Goal: Task Accomplishment & Management: Manage account settings

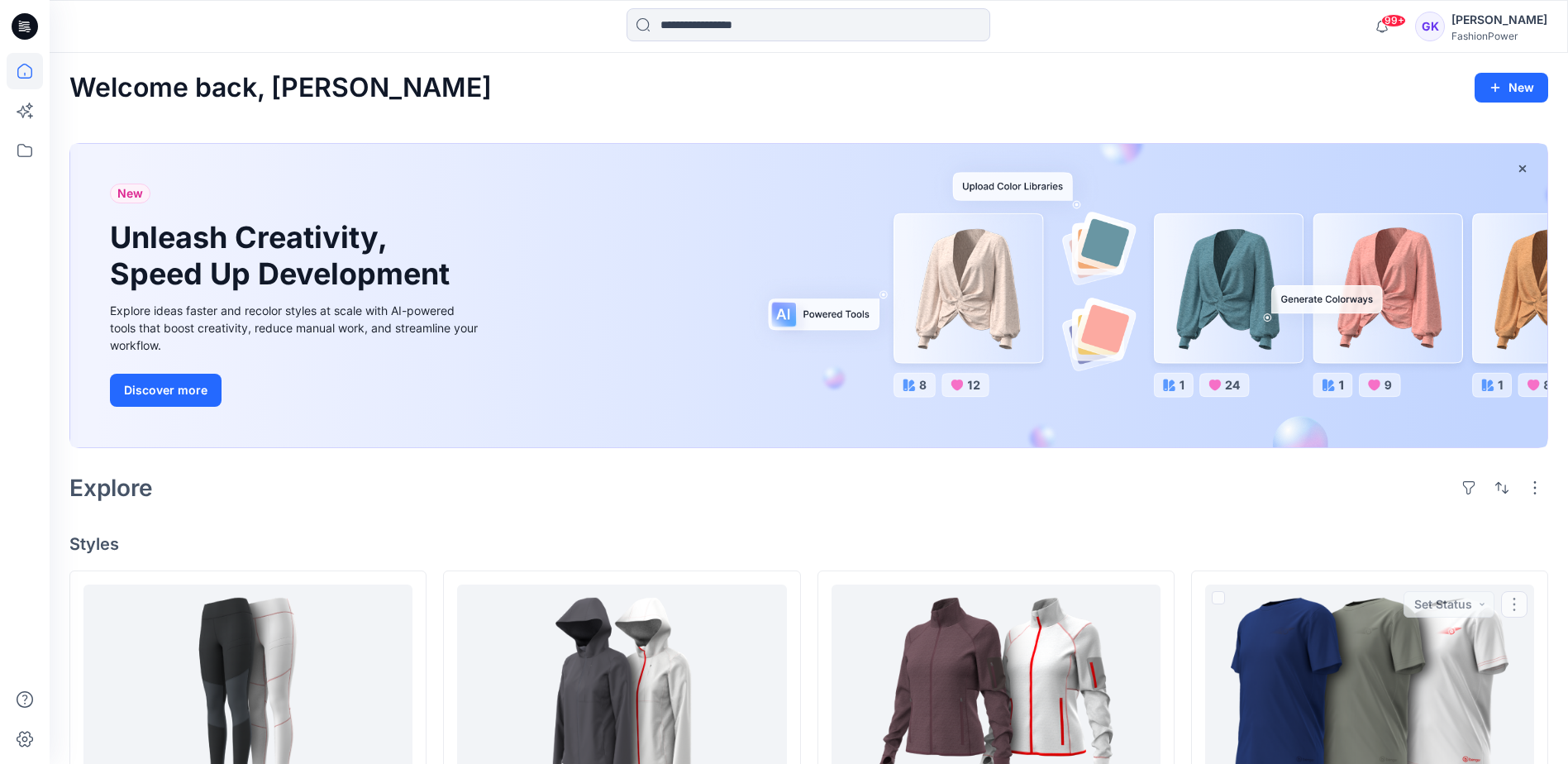
drag, startPoint x: 1282, startPoint y: 516, endPoint x: 1362, endPoint y: 367, distance: 169.1
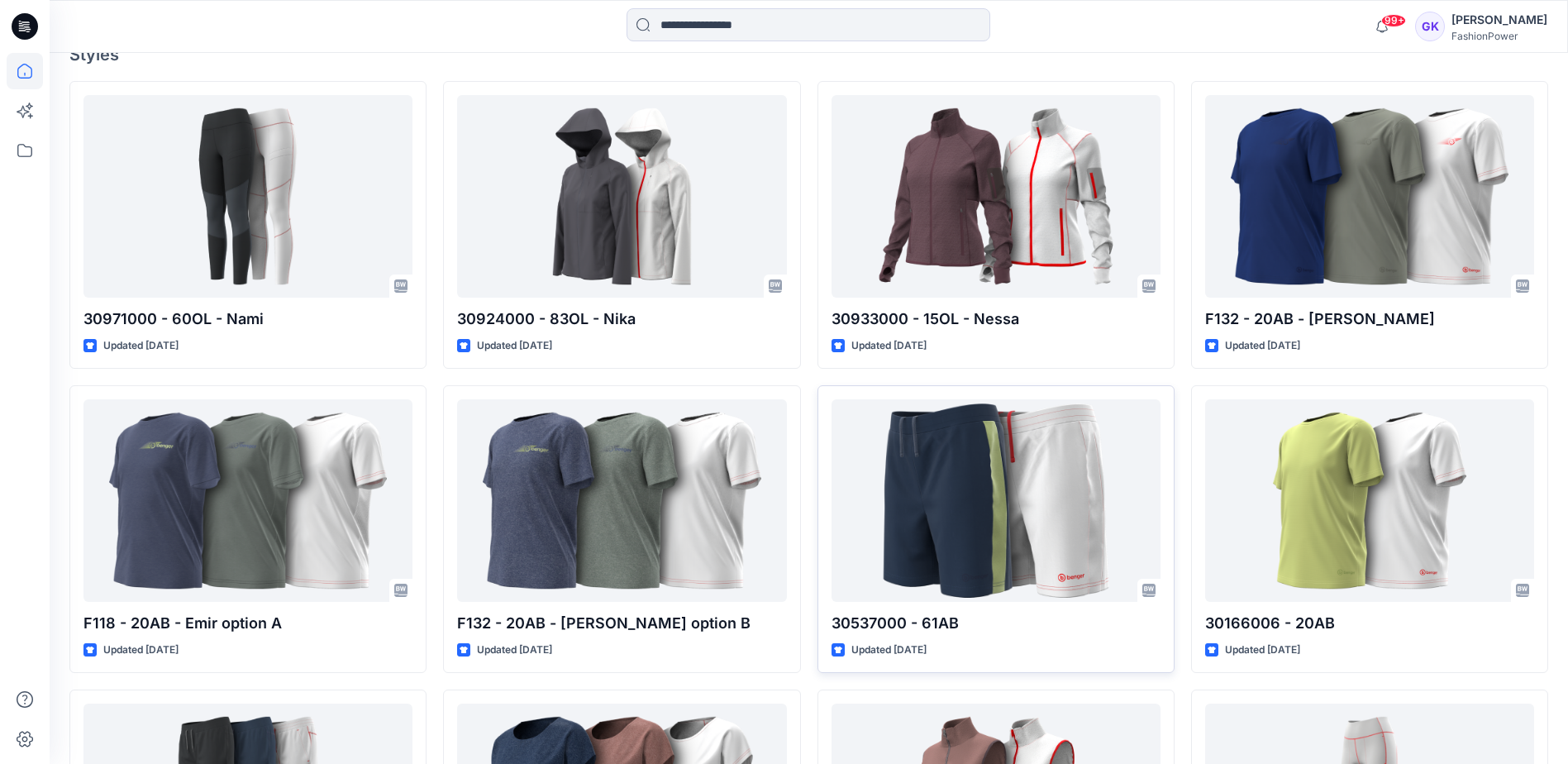
scroll to position [744, 0]
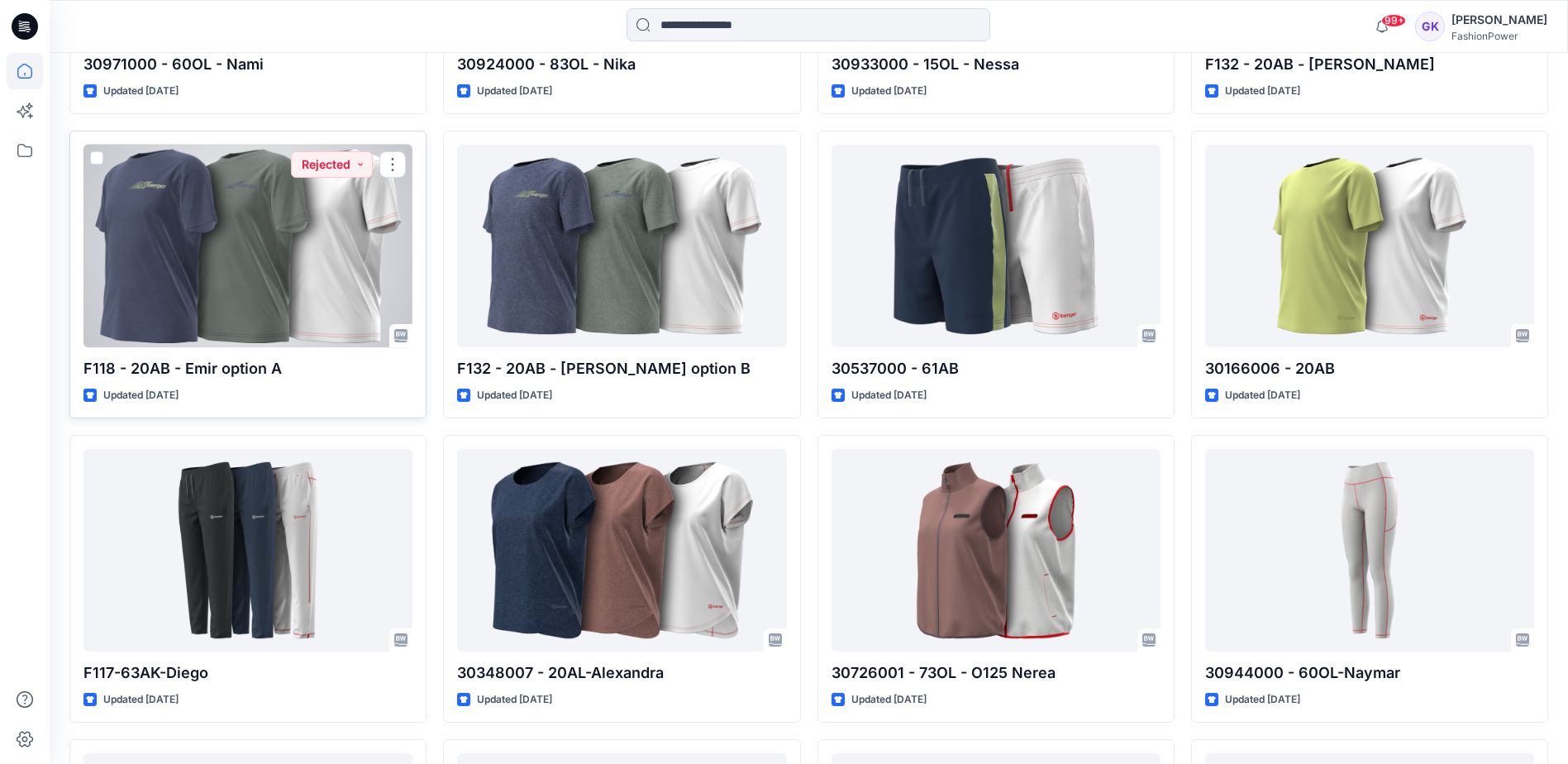
click at [285, 261] on div at bounding box center [248, 246] width 329 height 203
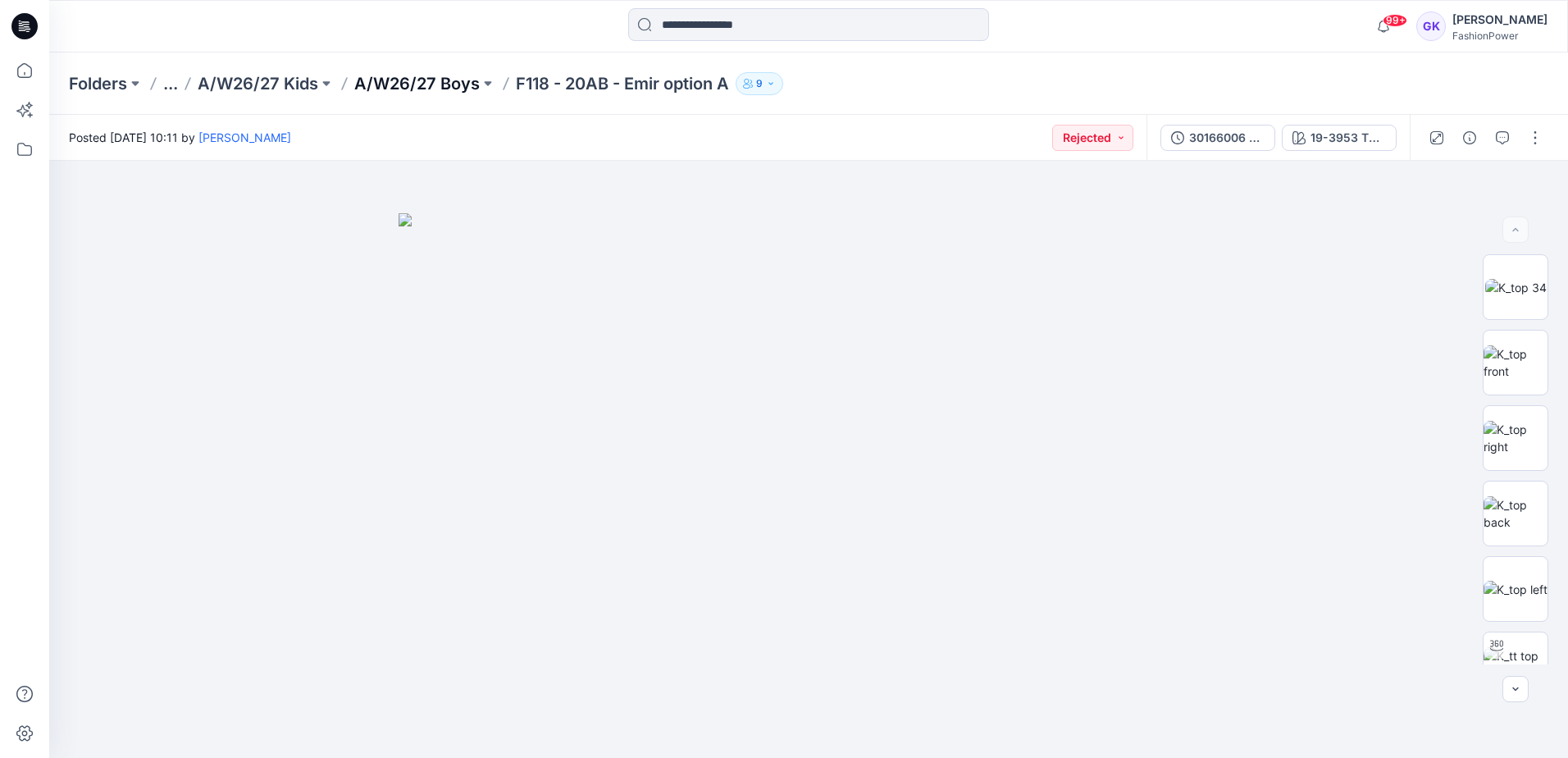
click at [454, 85] on p "A/W26/27 Boys" at bounding box center [416, 84] width 126 height 23
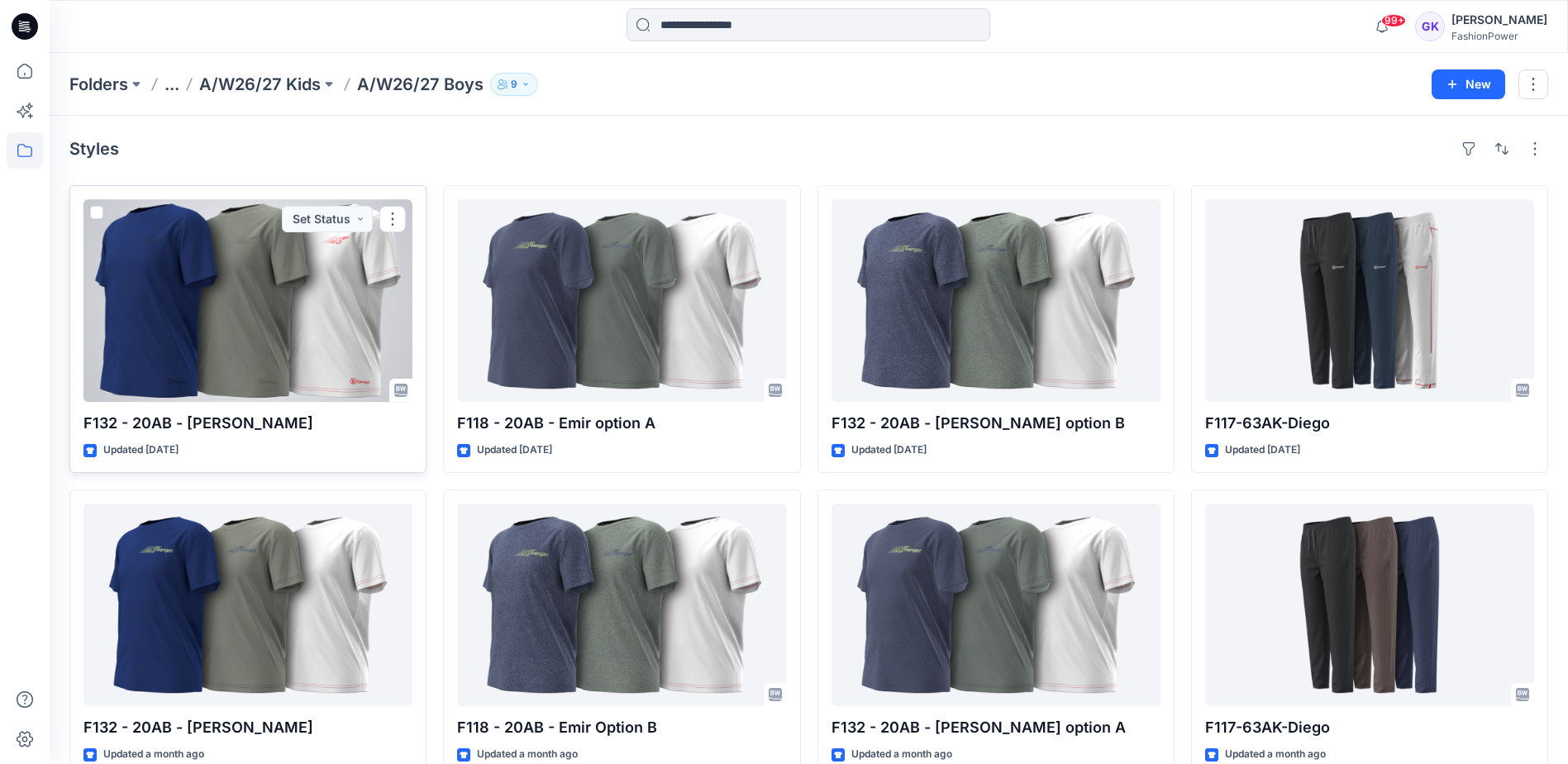
click at [304, 337] on div at bounding box center [248, 301] width 329 height 203
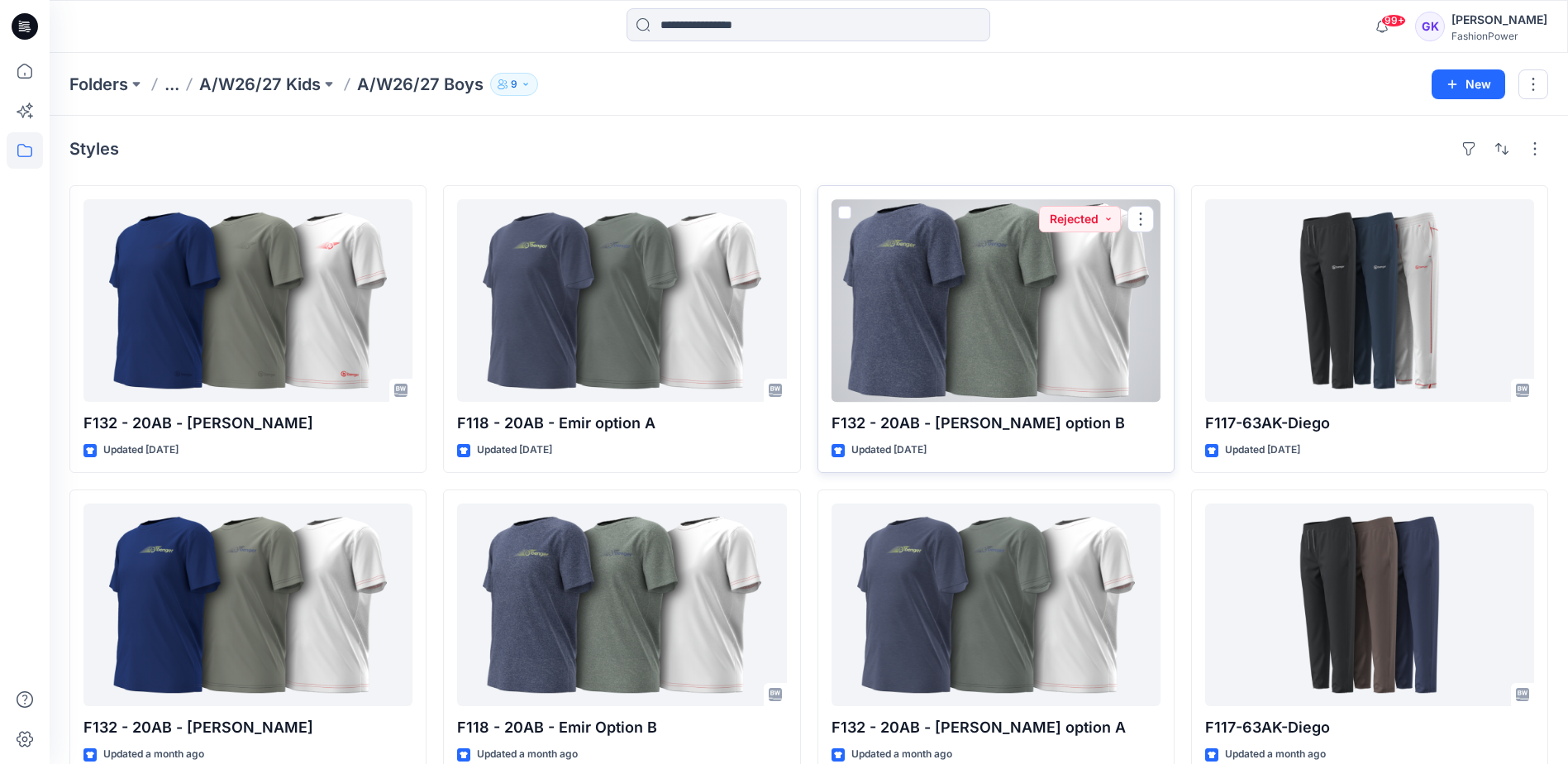
scroll to position [83, 0]
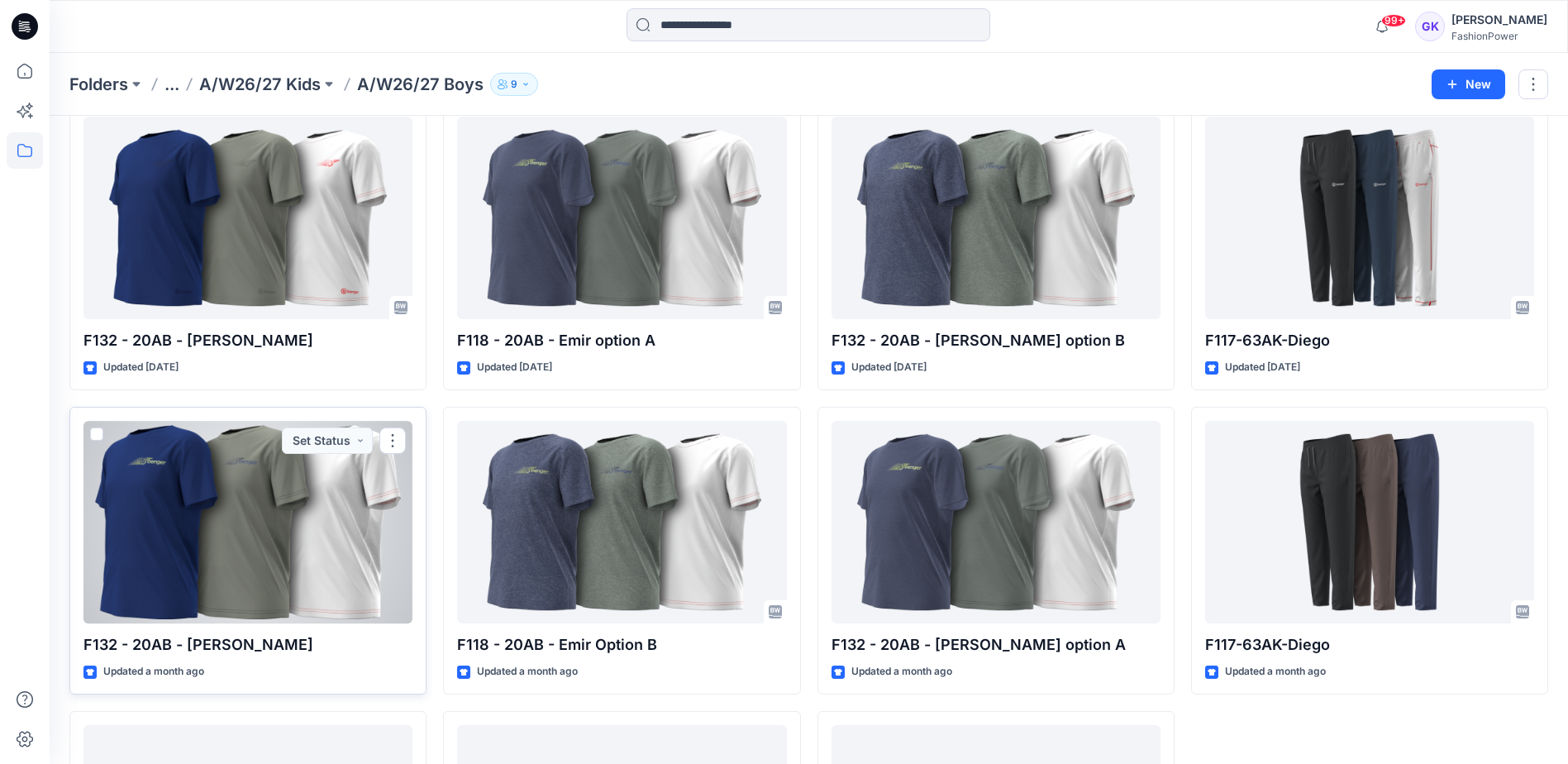
click at [278, 522] on div at bounding box center [248, 522] width 329 height 203
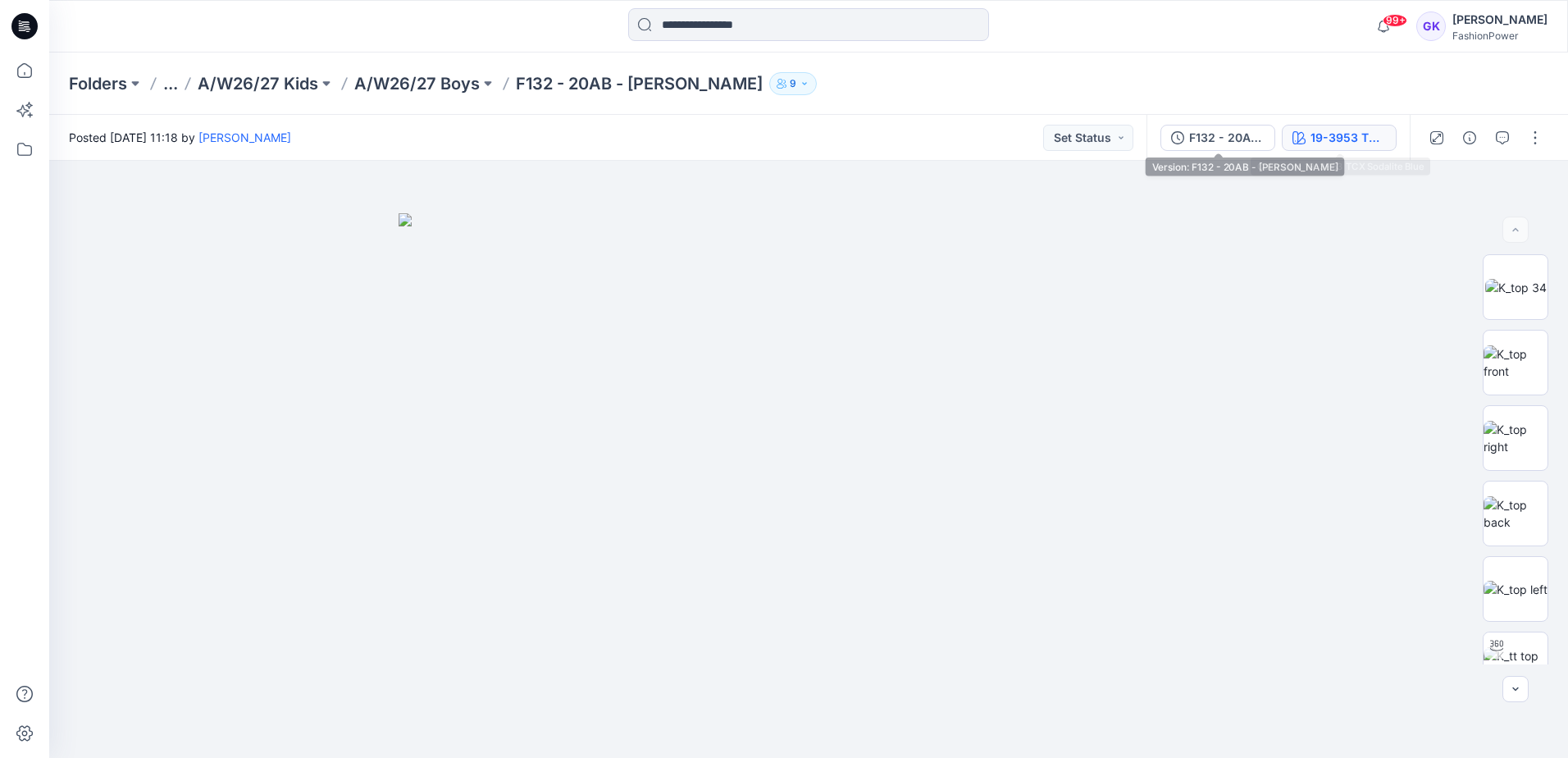
click at [1315, 137] on div "19-3953 TCX Sodalite Blue" at bounding box center [1348, 138] width 75 height 18
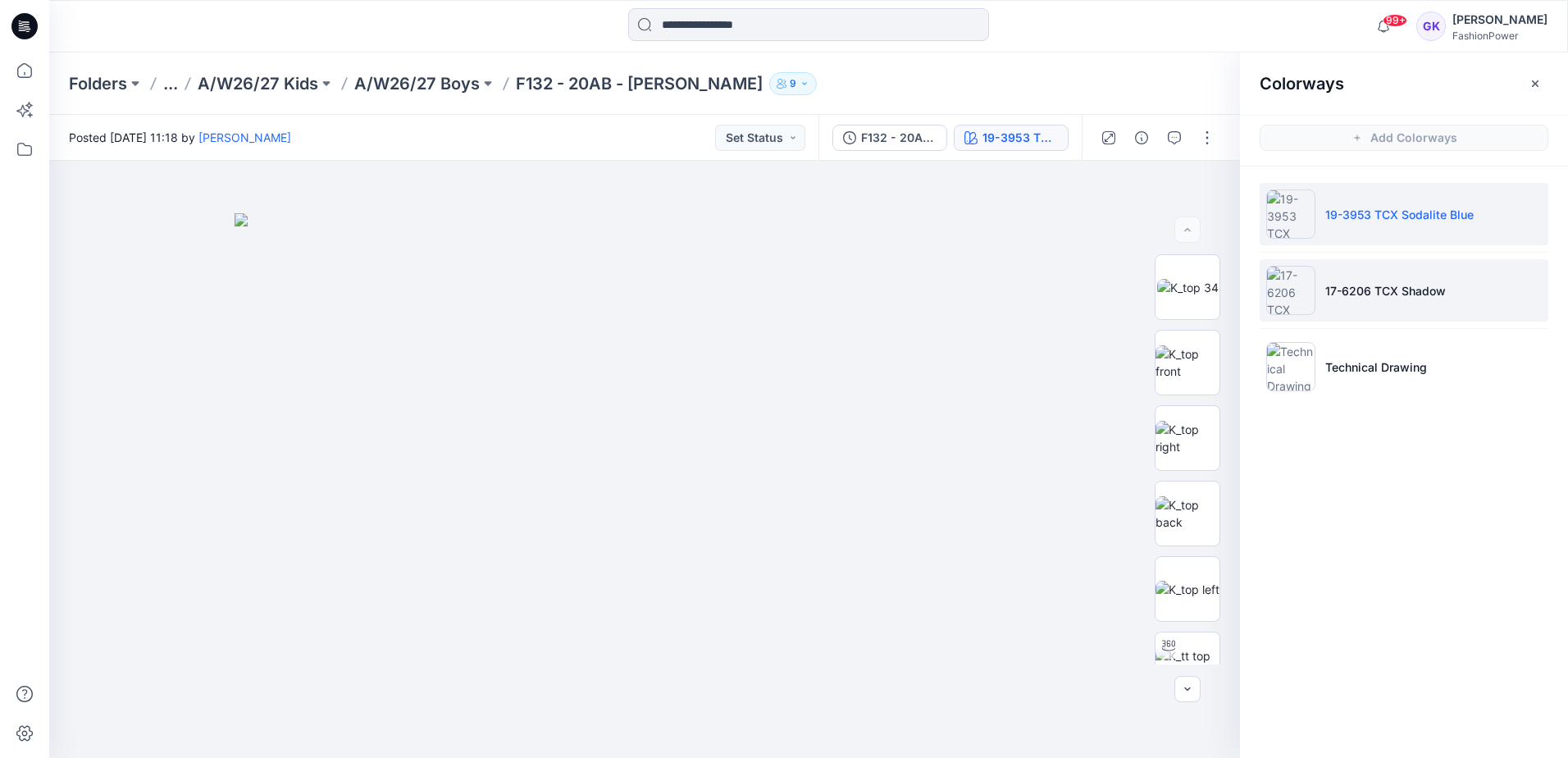
click at [1343, 294] on p "17-6206 TCX Shadow" at bounding box center [1386, 291] width 121 height 18
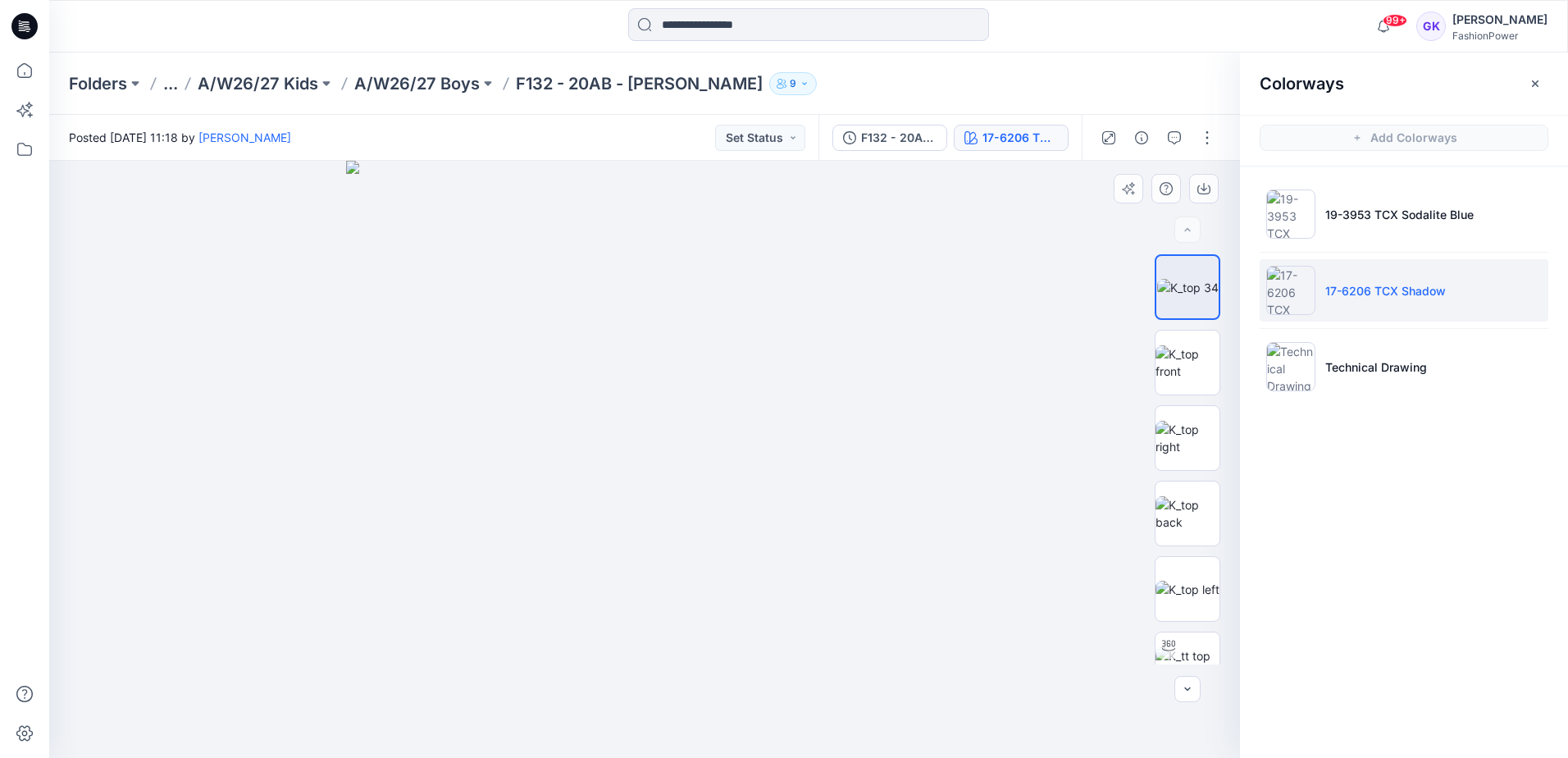
click at [638, 324] on img at bounding box center [645, 459] width 597 height 597
click at [1195, 359] on img at bounding box center [1188, 362] width 64 height 34
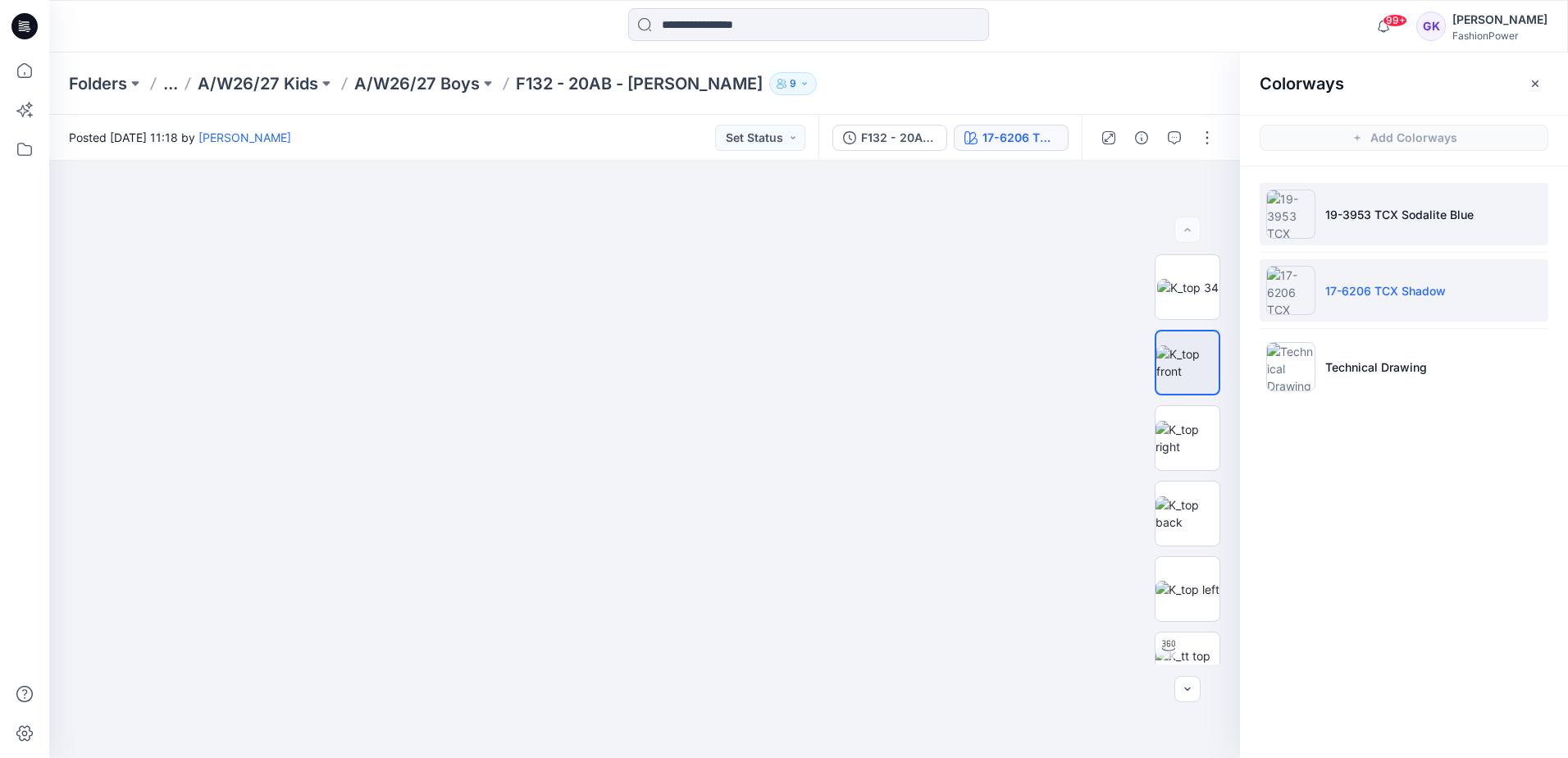
click at [1436, 224] on li "19-3953 TCX Sodalite Blue" at bounding box center [1404, 215] width 289 height 62
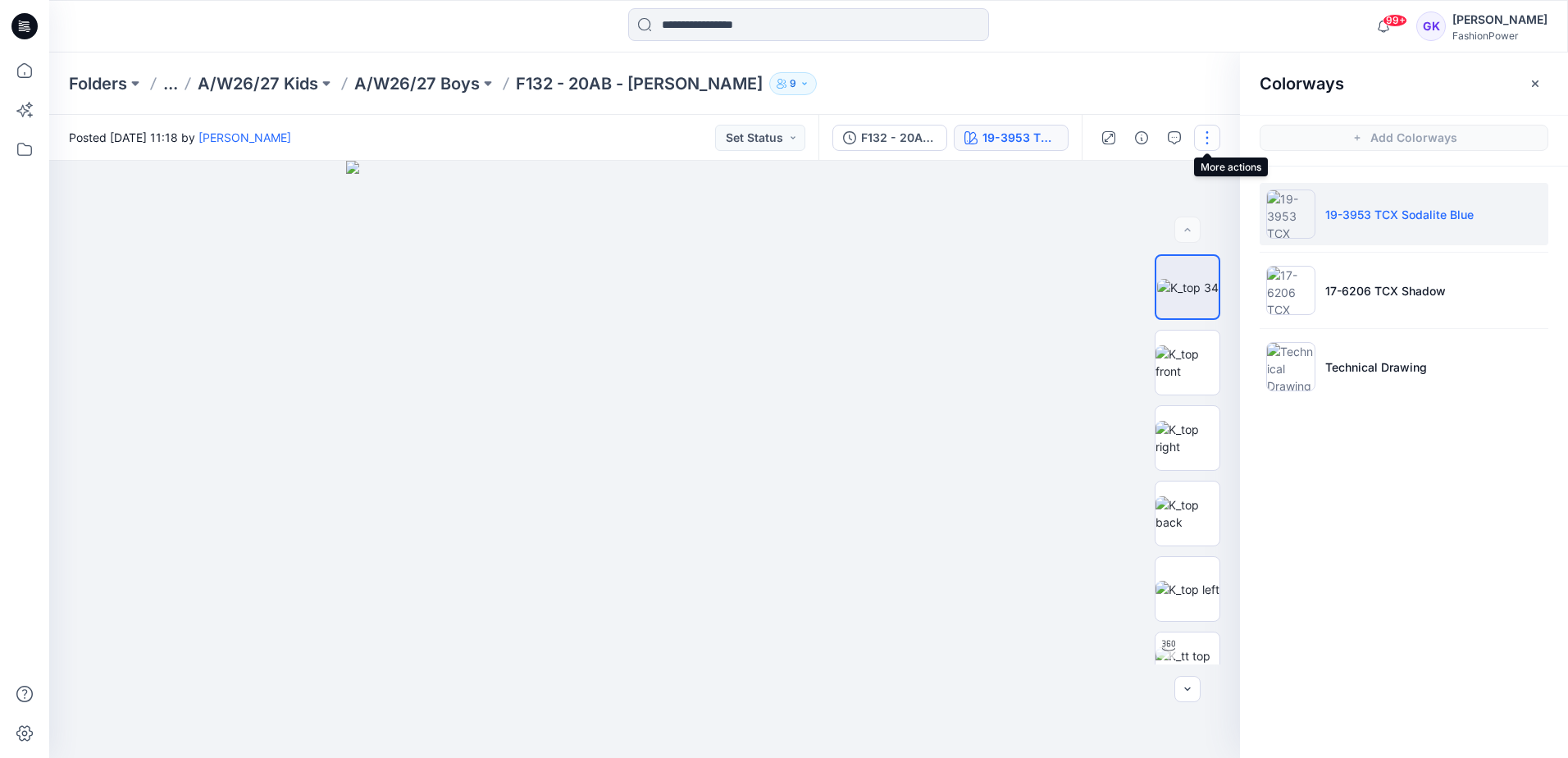
click at [1215, 140] on button "button" at bounding box center [1206, 138] width 26 height 26
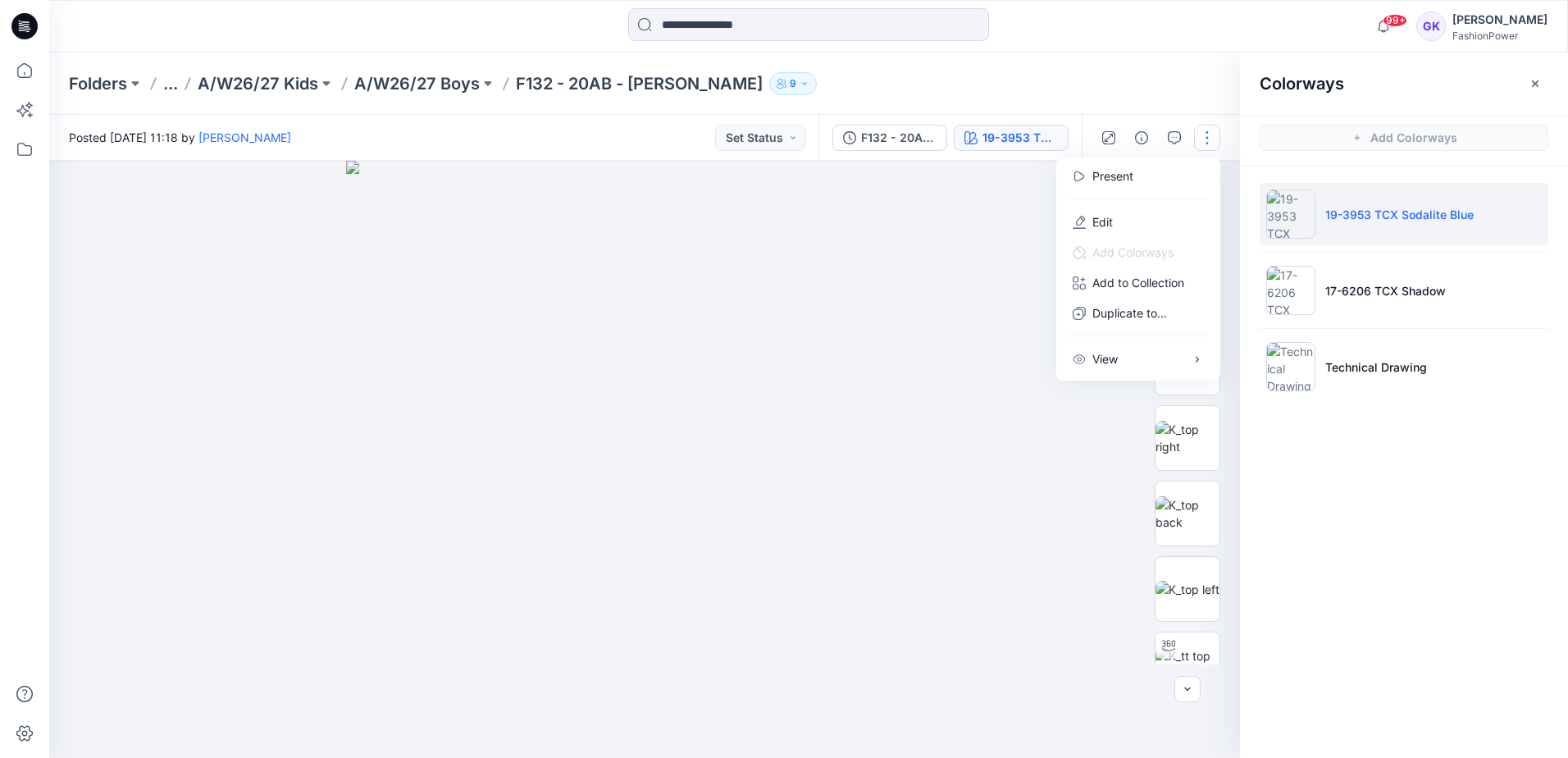
click at [1311, 534] on div "Colorways Add Colorways 19-3953 TCX Sodalite Blue 17-6206 TCX Shadow Technical …" at bounding box center [1403, 405] width 328 height 705
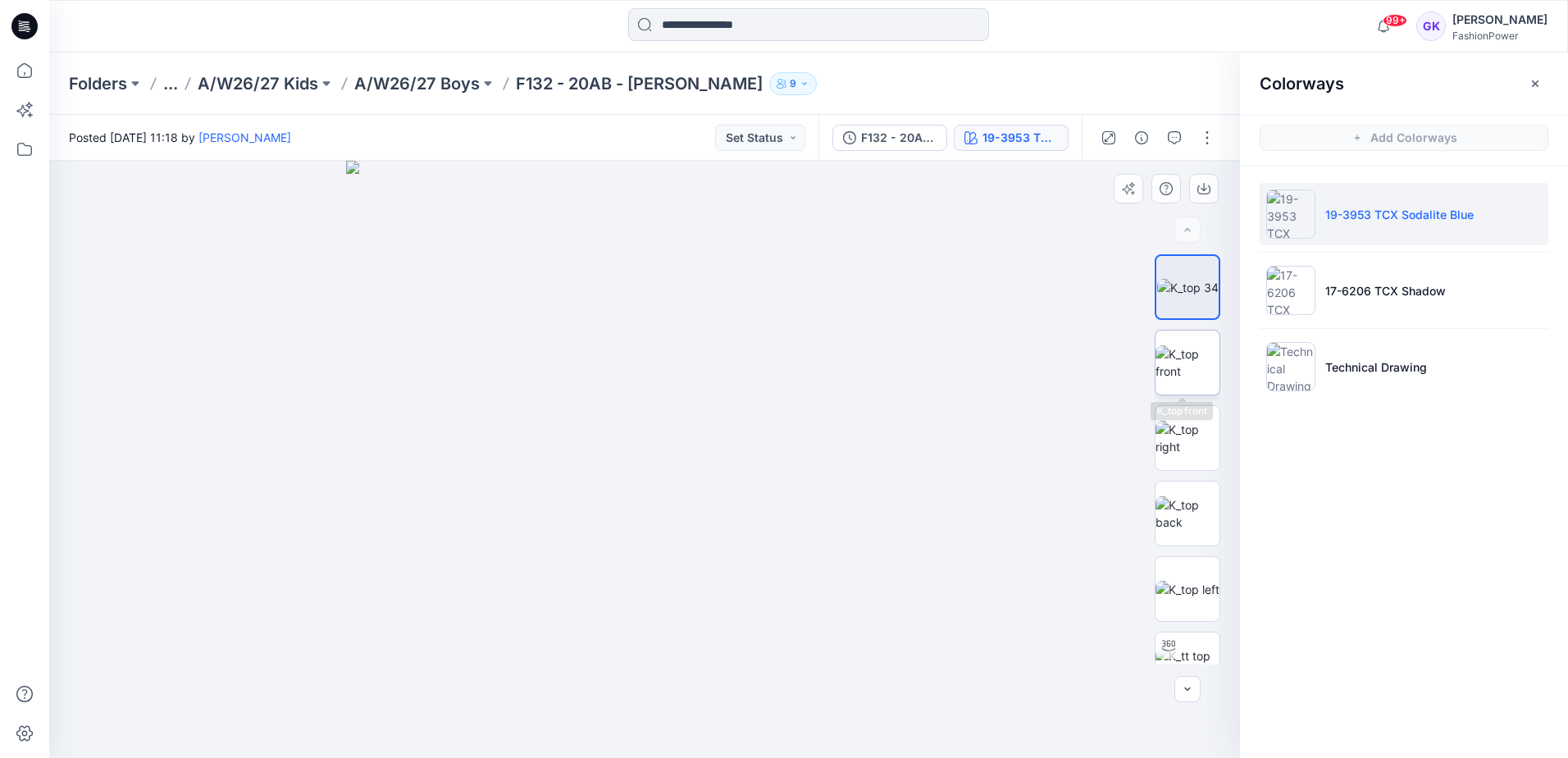
click at [1184, 358] on img at bounding box center [1188, 362] width 64 height 34
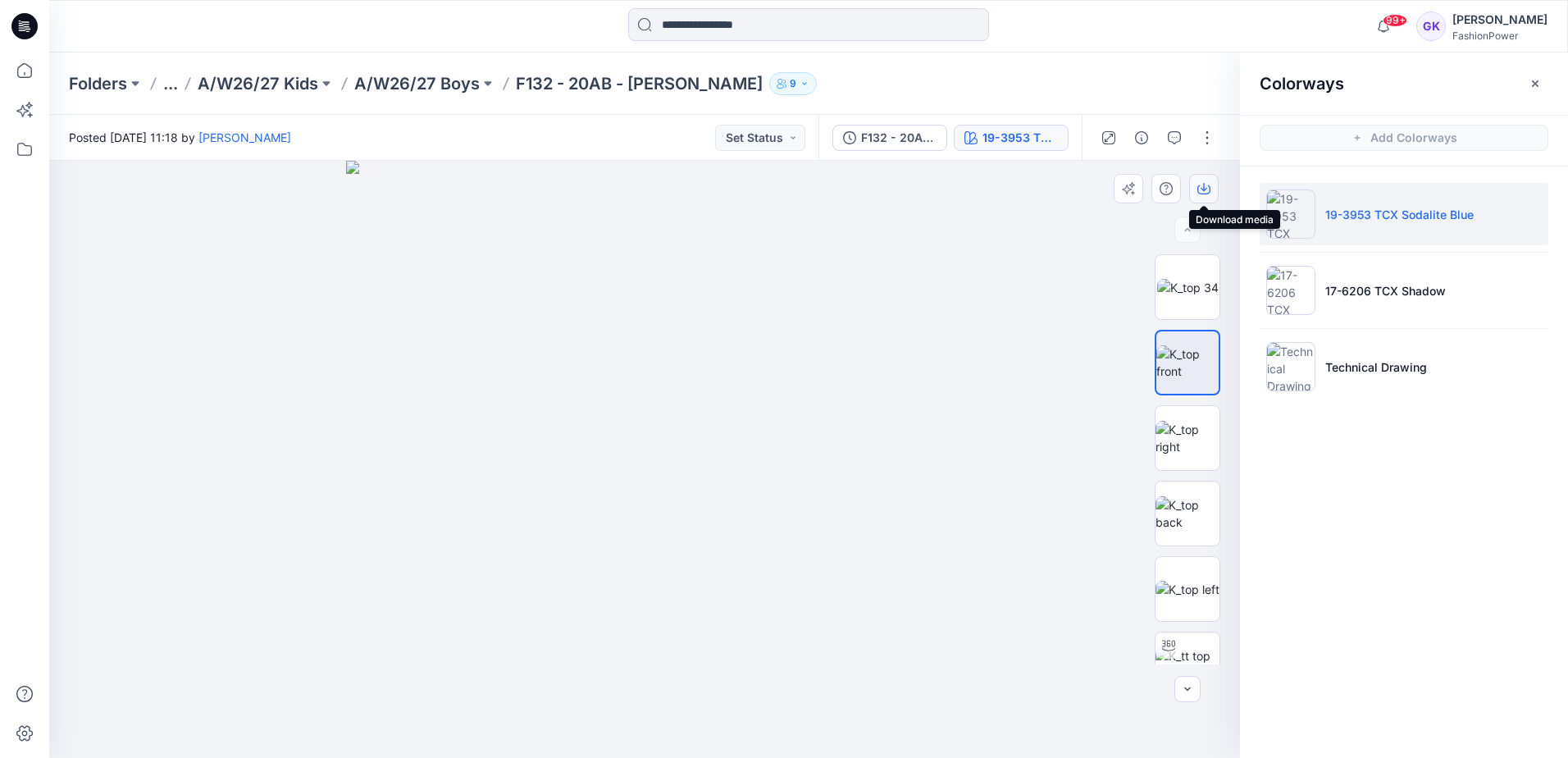
click at [1200, 188] on icon "button" at bounding box center [1203, 188] width 13 height 13
click at [1204, 187] on icon "button" at bounding box center [1203, 188] width 13 height 13
click at [1171, 508] on img at bounding box center [1188, 513] width 64 height 34
click at [1197, 189] on icon "button" at bounding box center [1203, 189] width 13 height 9
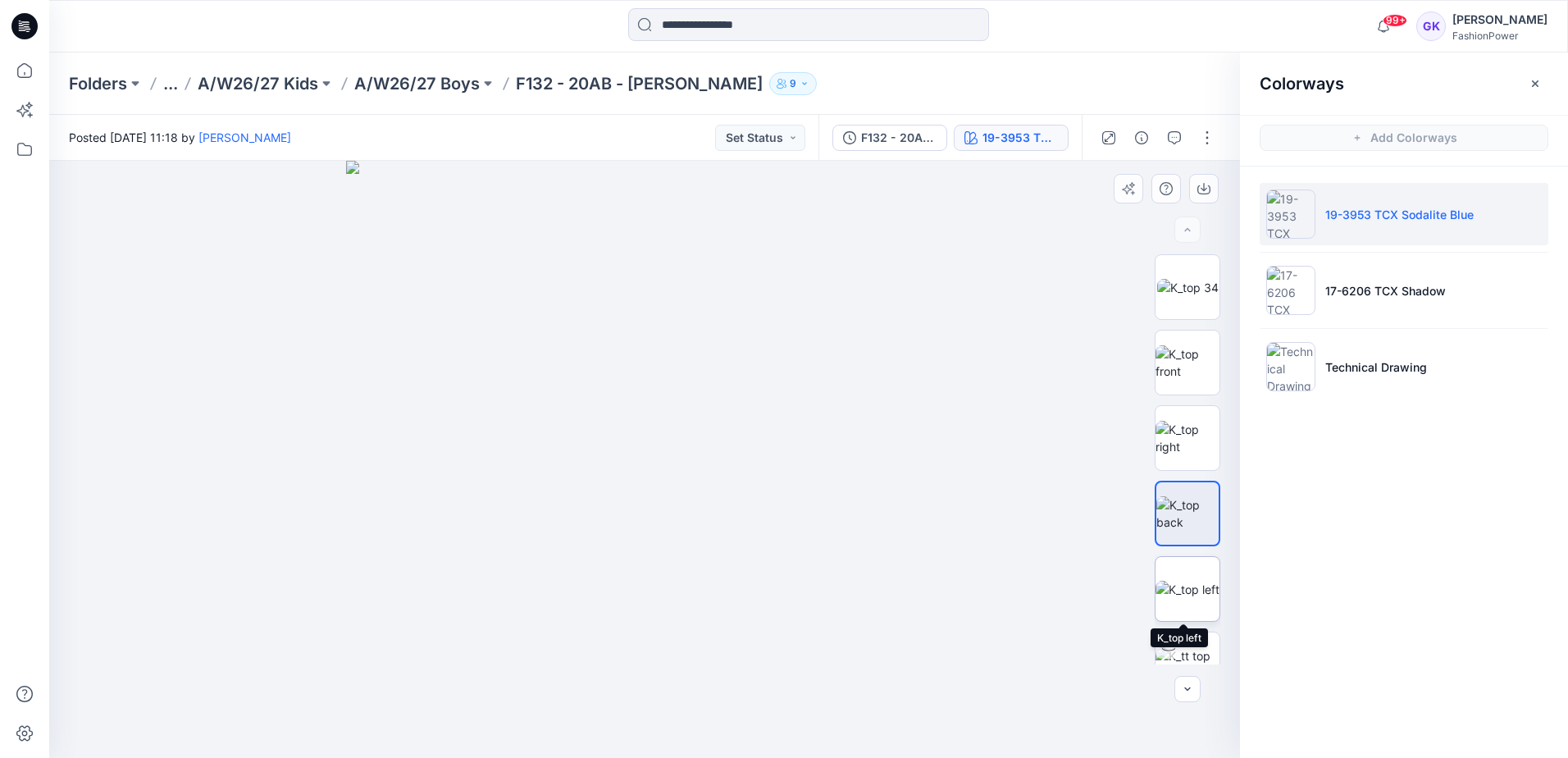
click at [1175, 580] on img at bounding box center [1188, 589] width 64 height 18
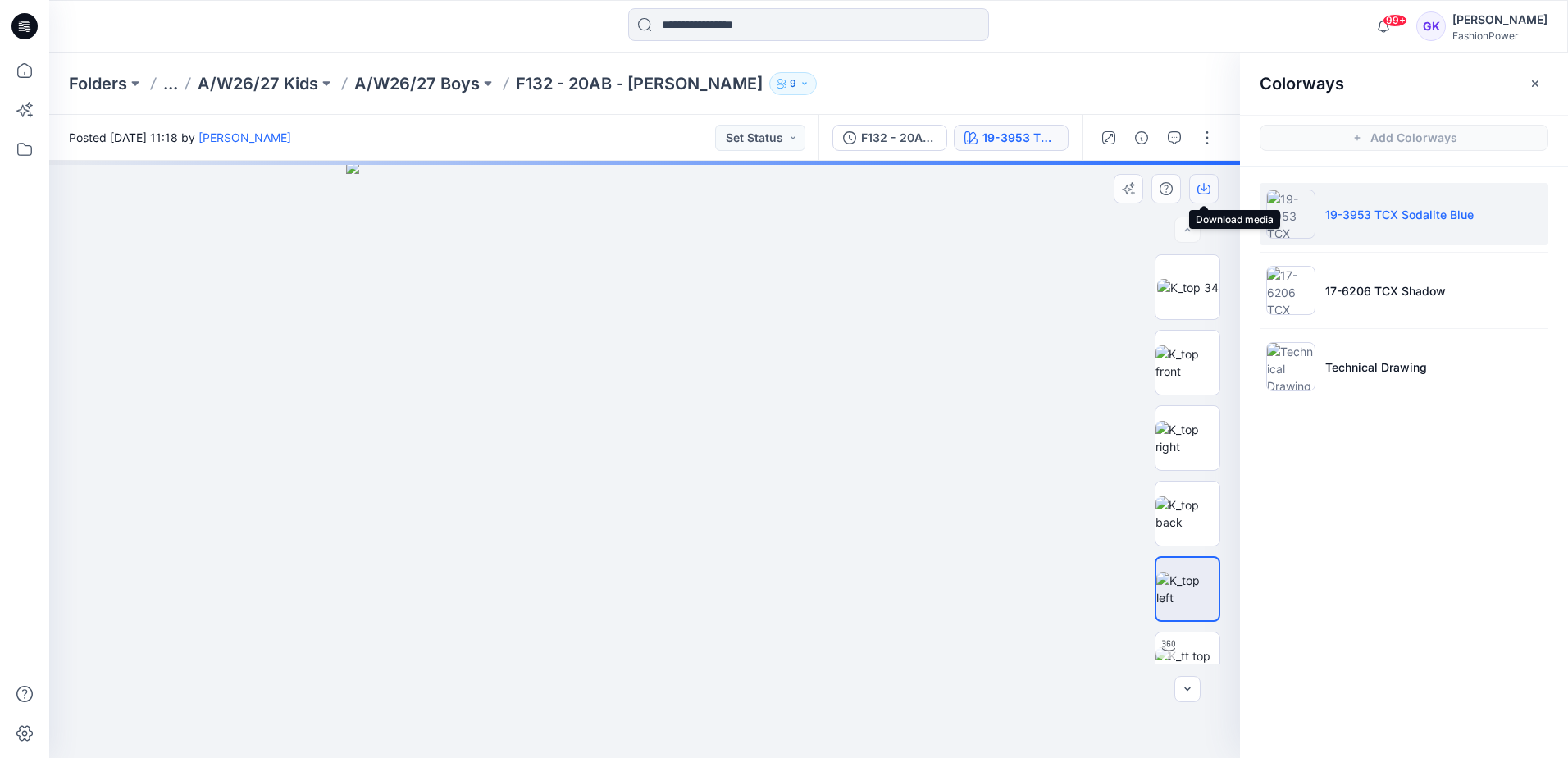
click at [1194, 187] on button "button" at bounding box center [1203, 188] width 29 height 29
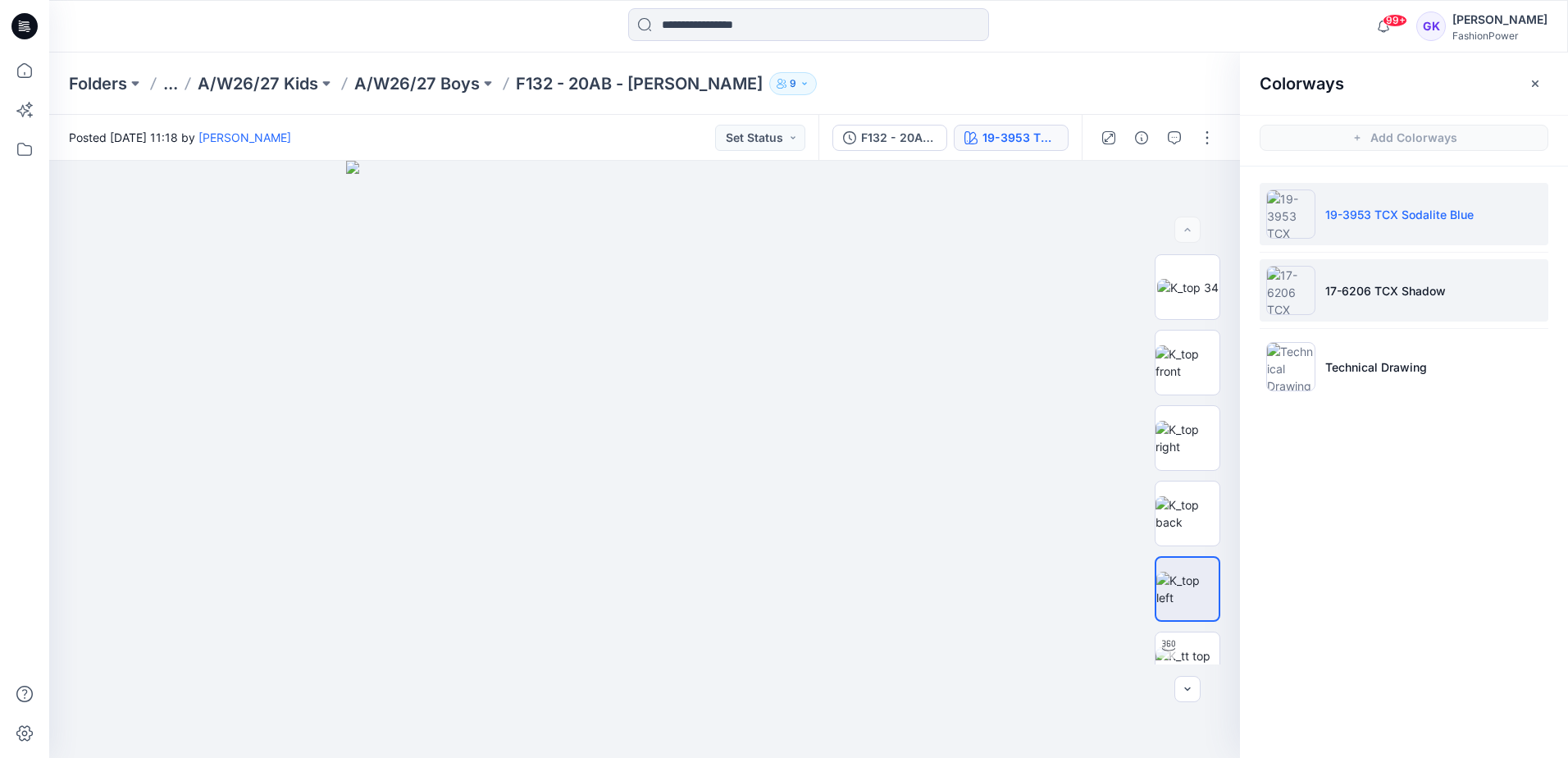
click at [1430, 284] on p "17-6206 TCX Shadow" at bounding box center [1386, 291] width 121 height 18
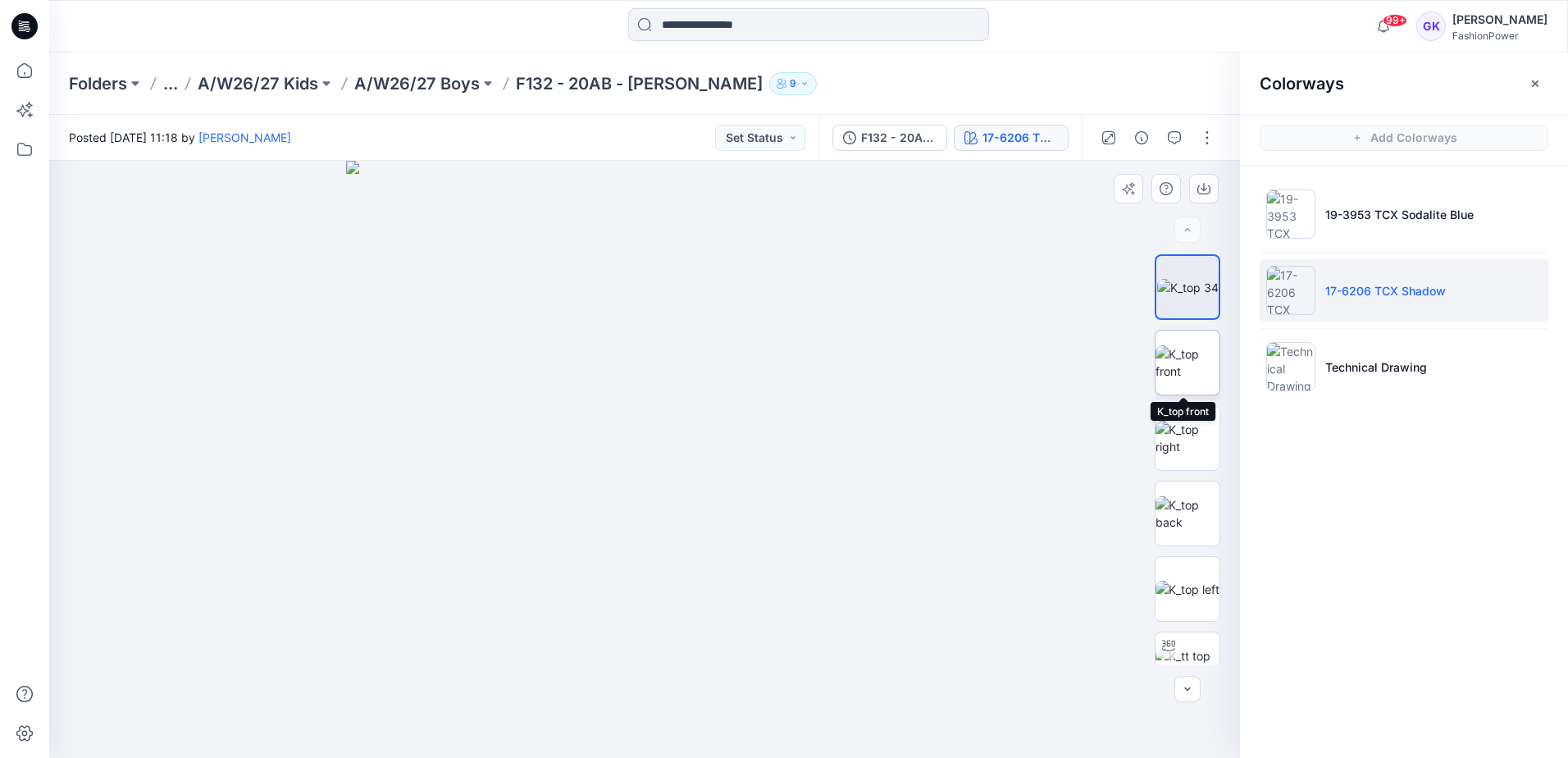
click at [1176, 374] on img at bounding box center [1188, 362] width 64 height 34
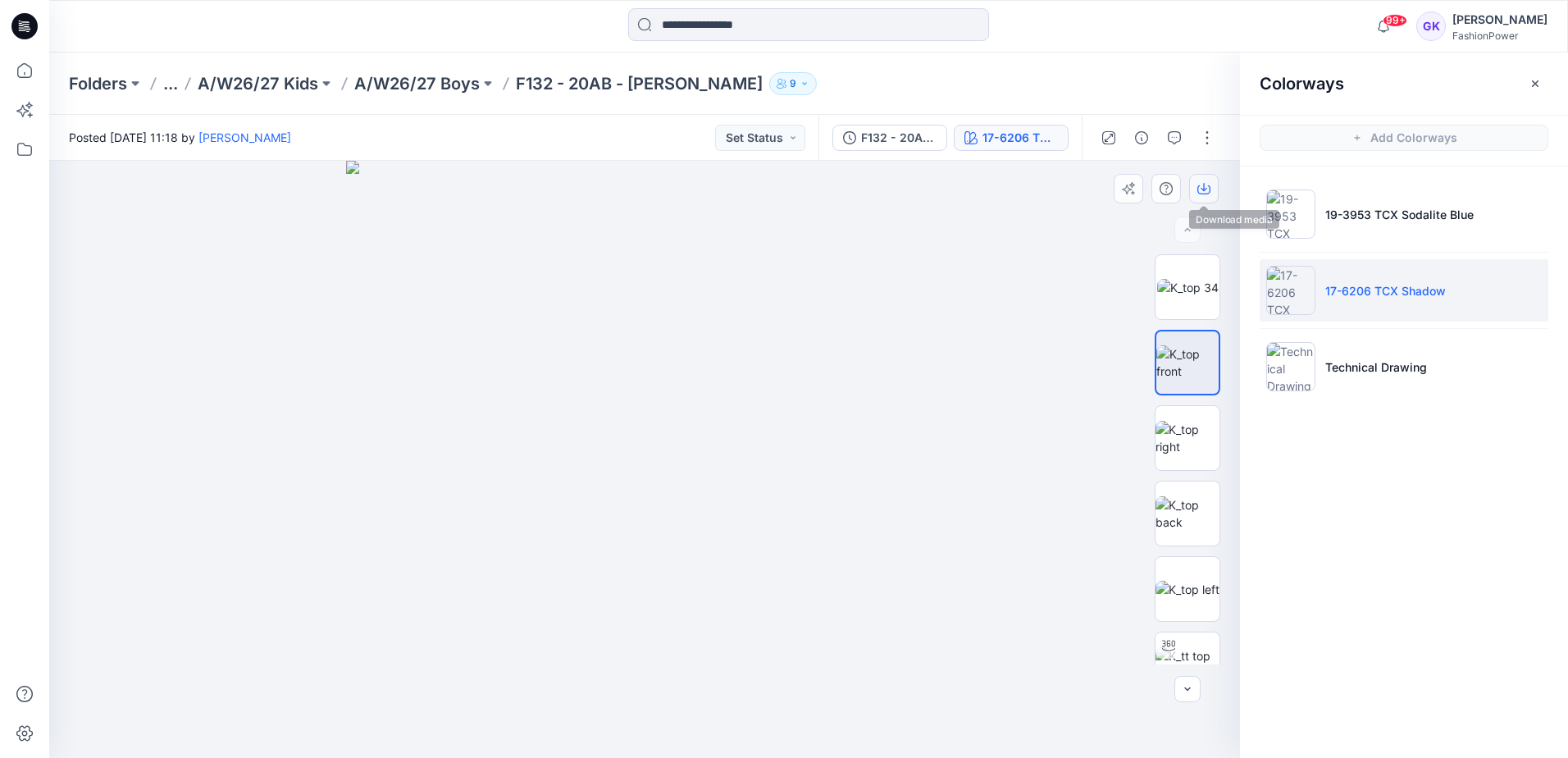
click at [1203, 188] on icon "button" at bounding box center [1203, 187] width 7 height 8
click at [1184, 530] on img at bounding box center [1188, 513] width 64 height 34
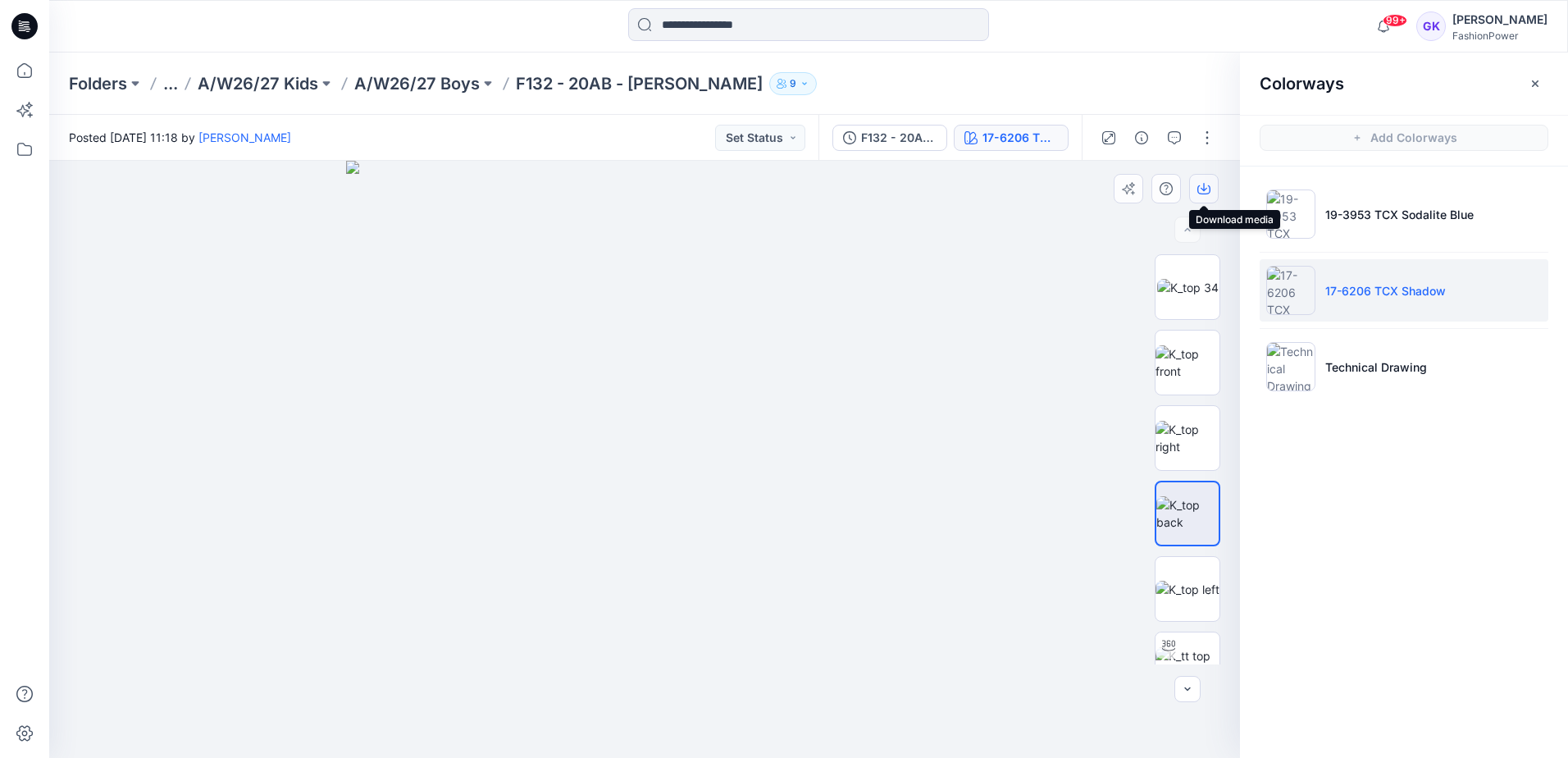
click at [1196, 191] on button "button" at bounding box center [1203, 188] width 29 height 29
click at [1190, 580] on img at bounding box center [1188, 589] width 64 height 18
click at [1197, 197] on button "button" at bounding box center [1203, 188] width 29 height 29
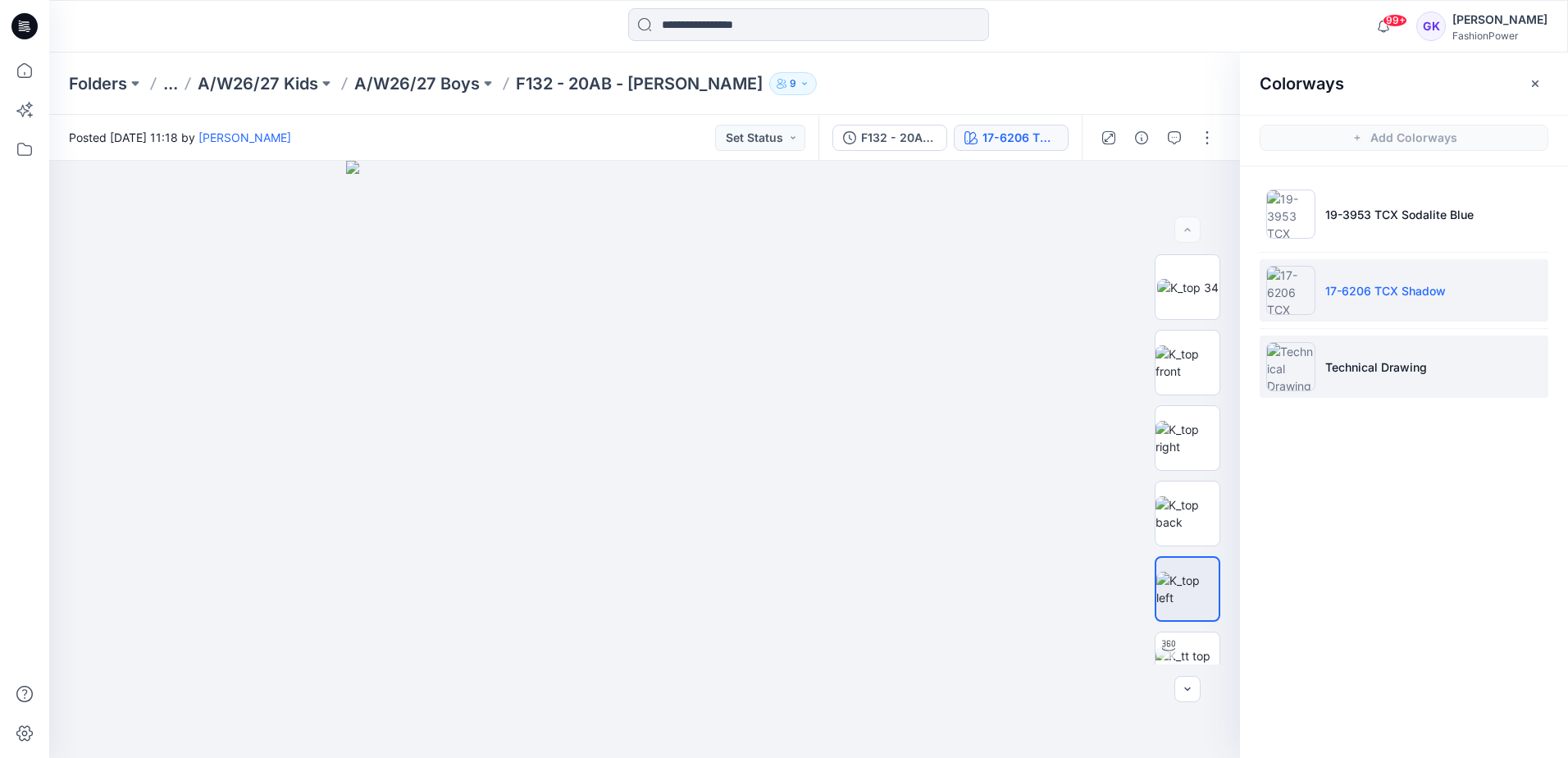
click at [1378, 368] on p "Technical Drawing" at bounding box center [1376, 367] width 101 height 18
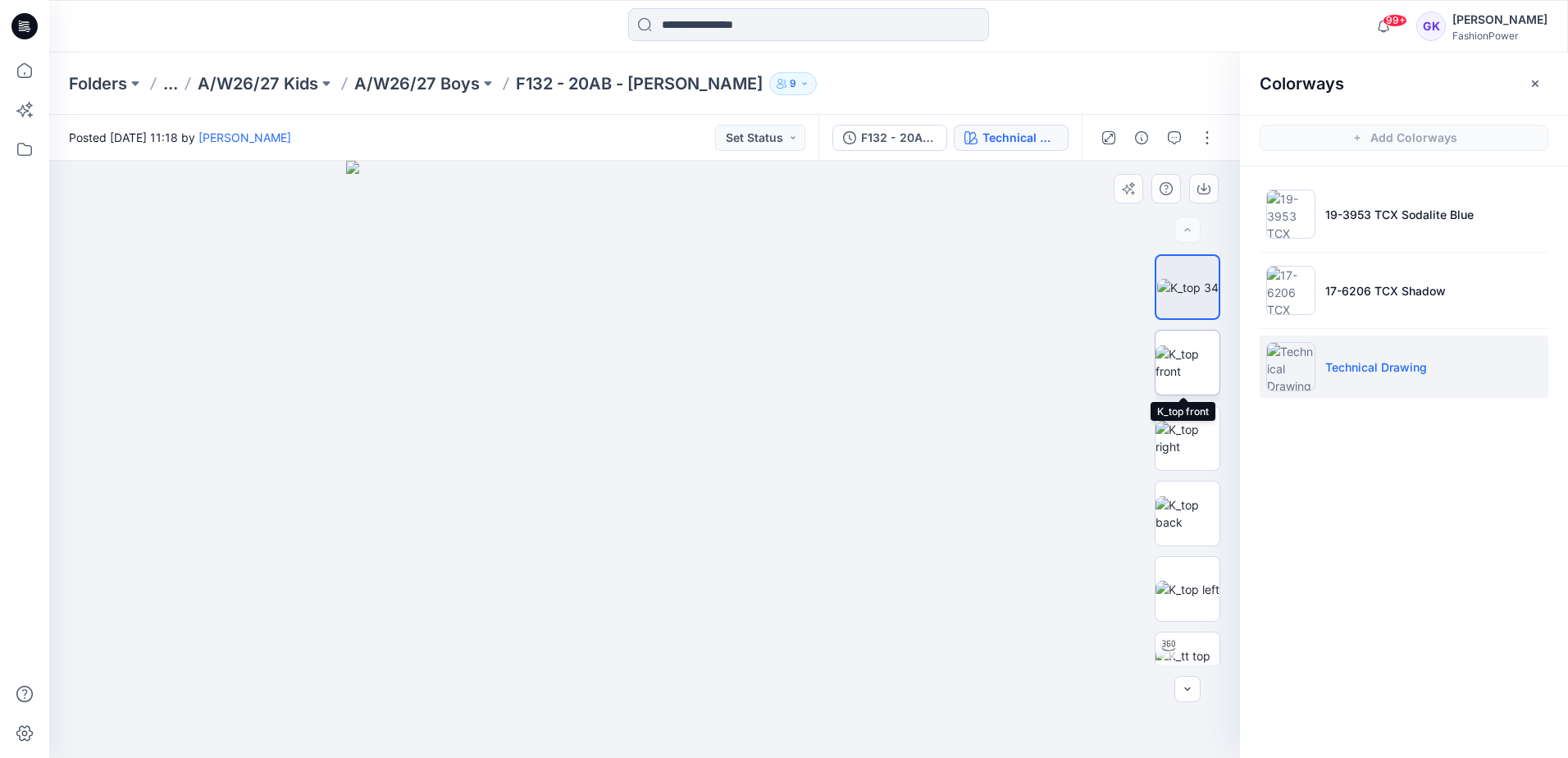
click at [1193, 368] on img at bounding box center [1188, 362] width 64 height 34
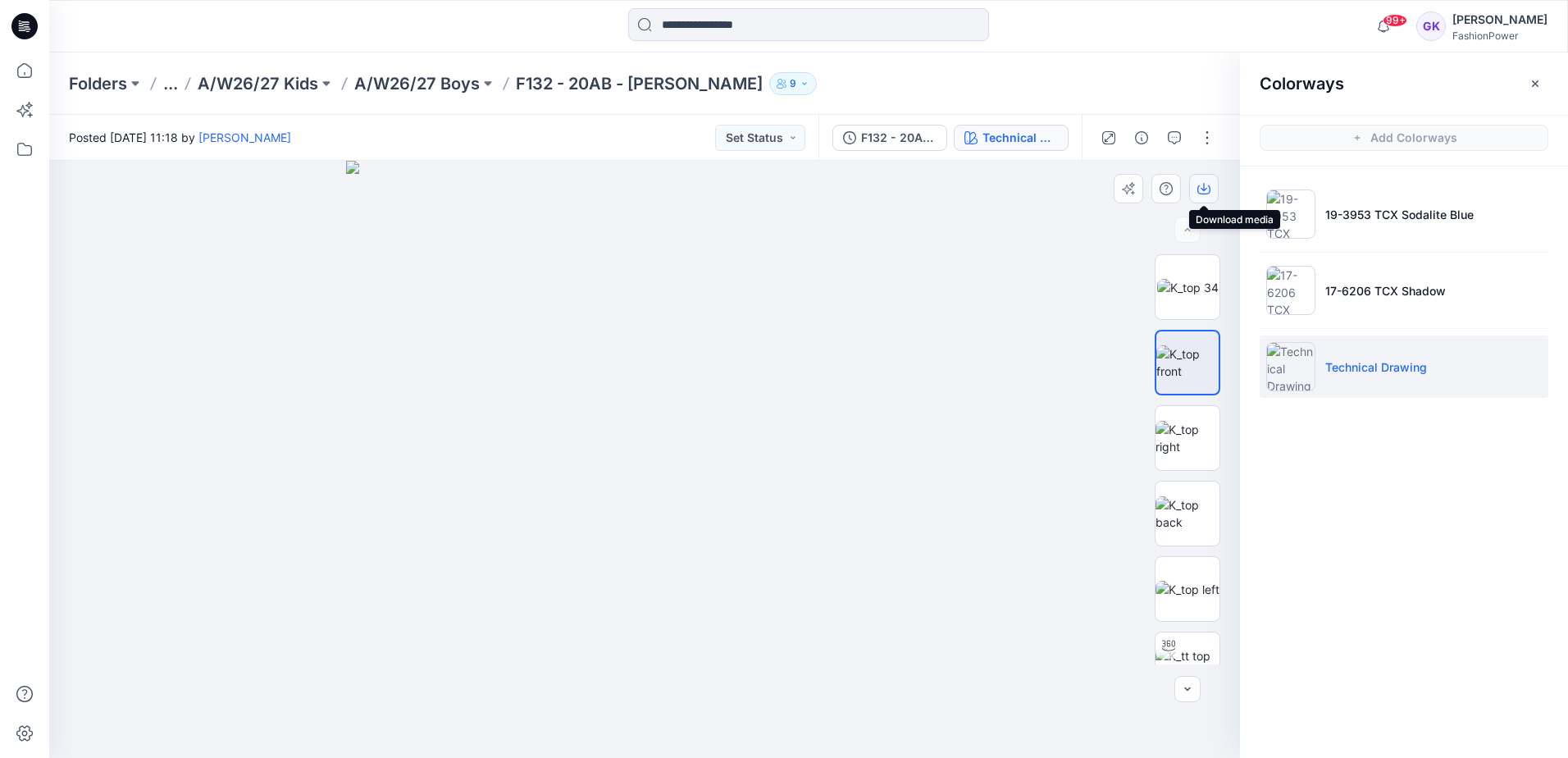
click at [1201, 183] on icon "button" at bounding box center [1203, 188] width 13 height 13
click at [1169, 525] on img at bounding box center [1188, 513] width 64 height 34
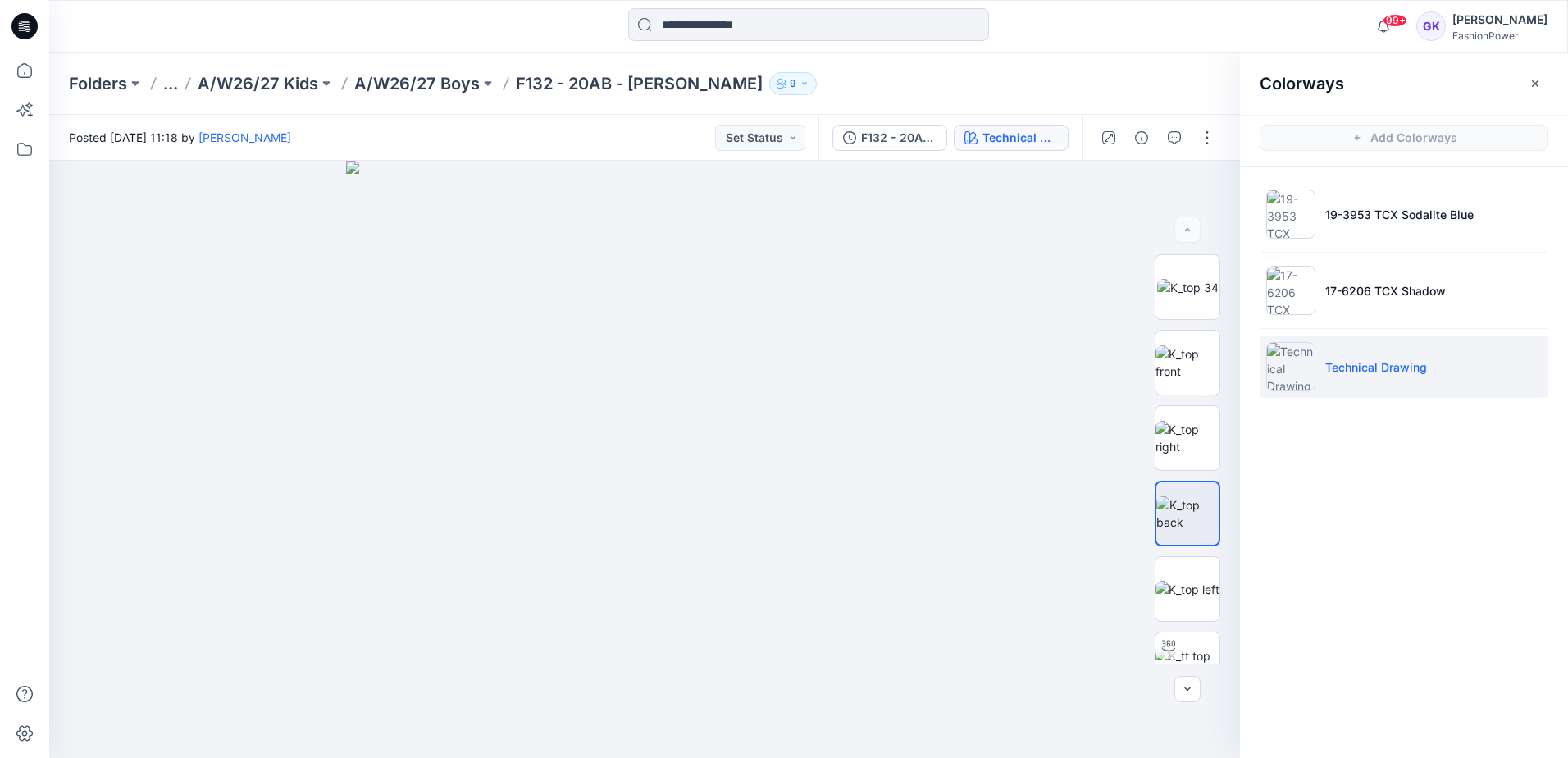
click at [1477, 626] on div "Colorways Add Colorways 19-3953 TCX Sodalite Blue 17-6206 TCX Shadow Technical …" at bounding box center [1403, 405] width 328 height 705
click at [1194, 598] on img at bounding box center [1188, 589] width 64 height 18
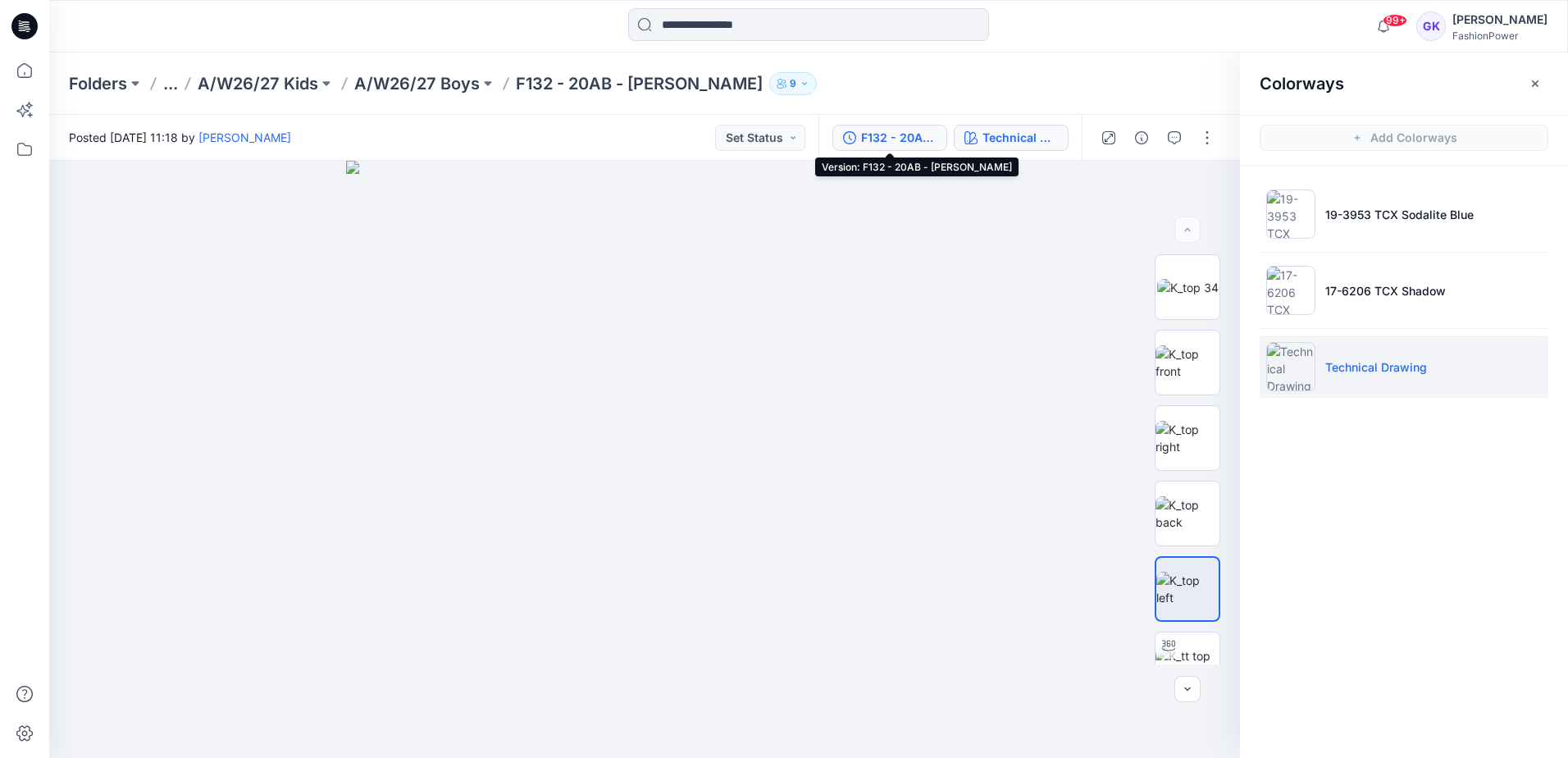
click at [915, 141] on div "F132 - 20AB - [PERSON_NAME]" at bounding box center [898, 138] width 75 height 18
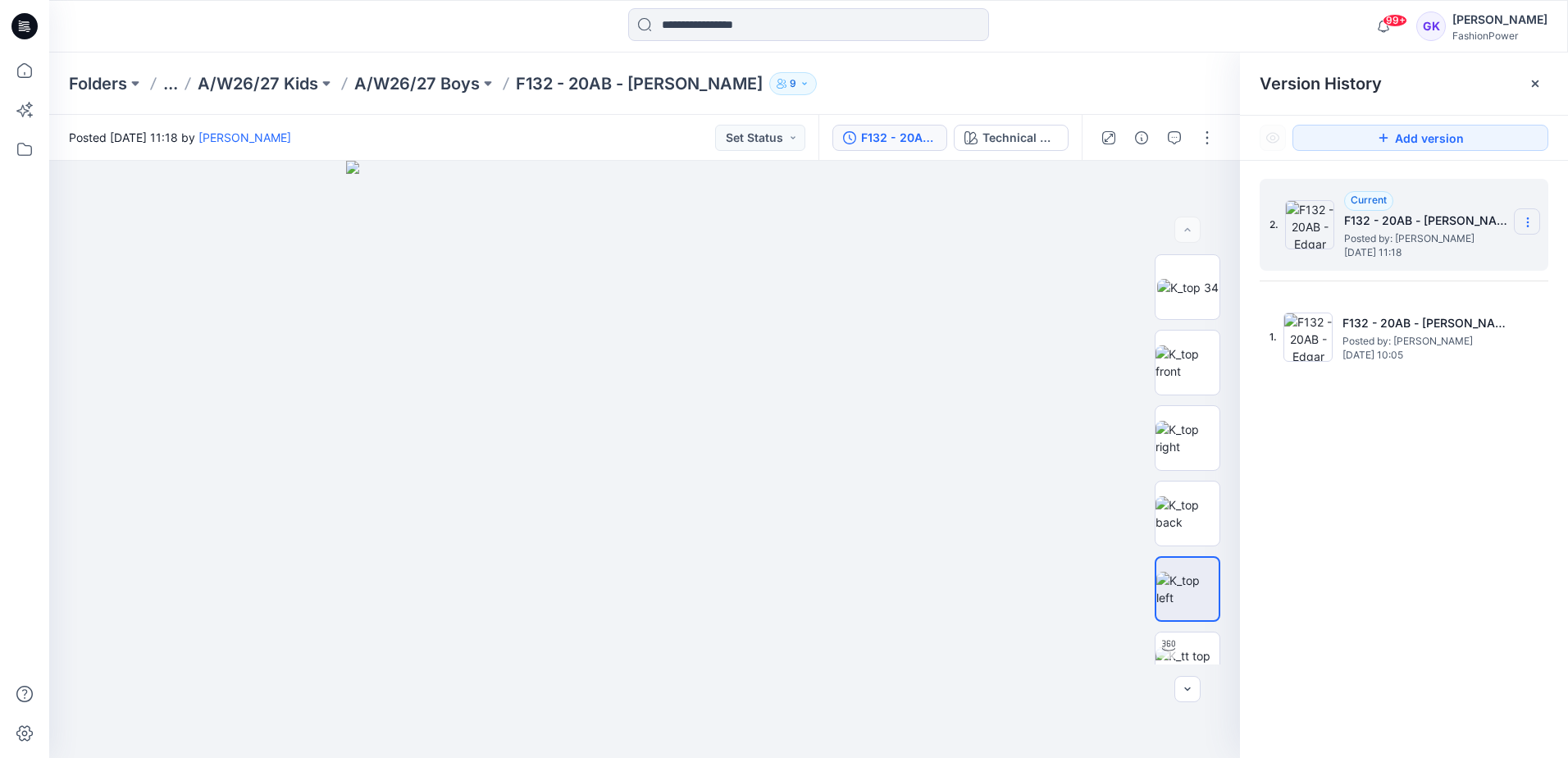
click at [1525, 219] on icon at bounding box center [1527, 221] width 13 height 13
click at [1412, 457] on div "2. Current F132 - 20AB - Edgar Posted by: Guerline Kamp Wednesday, September 10…" at bounding box center [1403, 471] width 328 height 621
click at [442, 84] on p "A/W26/27 Boys" at bounding box center [416, 84] width 126 height 23
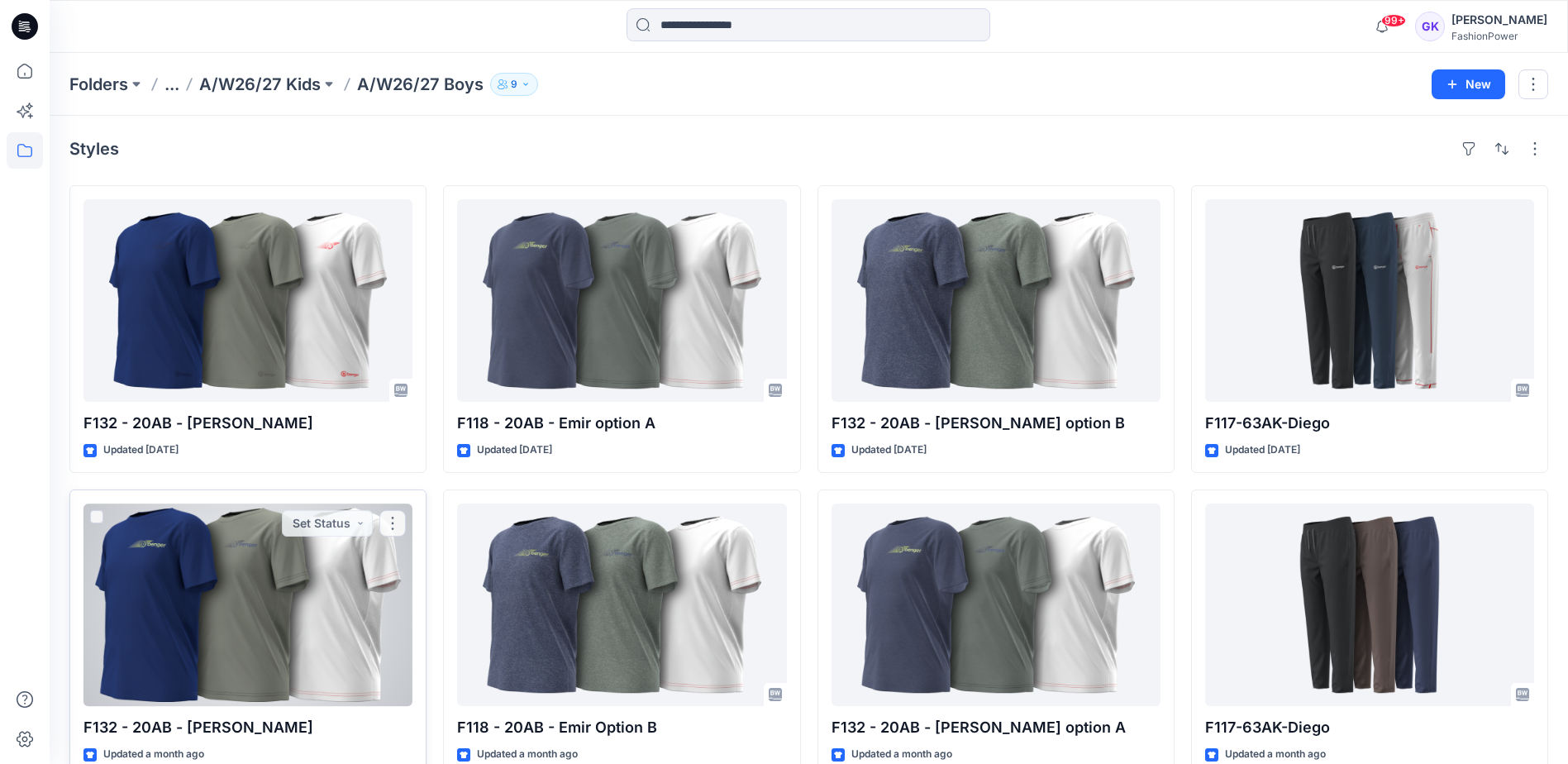
click at [333, 629] on div at bounding box center [248, 605] width 329 height 203
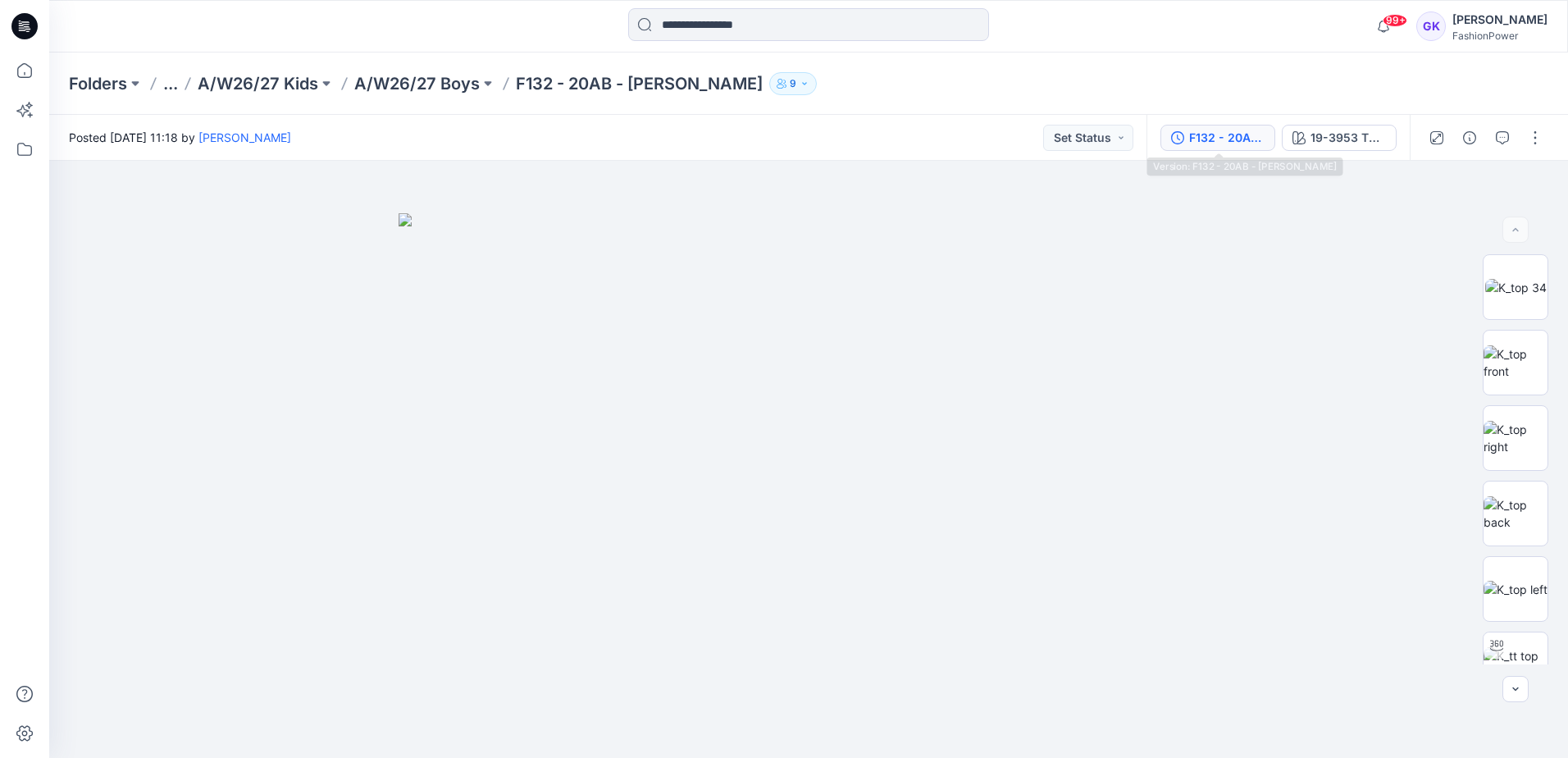
click at [1233, 141] on div "F132 - 20AB - [PERSON_NAME]" at bounding box center [1226, 138] width 75 height 18
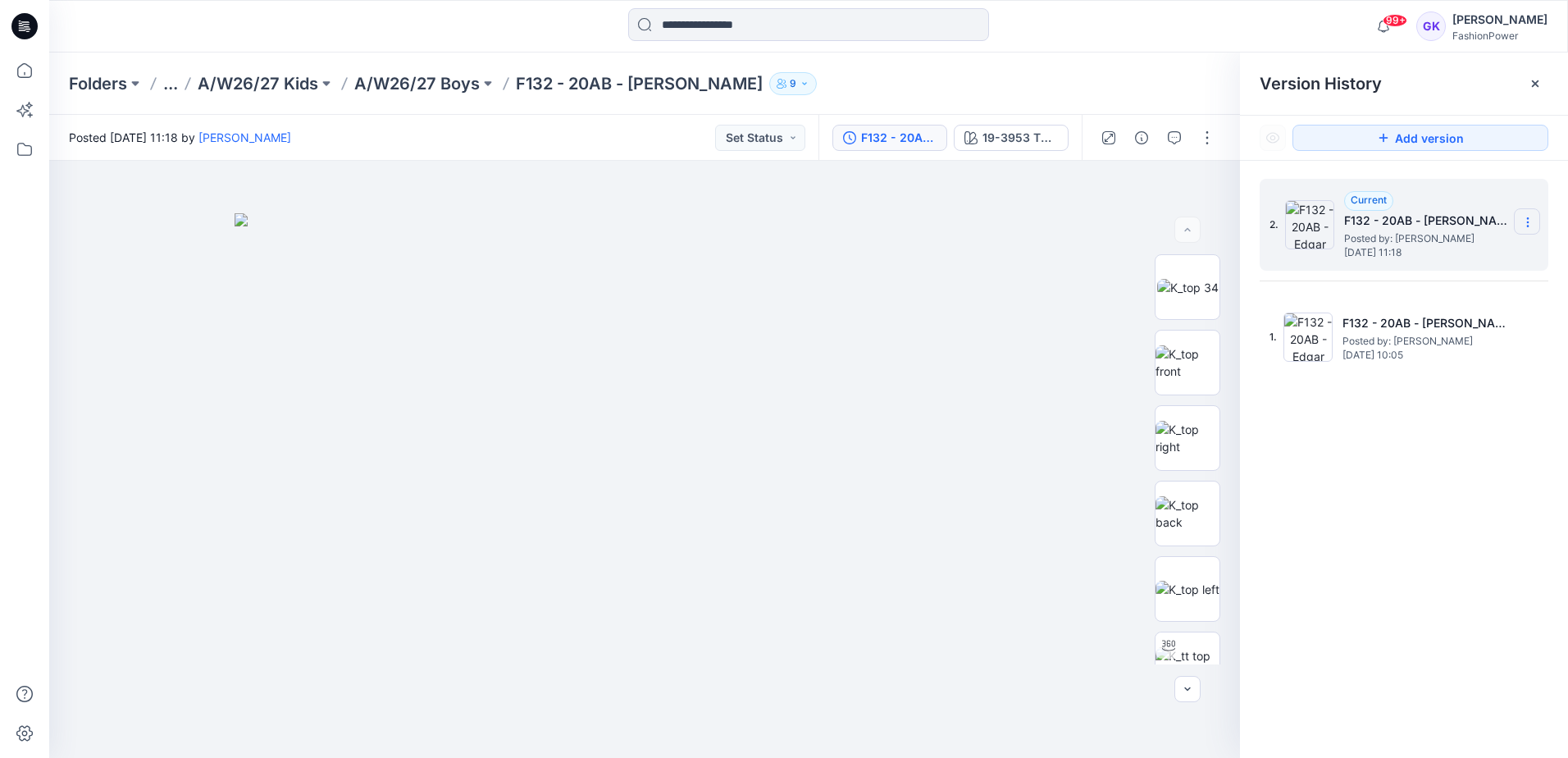
click at [1524, 220] on icon at bounding box center [1527, 221] width 13 height 13
drag, startPoint x: 1416, startPoint y: 658, endPoint x: 1478, endPoint y: 466, distance: 201.8
click at [1417, 654] on div "2. Current F132 - 20AB - Edgar Posted by: Guerline Kamp Wednesday, September 10…" at bounding box center [1403, 471] width 328 height 621
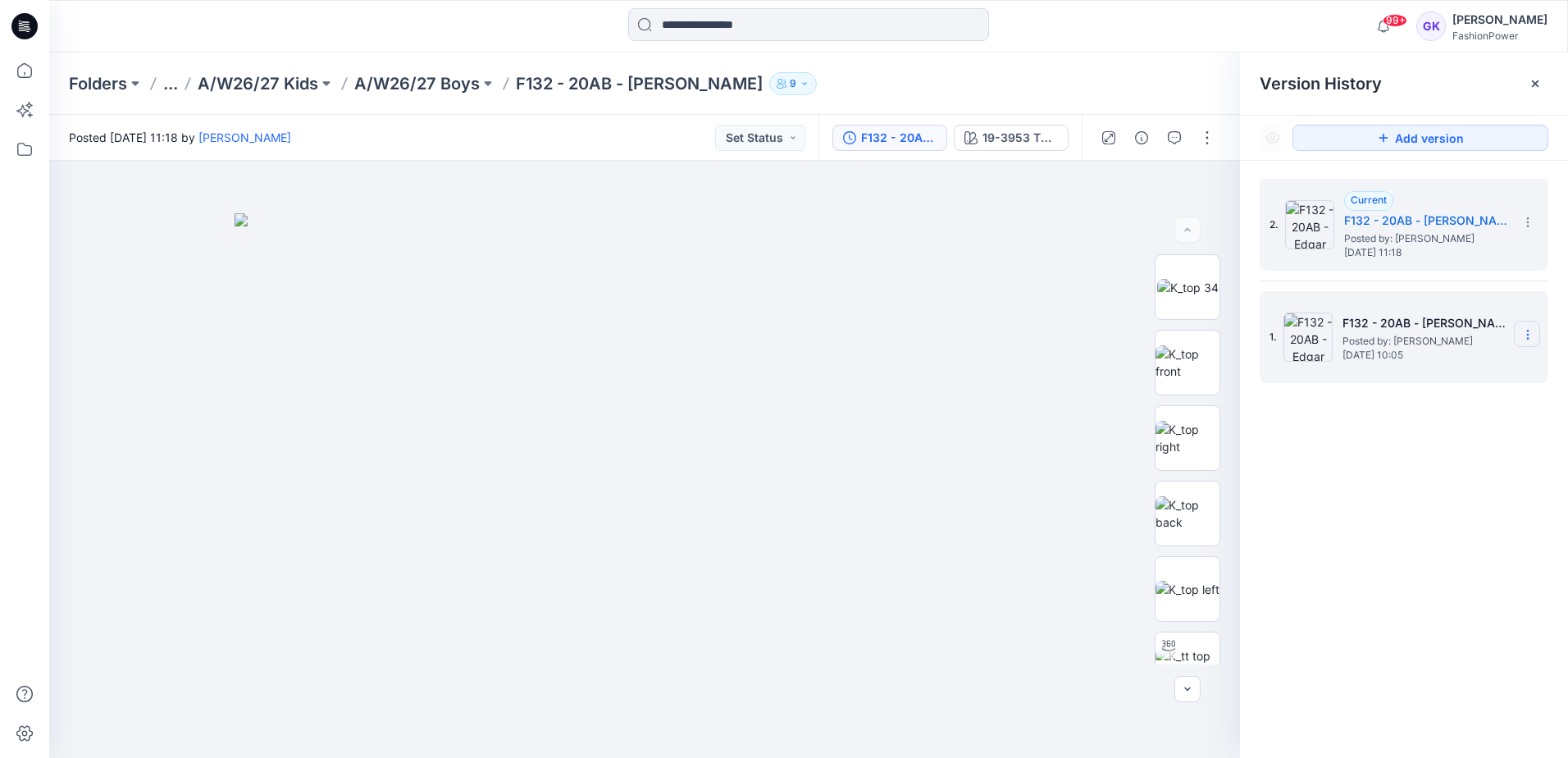
click at [1524, 337] on icon at bounding box center [1527, 334] width 13 height 13
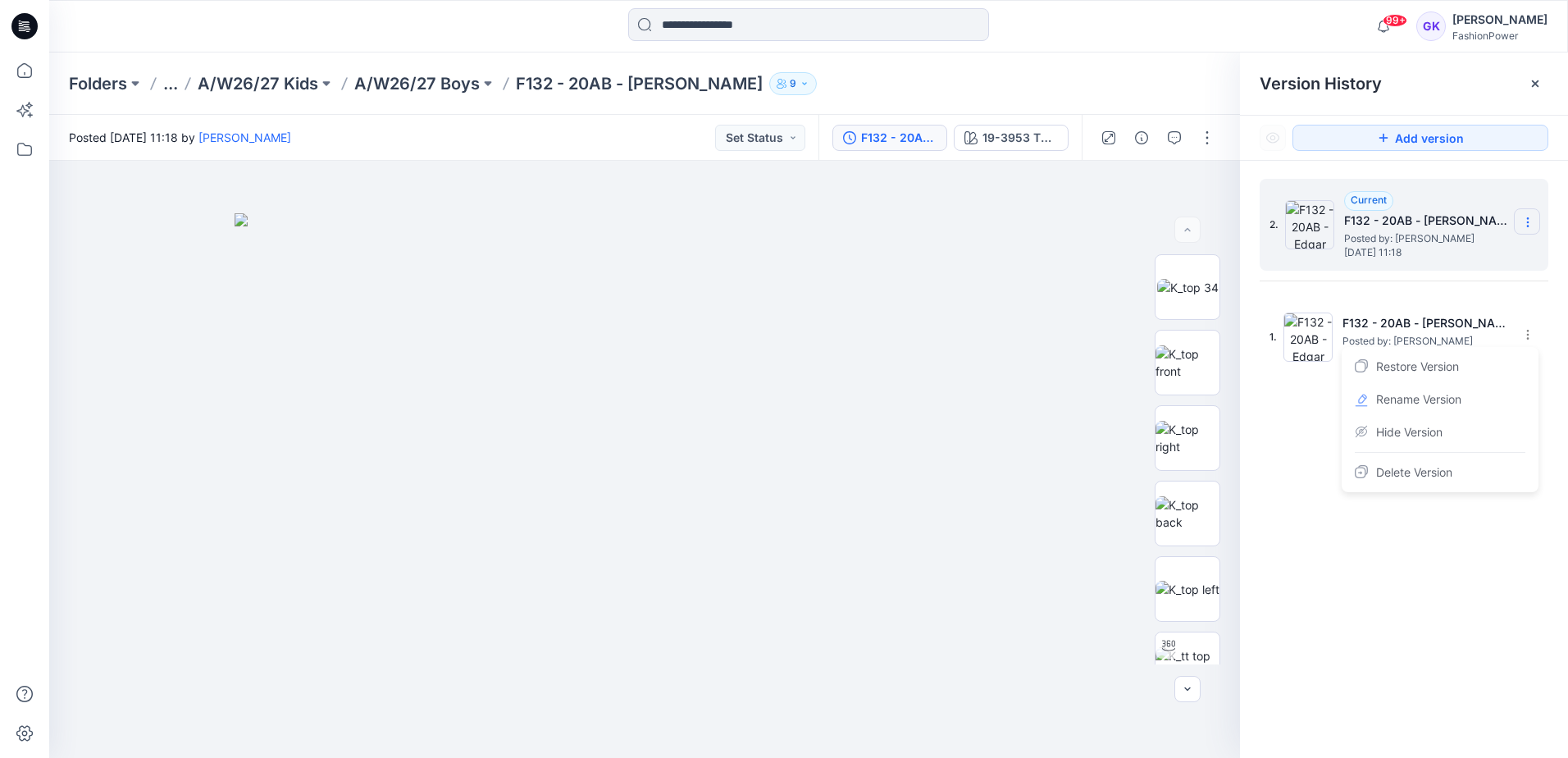
click at [1519, 220] on section at bounding box center [1526, 221] width 26 height 26
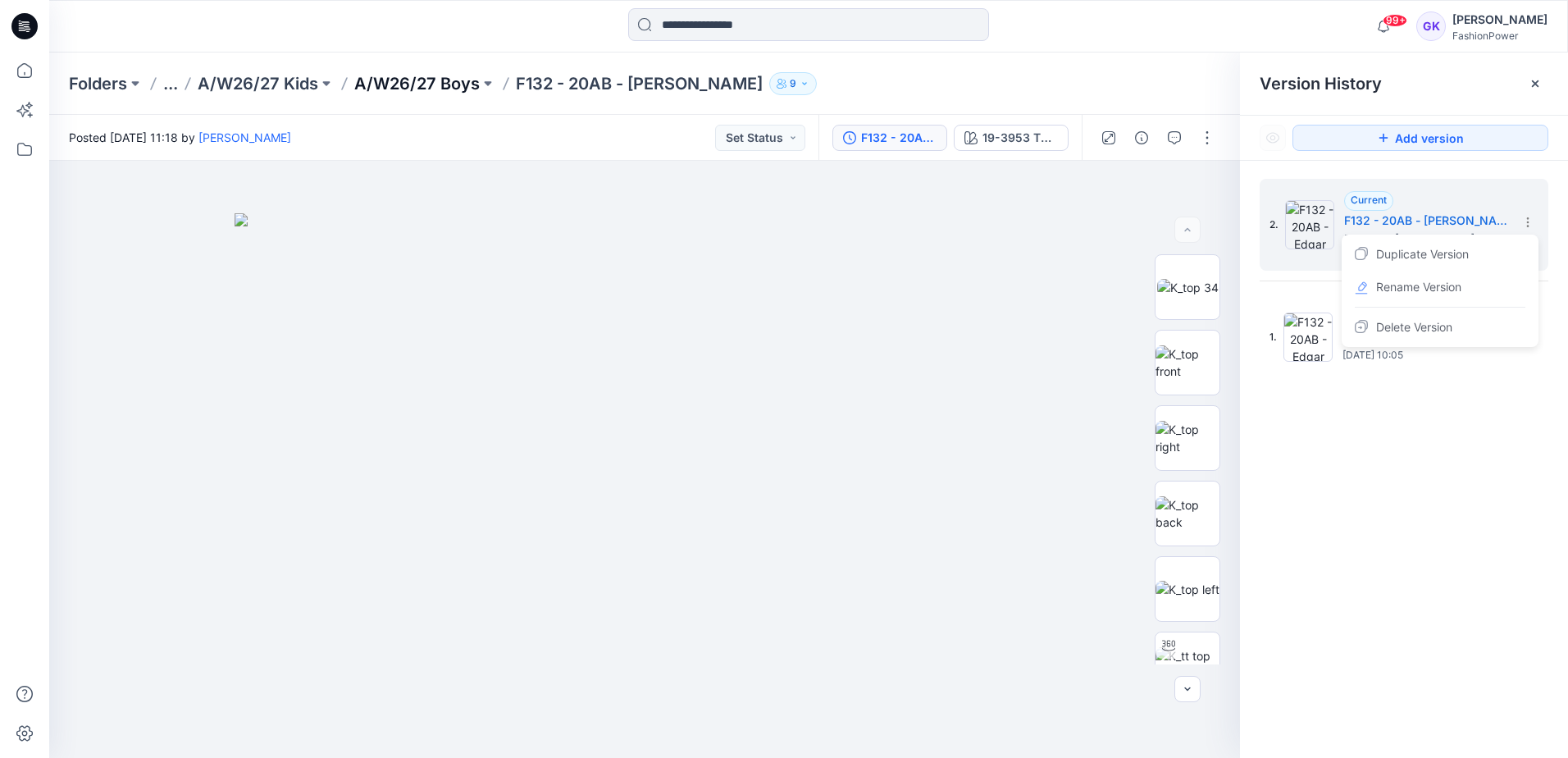
click at [454, 85] on p "A/W26/27 Boys" at bounding box center [416, 84] width 126 height 23
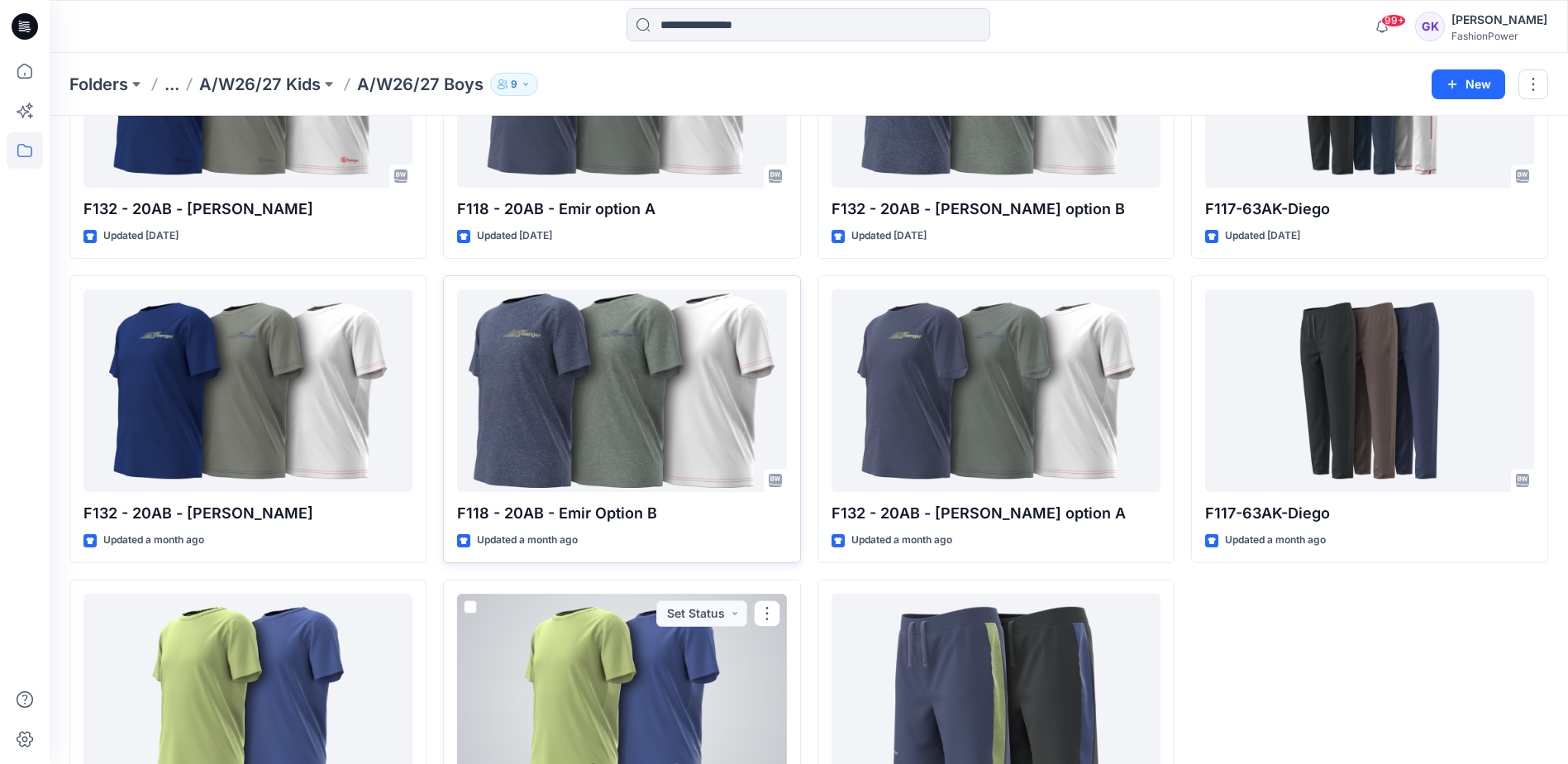
scroll to position [89, 0]
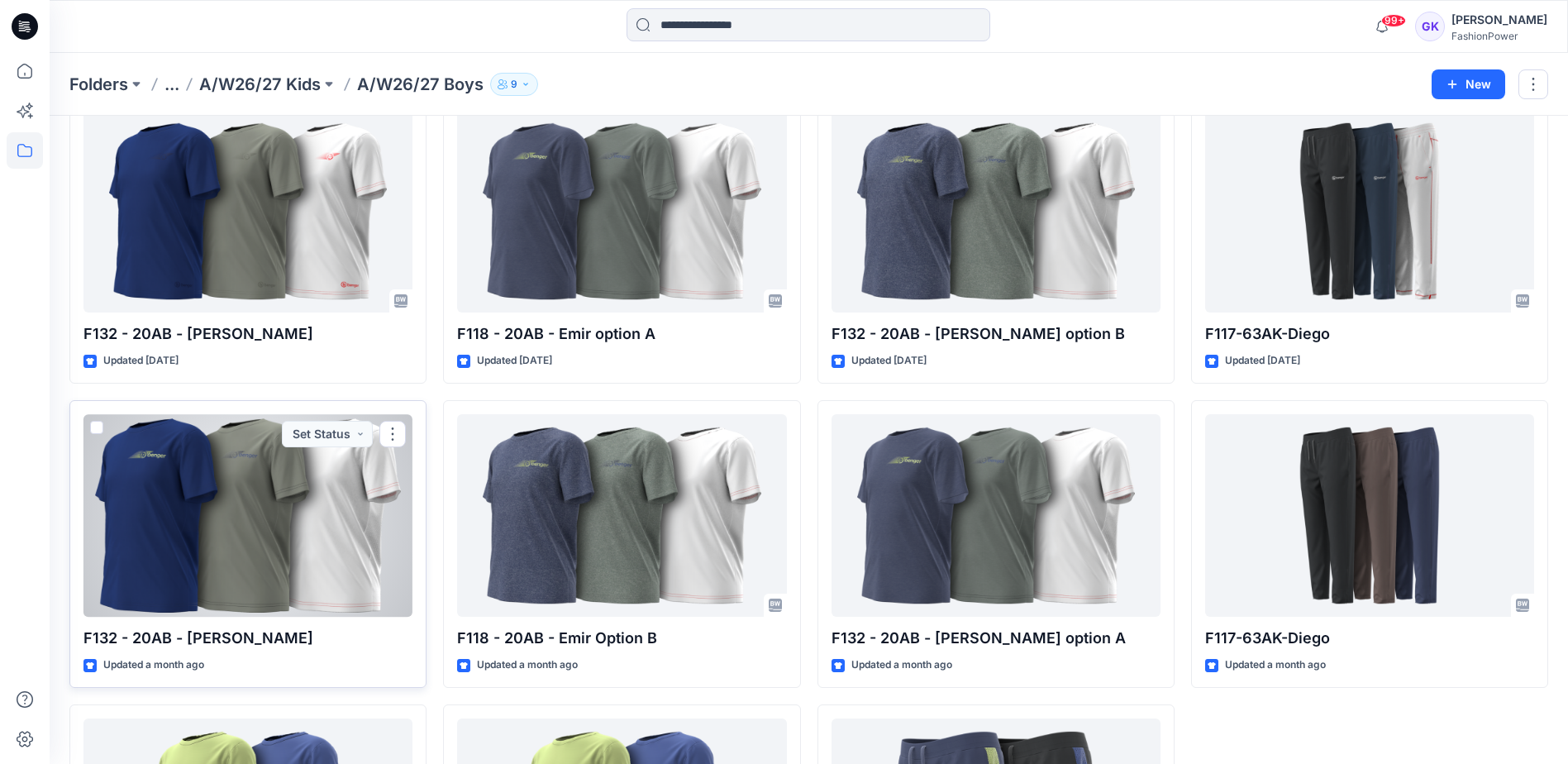
click at [197, 554] on div at bounding box center [248, 515] width 329 height 203
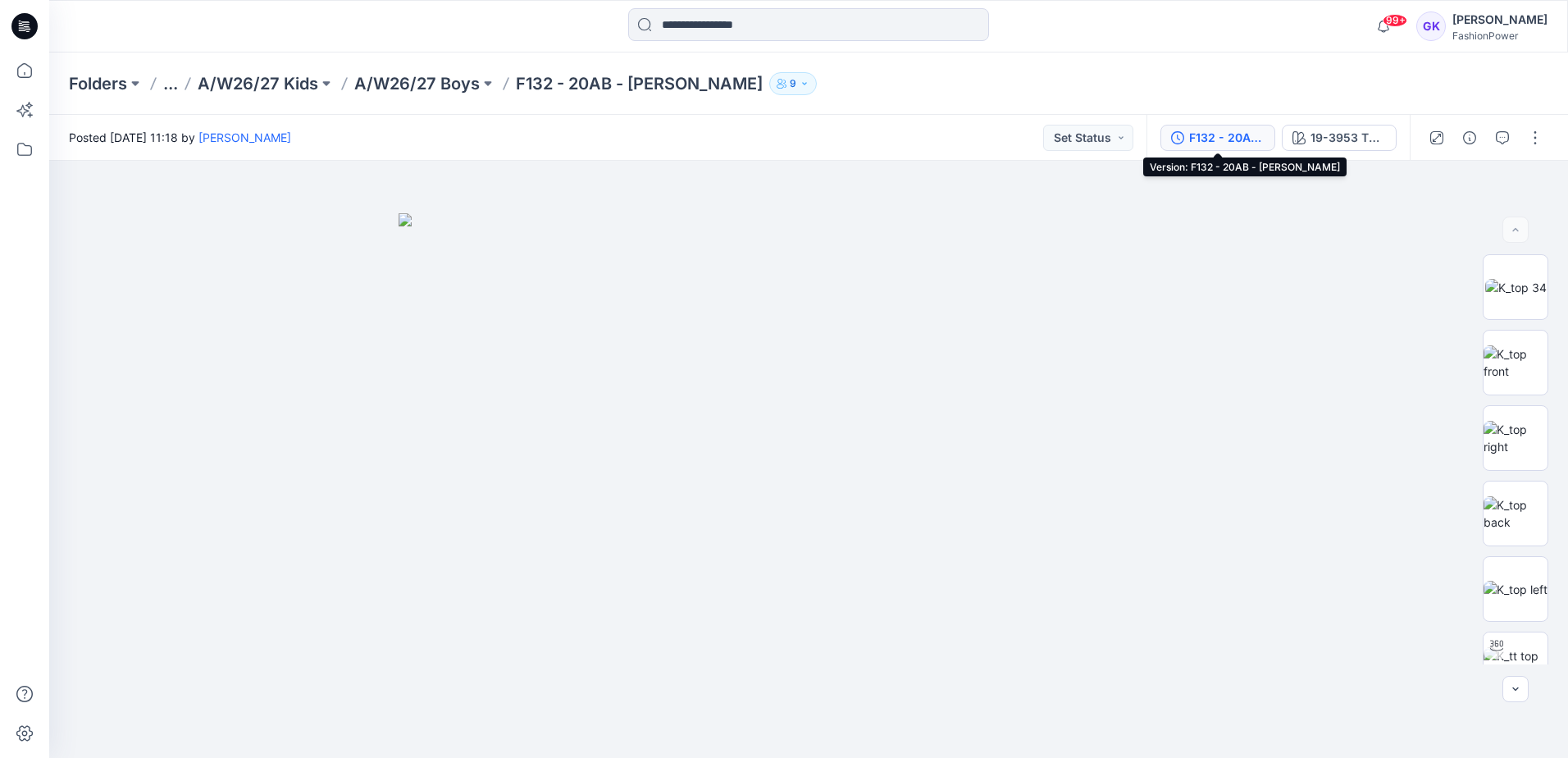
click at [1242, 143] on div "F132 - 20AB - [PERSON_NAME]" at bounding box center [1226, 138] width 75 height 18
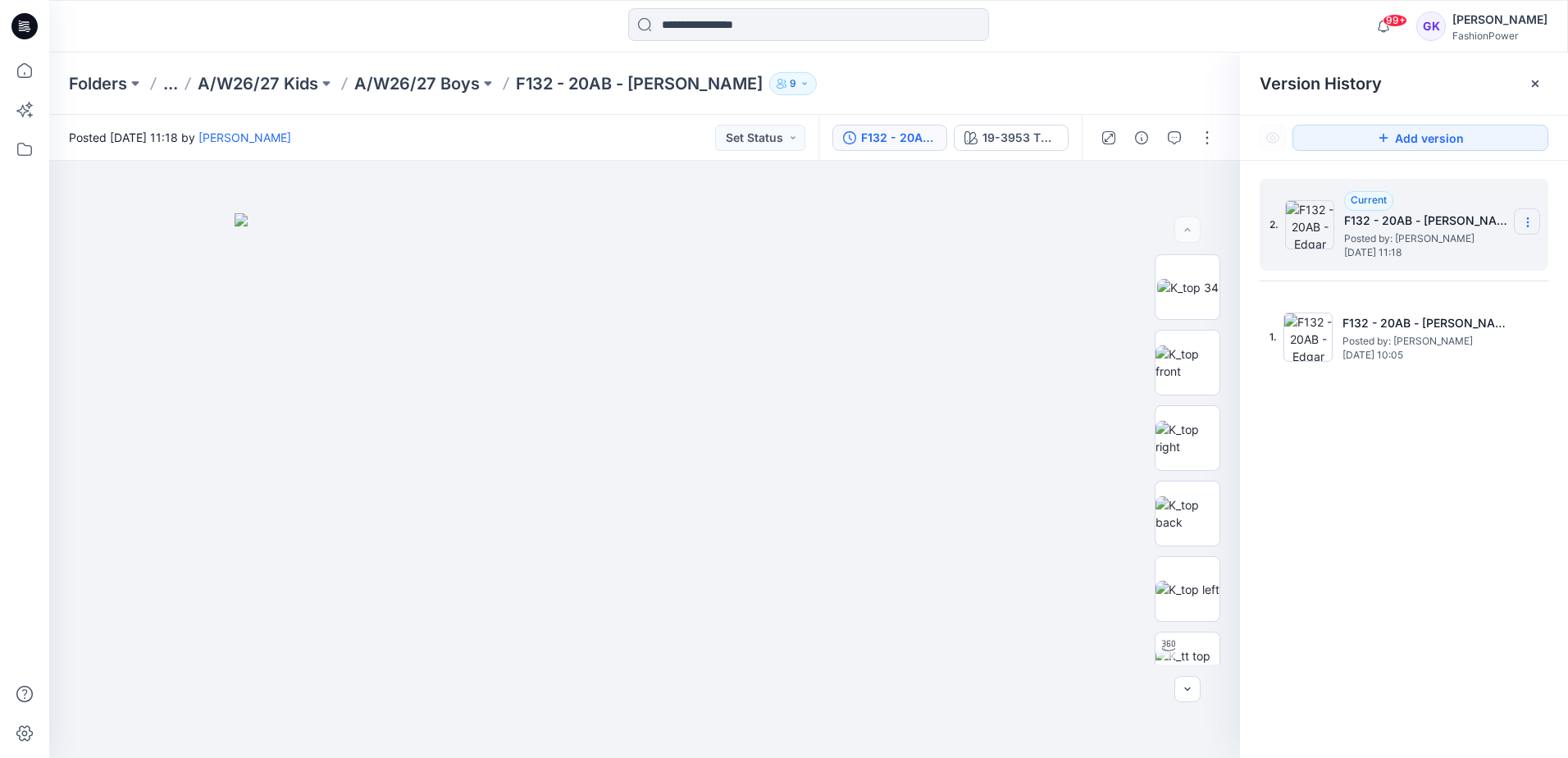
click at [1537, 220] on section at bounding box center [1526, 221] width 26 height 26
click at [426, 85] on p "A/W26/27 Boys" at bounding box center [416, 84] width 126 height 23
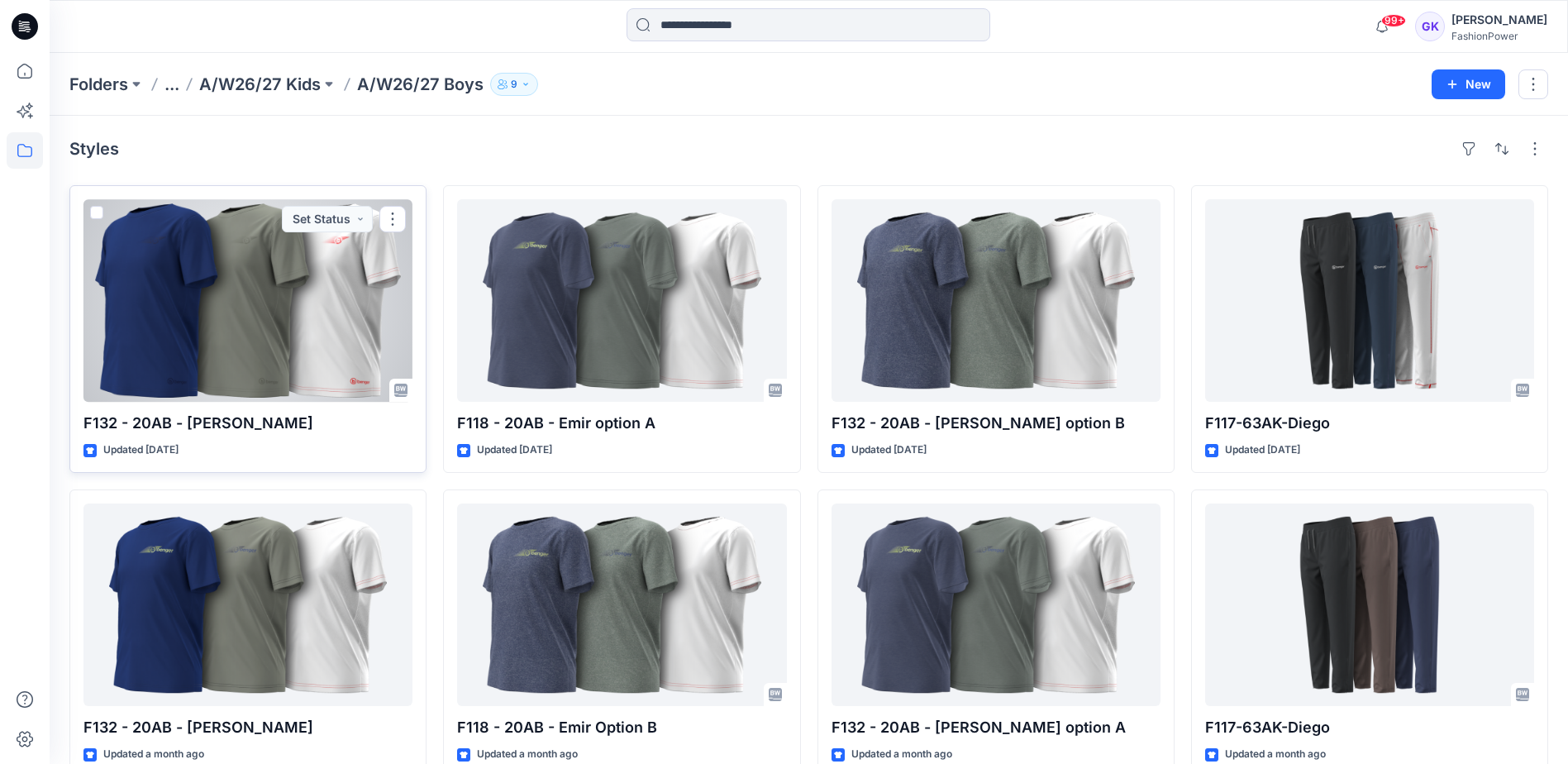
click at [299, 307] on div at bounding box center [248, 301] width 329 height 203
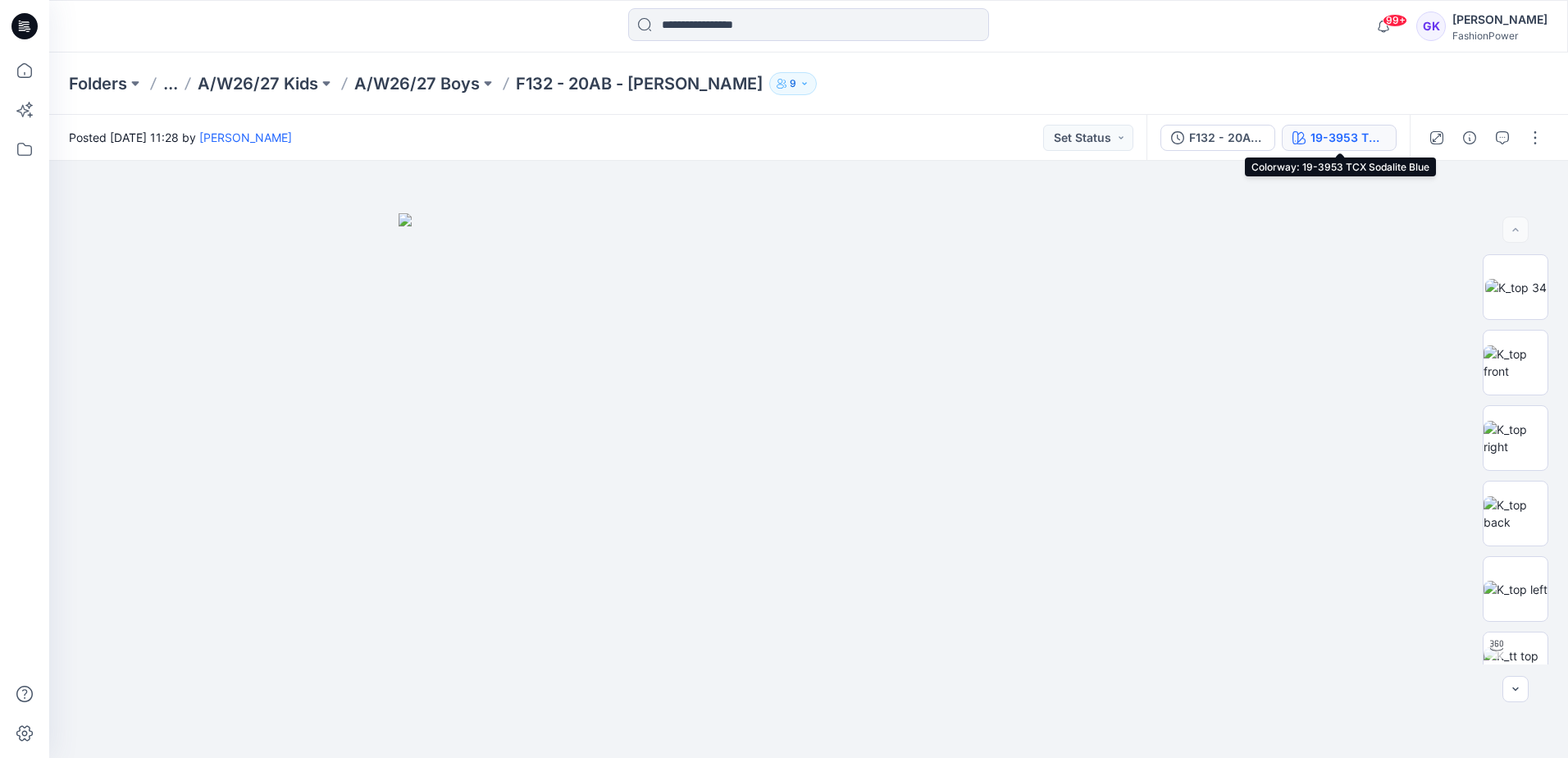
click at [1337, 137] on div "19-3953 TCX Sodalite Blue" at bounding box center [1348, 138] width 75 height 18
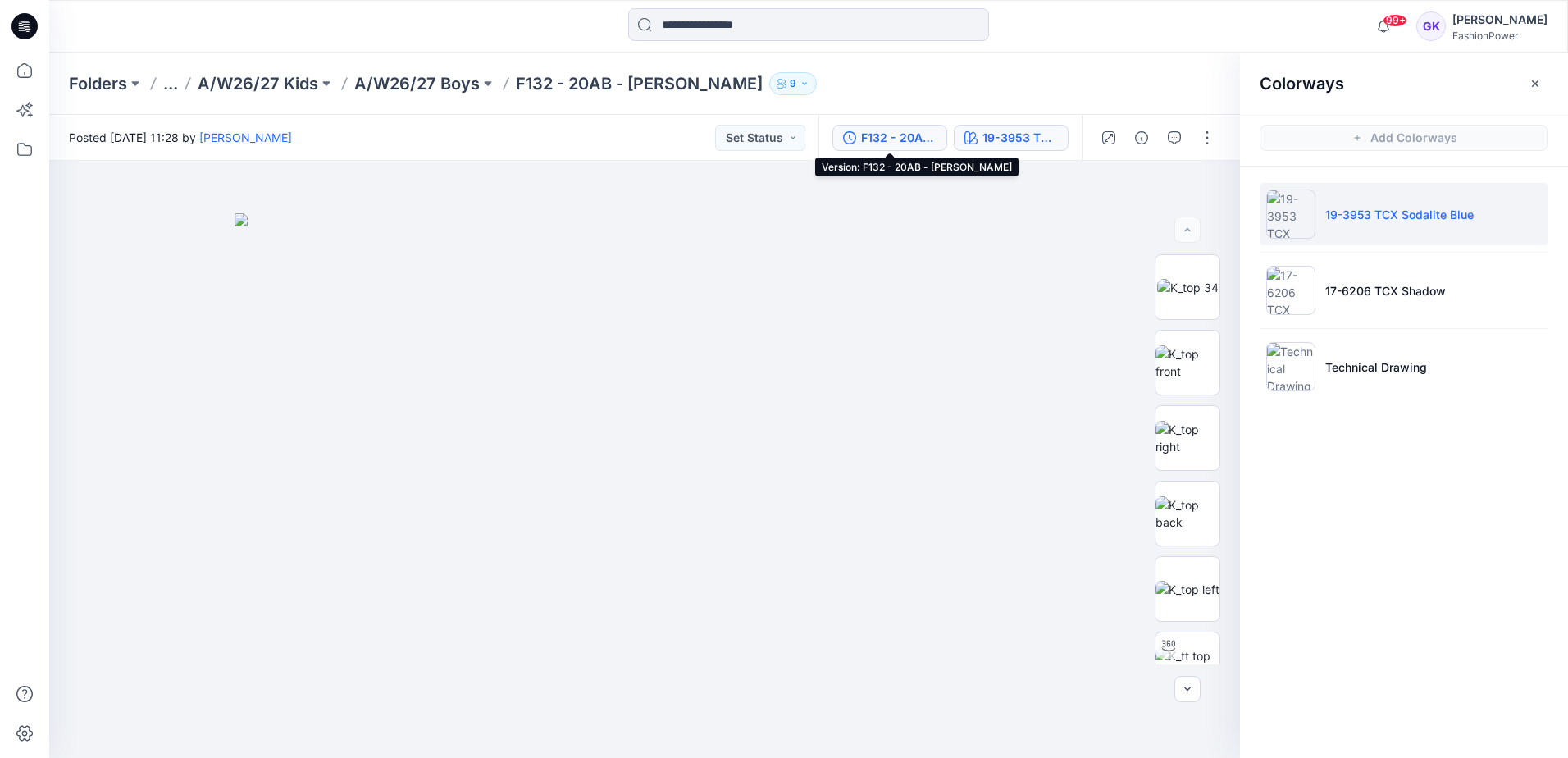
click at [871, 131] on div "F132 - 20AB - [PERSON_NAME]" at bounding box center [898, 138] width 75 height 18
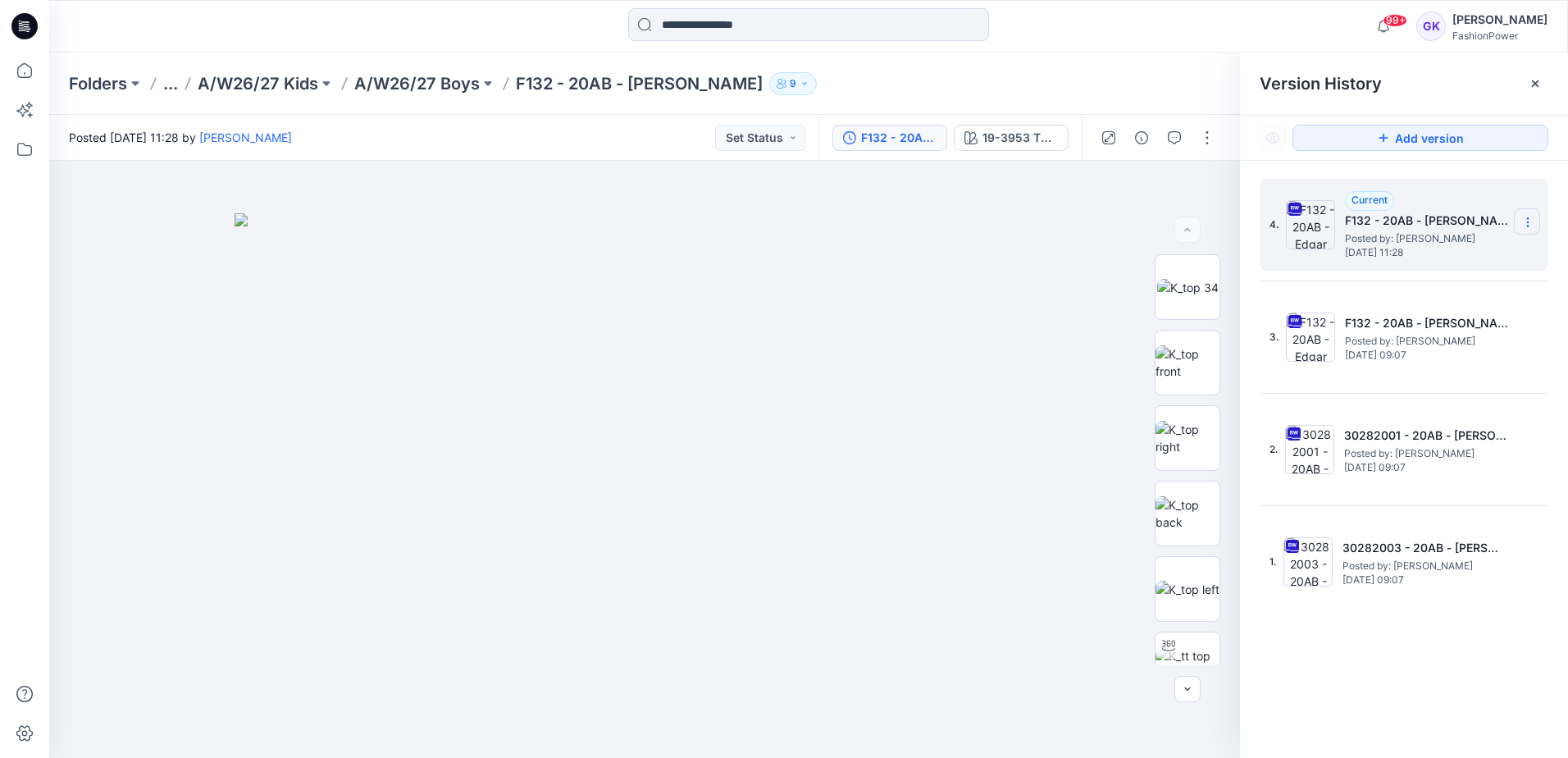
click at [1535, 218] on section at bounding box center [1526, 221] width 26 height 26
click at [1447, 250] on span "Download Source BW File" at bounding box center [1444, 255] width 137 height 20
click at [437, 85] on p "A/W26/27 Boys" at bounding box center [416, 84] width 126 height 23
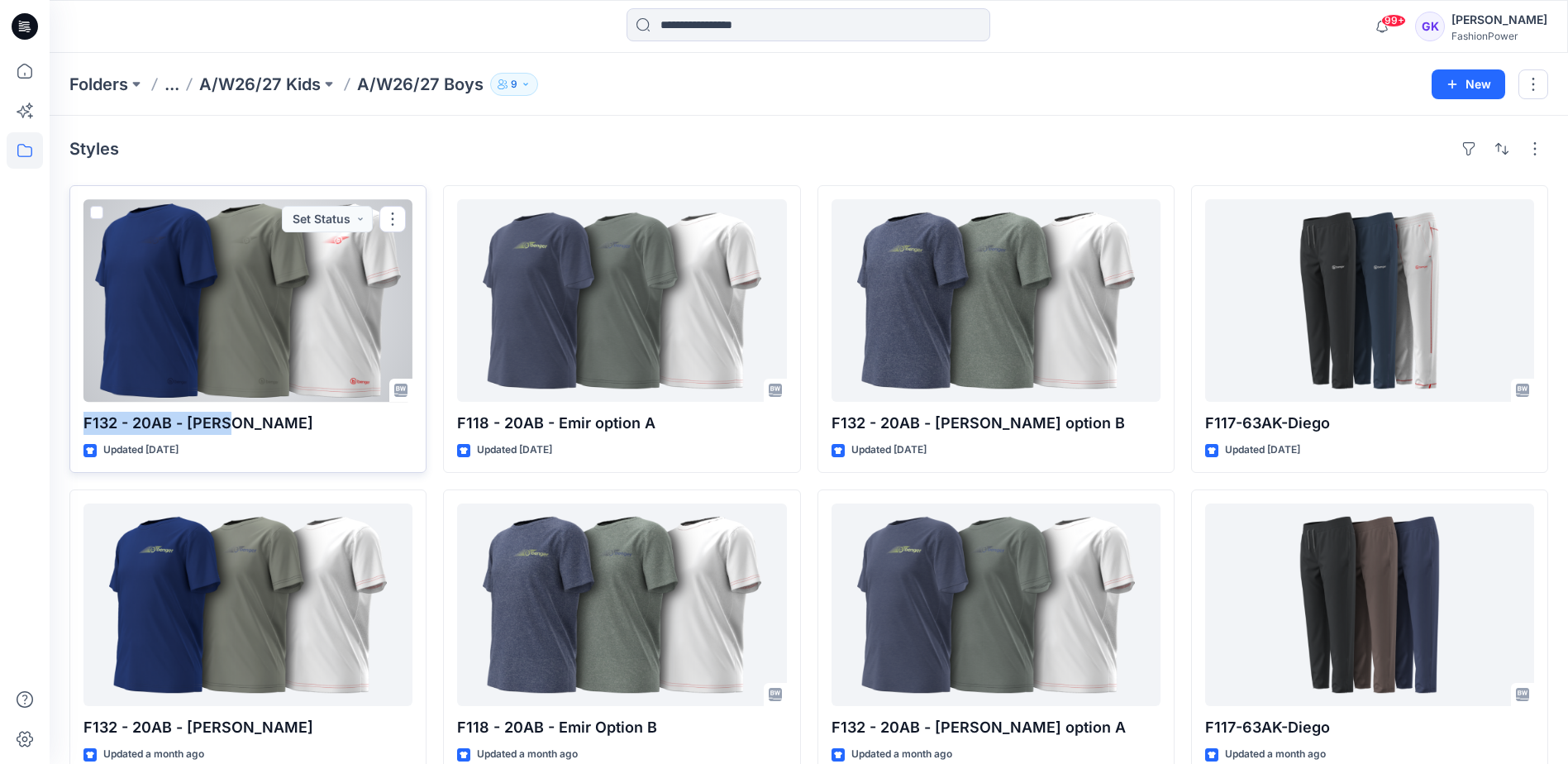
drag, startPoint x: 237, startPoint y: 424, endPoint x: 71, endPoint y: 425, distance: 166.0
click at [71, 425] on div "F132 - 20AB - Edgar Updated 5 days ago Set Status" at bounding box center [248, 328] width 357 height 288
copy p "F132 - 20AB - [PERSON_NAME]"
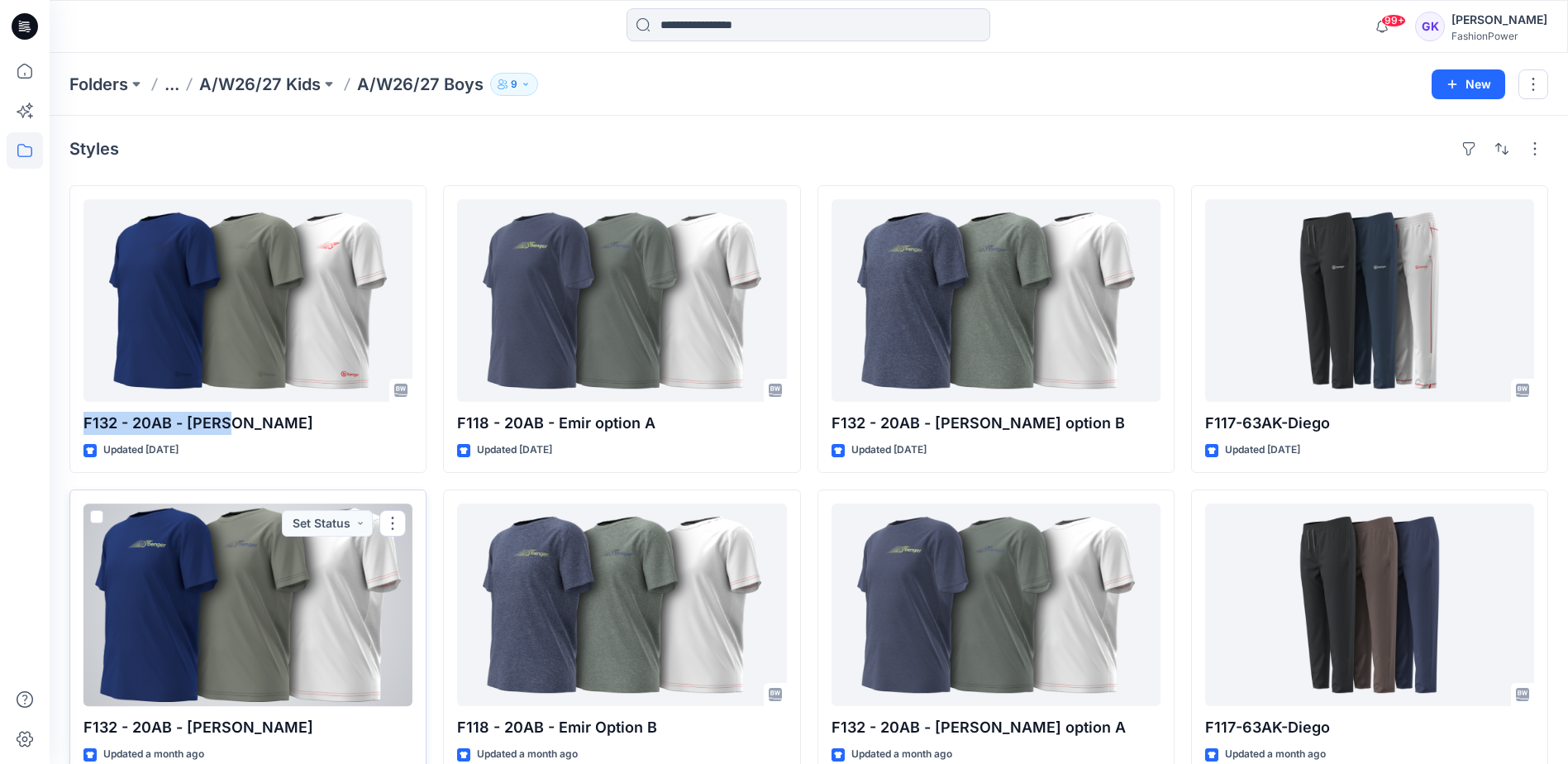
click at [284, 611] on div at bounding box center [248, 605] width 329 height 203
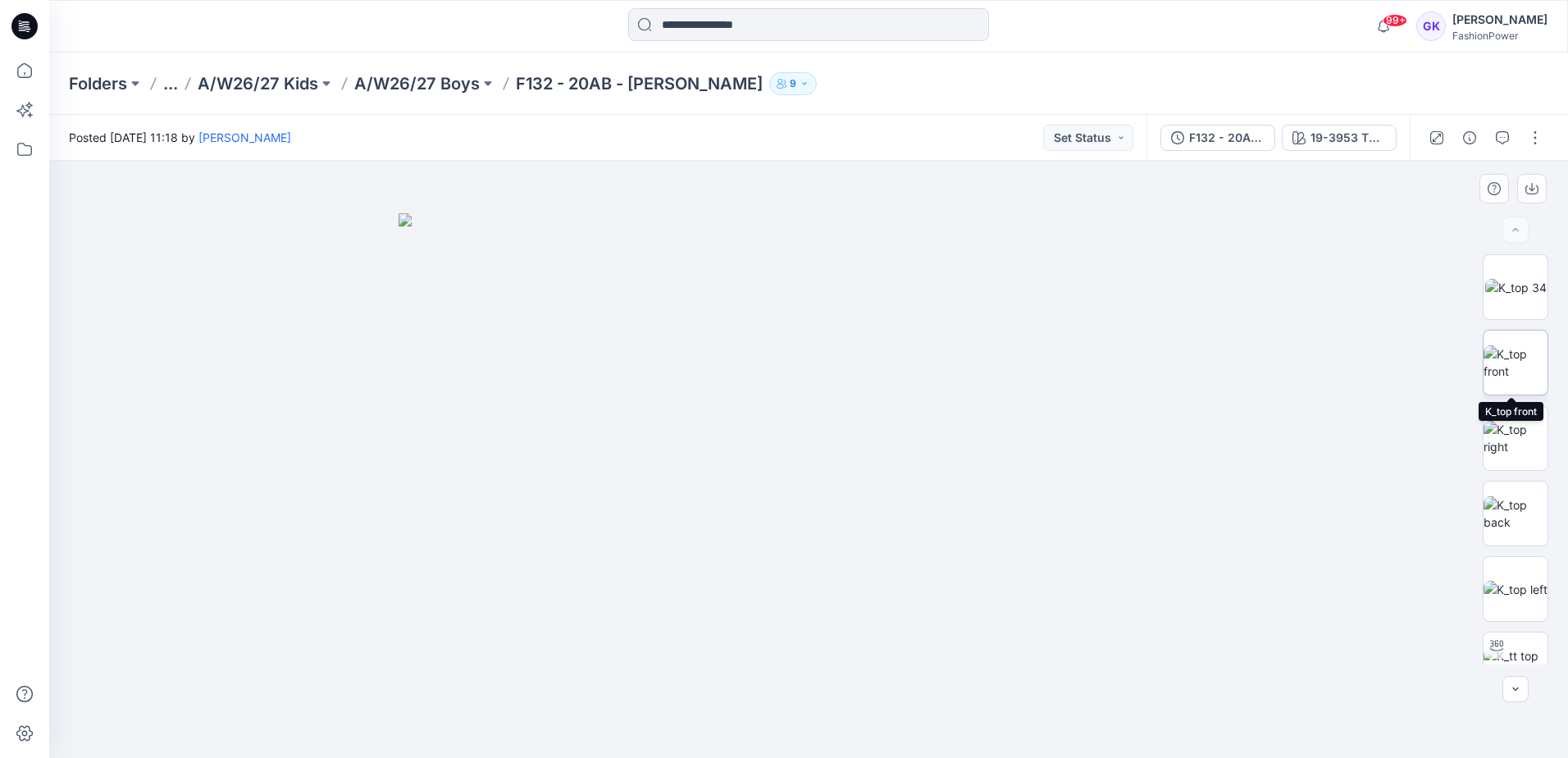
click at [1510, 348] on img at bounding box center [1515, 362] width 64 height 34
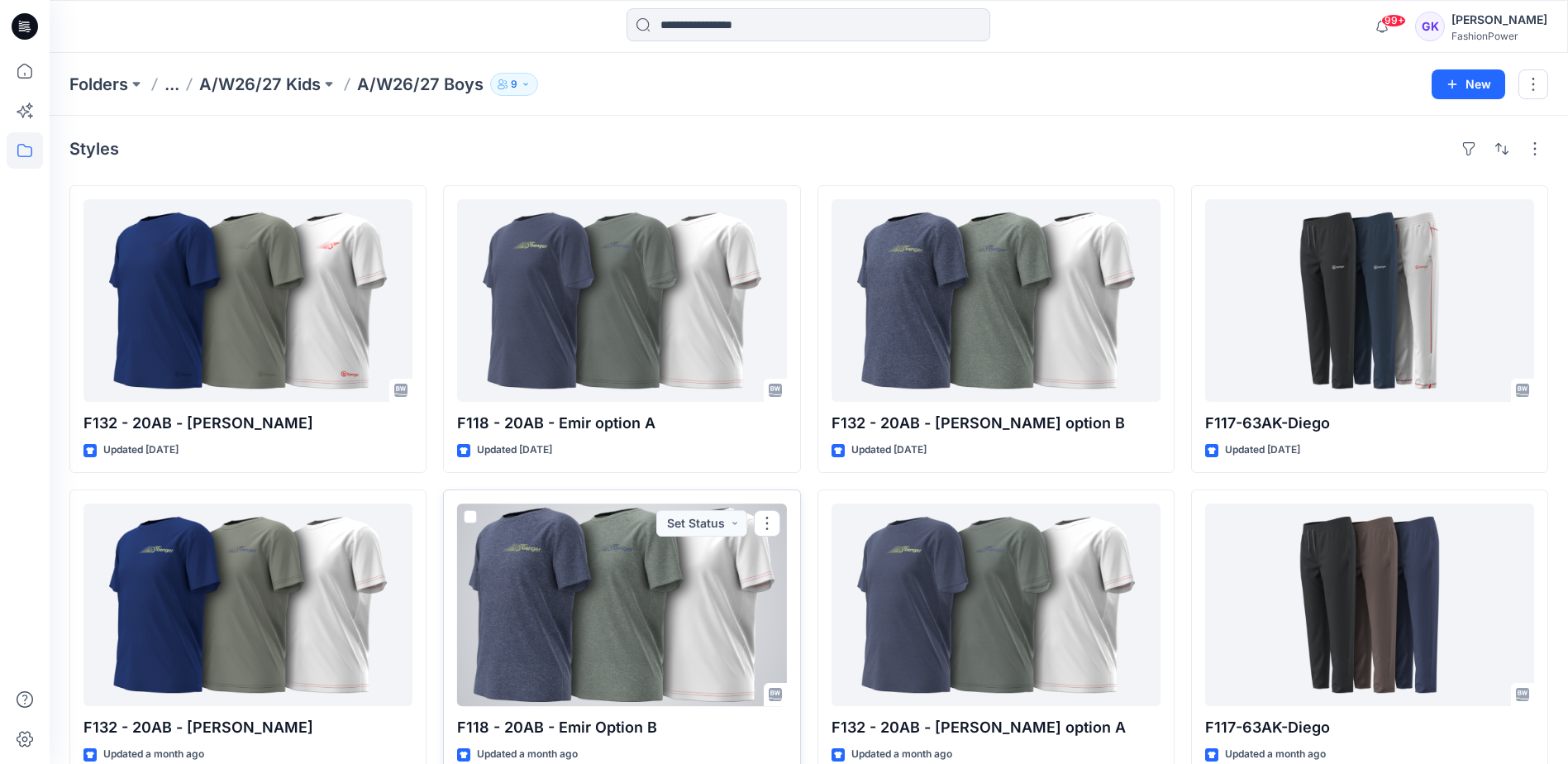
click at [565, 624] on div at bounding box center [621, 605] width 329 height 203
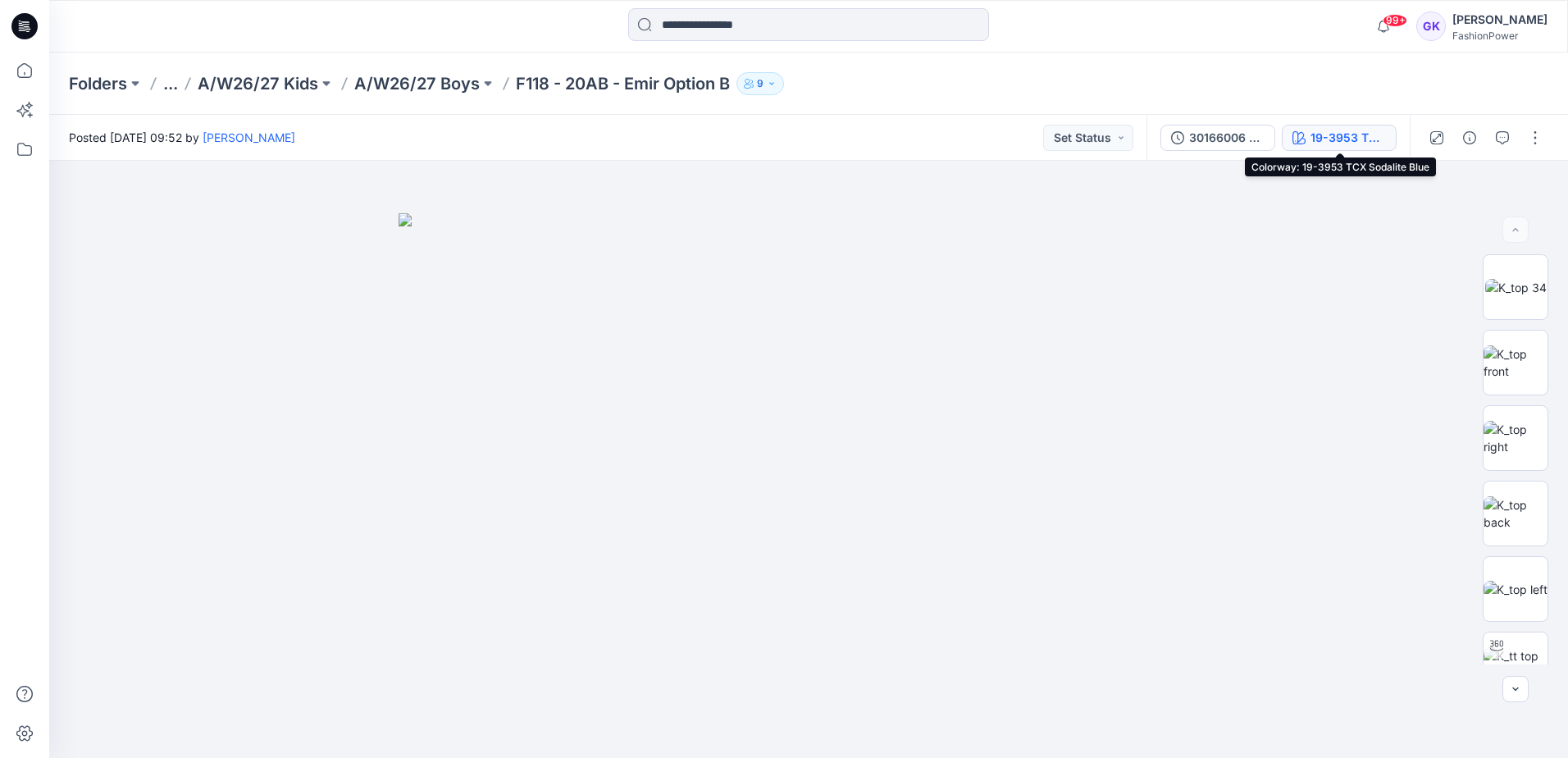
click at [1330, 131] on div "19-3953 TCX Sodalite Blue" at bounding box center [1348, 138] width 75 height 18
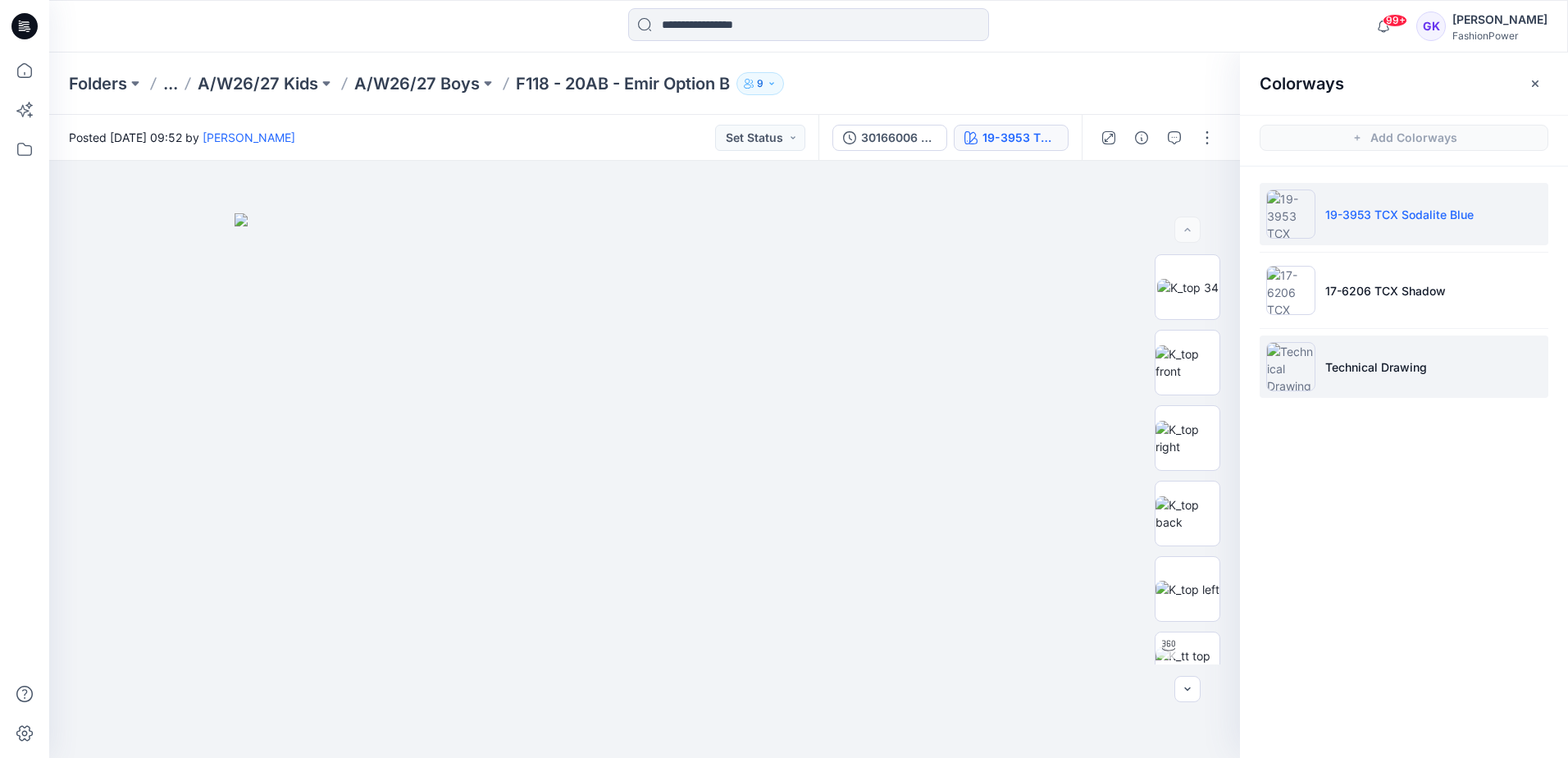
click at [1438, 369] on li "Technical Drawing" at bounding box center [1404, 367] width 289 height 62
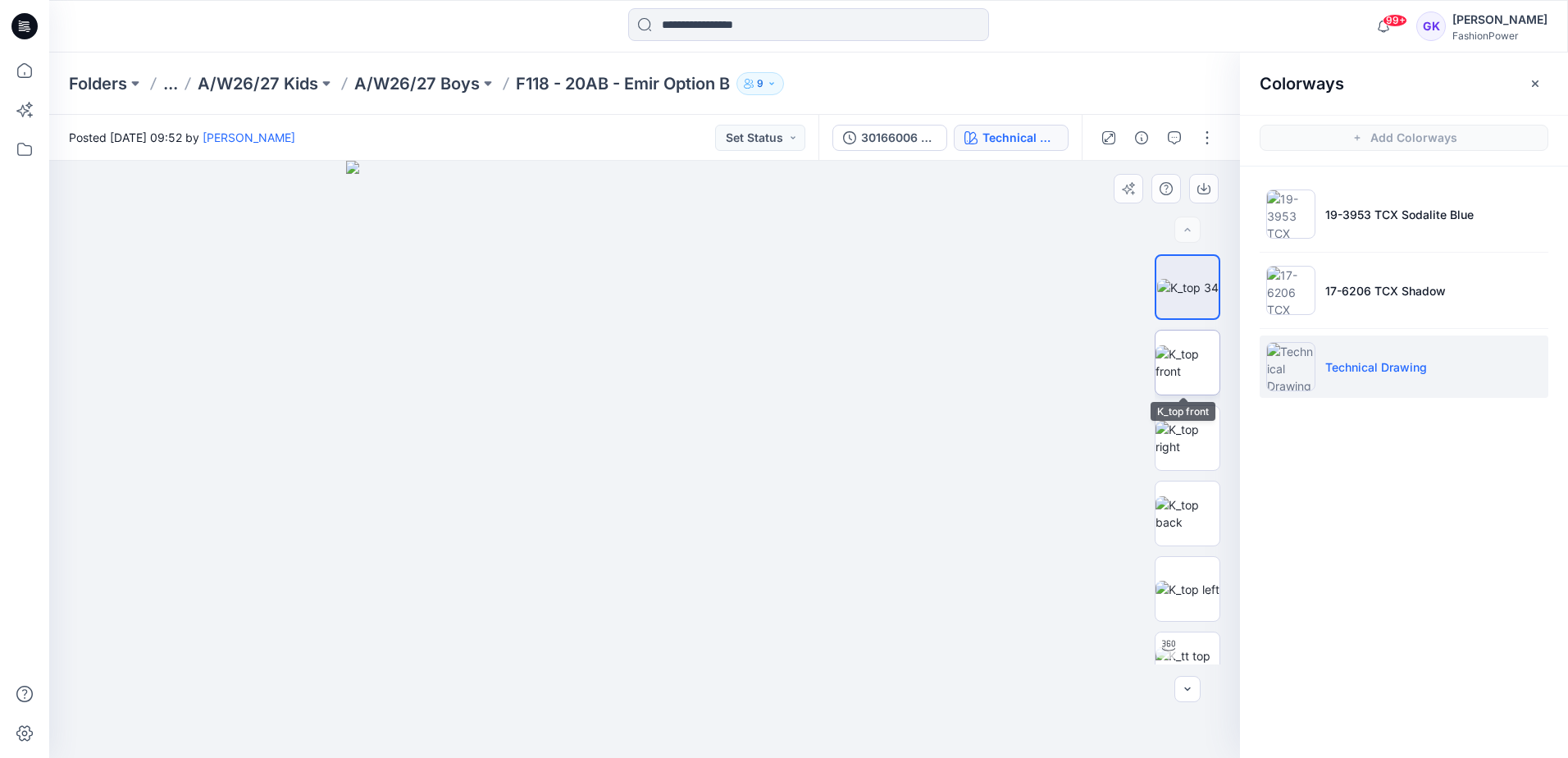
click at [1162, 362] on img at bounding box center [1188, 362] width 64 height 34
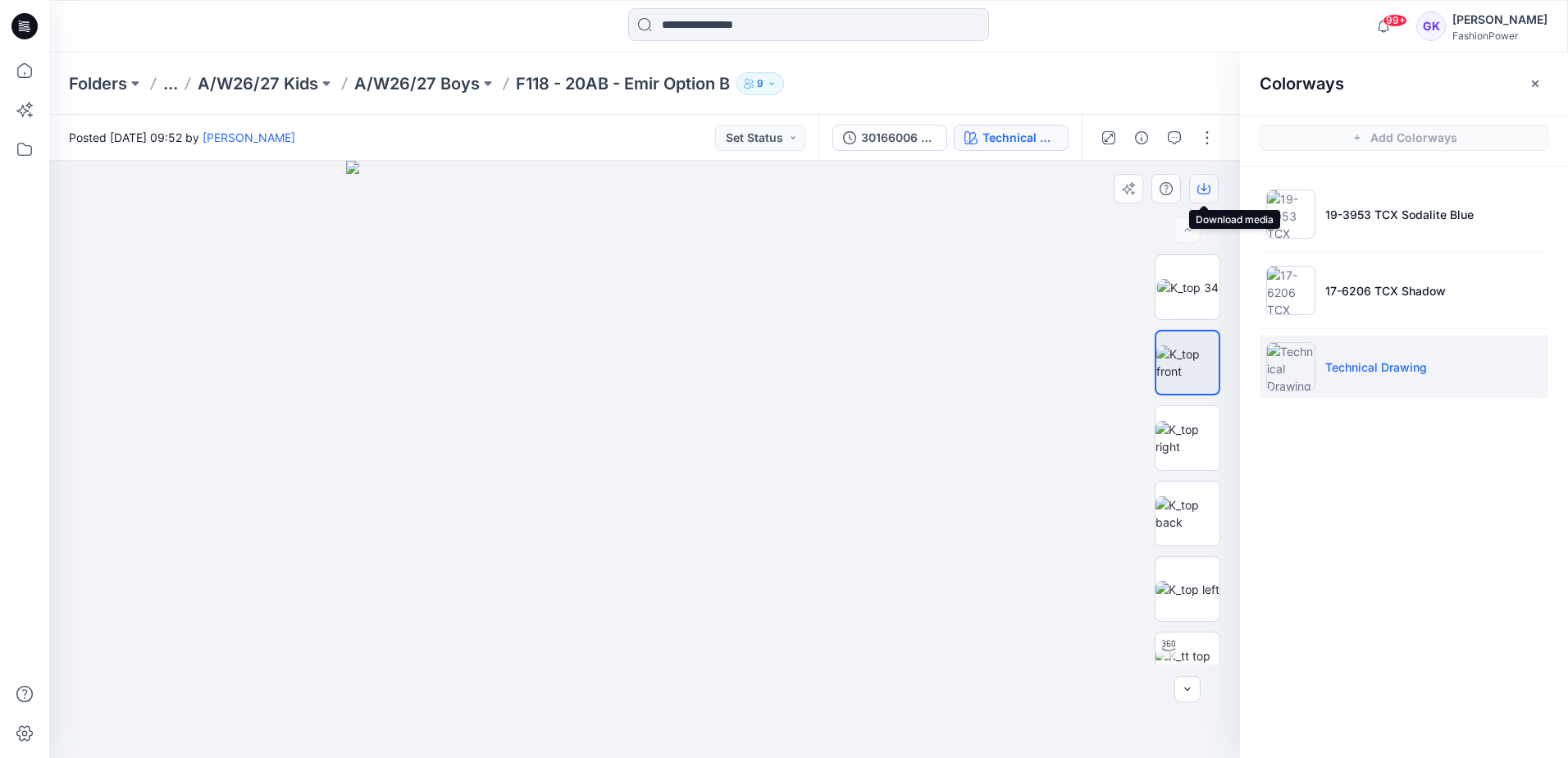
click at [1196, 183] on button "button" at bounding box center [1203, 188] width 29 height 29
click at [1185, 512] on img at bounding box center [1188, 513] width 64 height 34
click at [1202, 185] on icon "button" at bounding box center [1203, 188] width 13 height 13
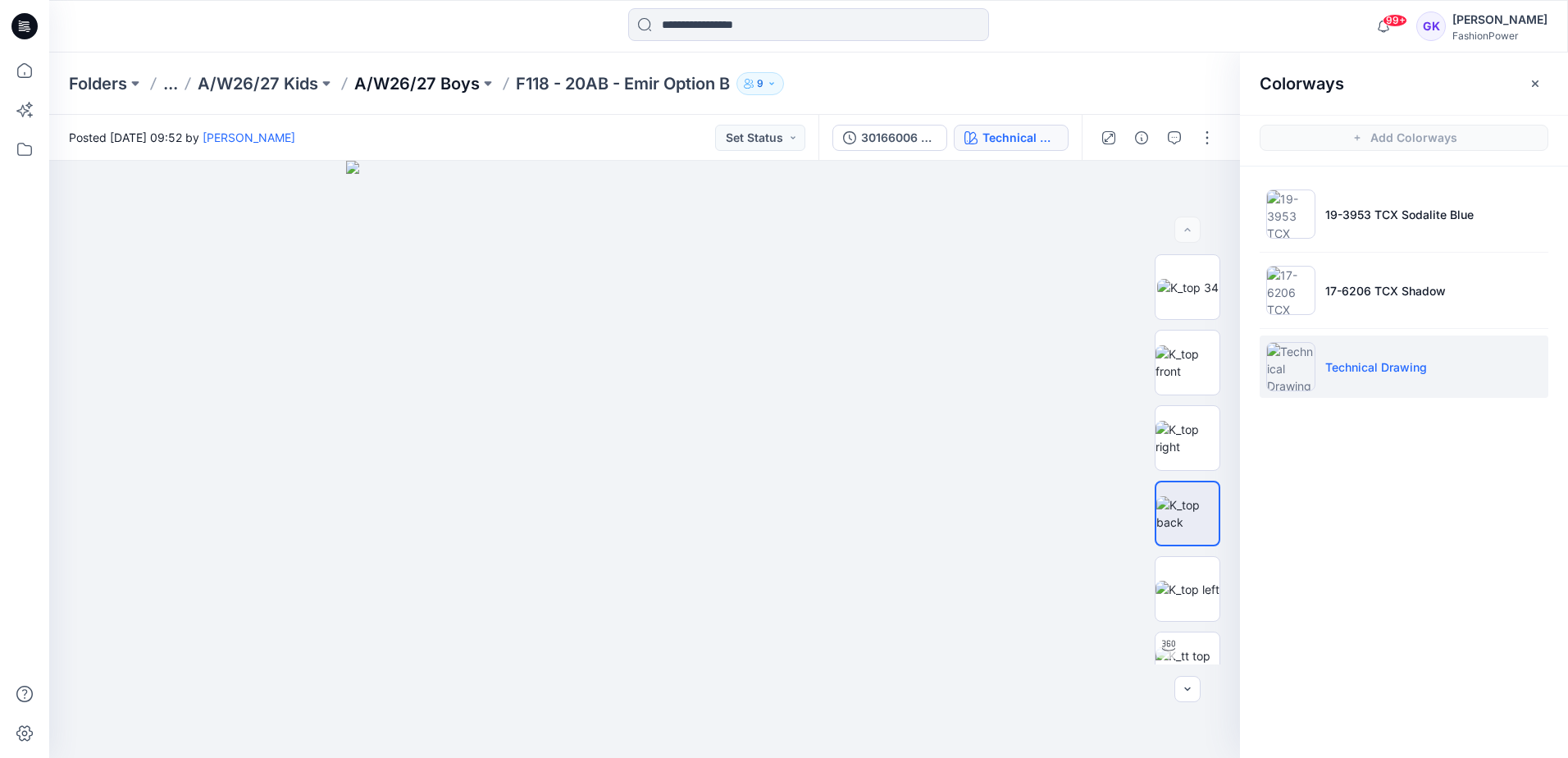
click at [399, 88] on p "A/W26/27 Boys" at bounding box center [416, 84] width 126 height 23
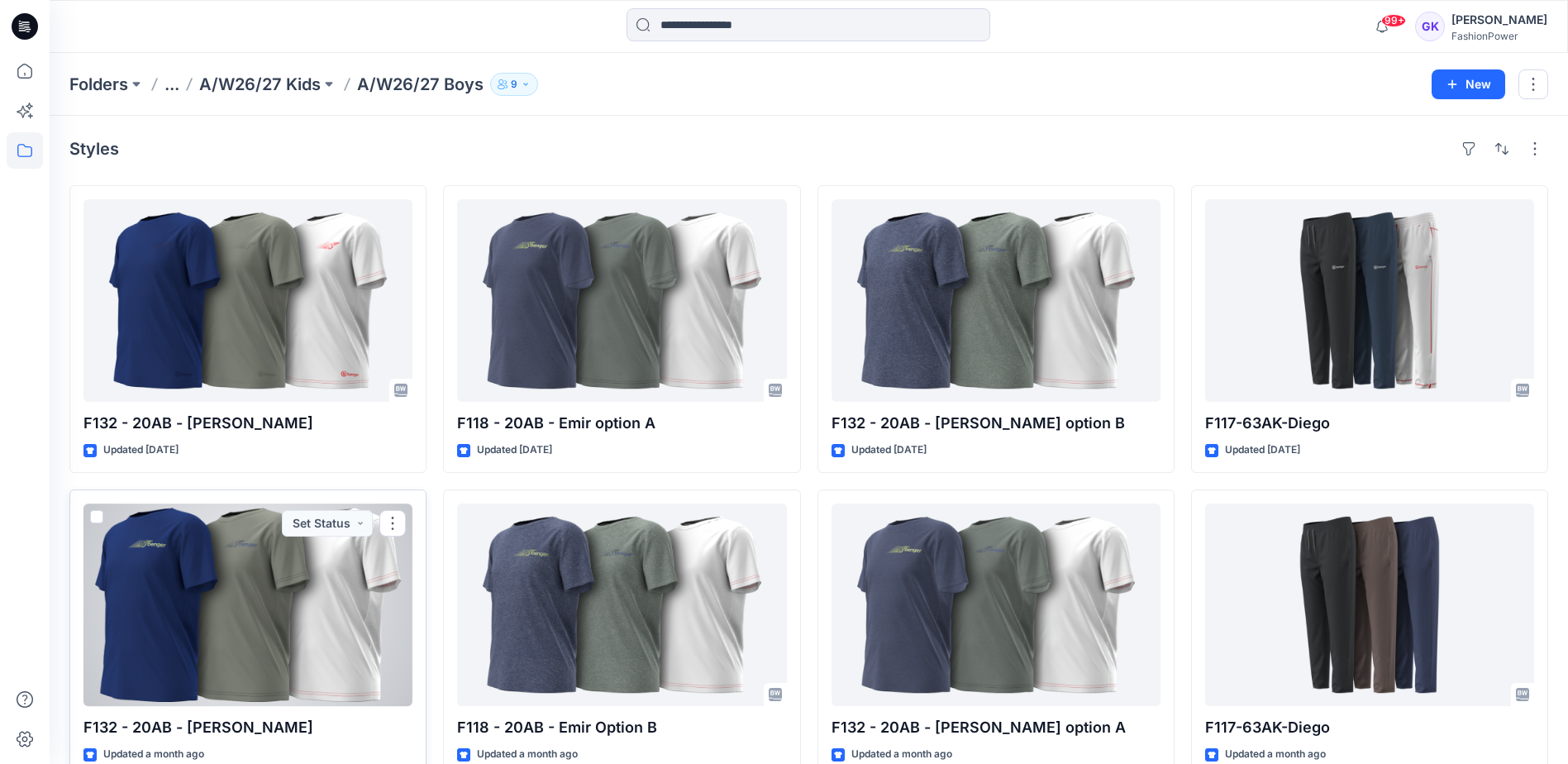
click at [256, 612] on div at bounding box center [248, 605] width 329 height 203
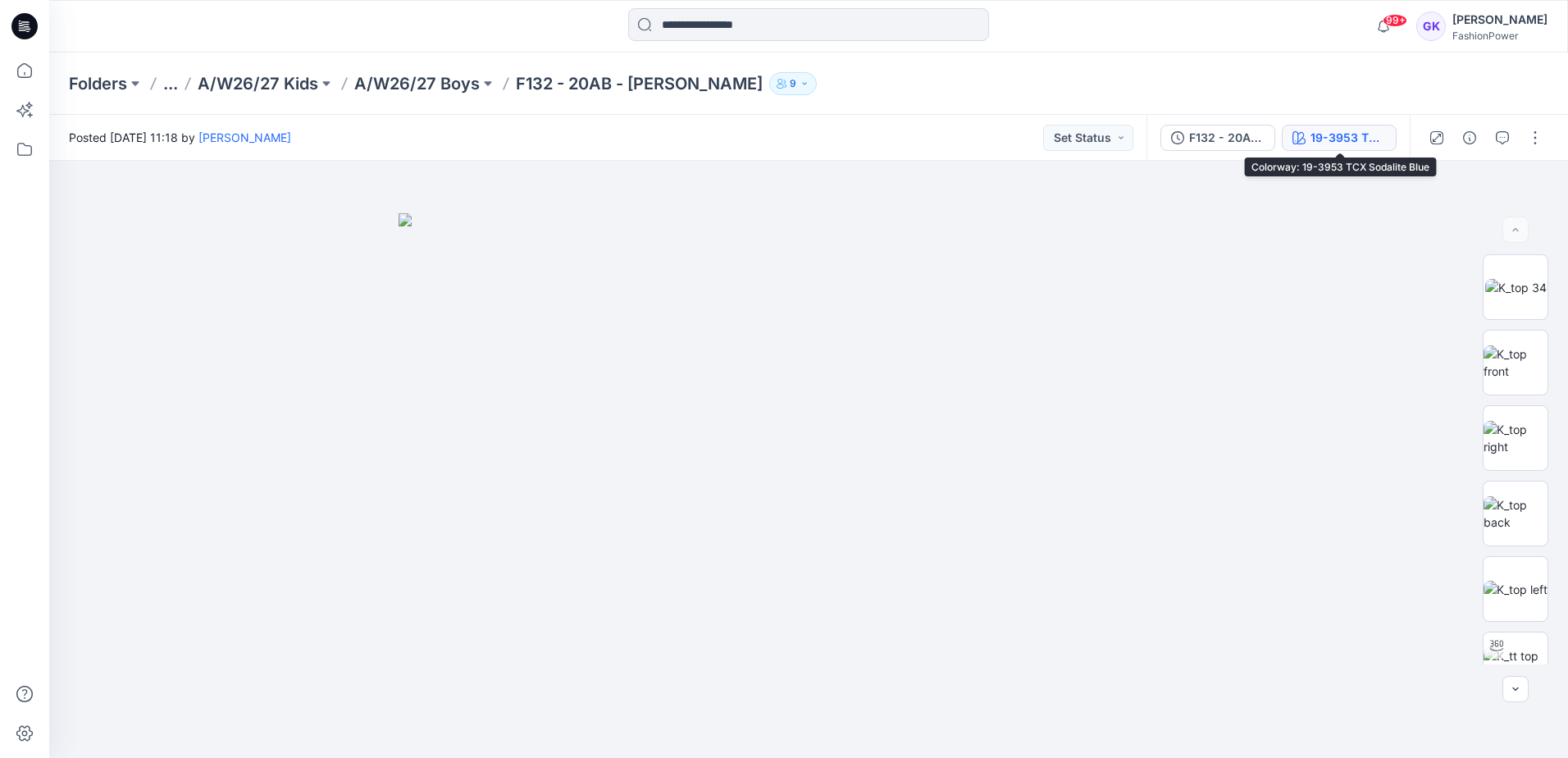
click at [1334, 148] on button "19-3953 TCX Sodalite Blue" at bounding box center [1339, 138] width 115 height 26
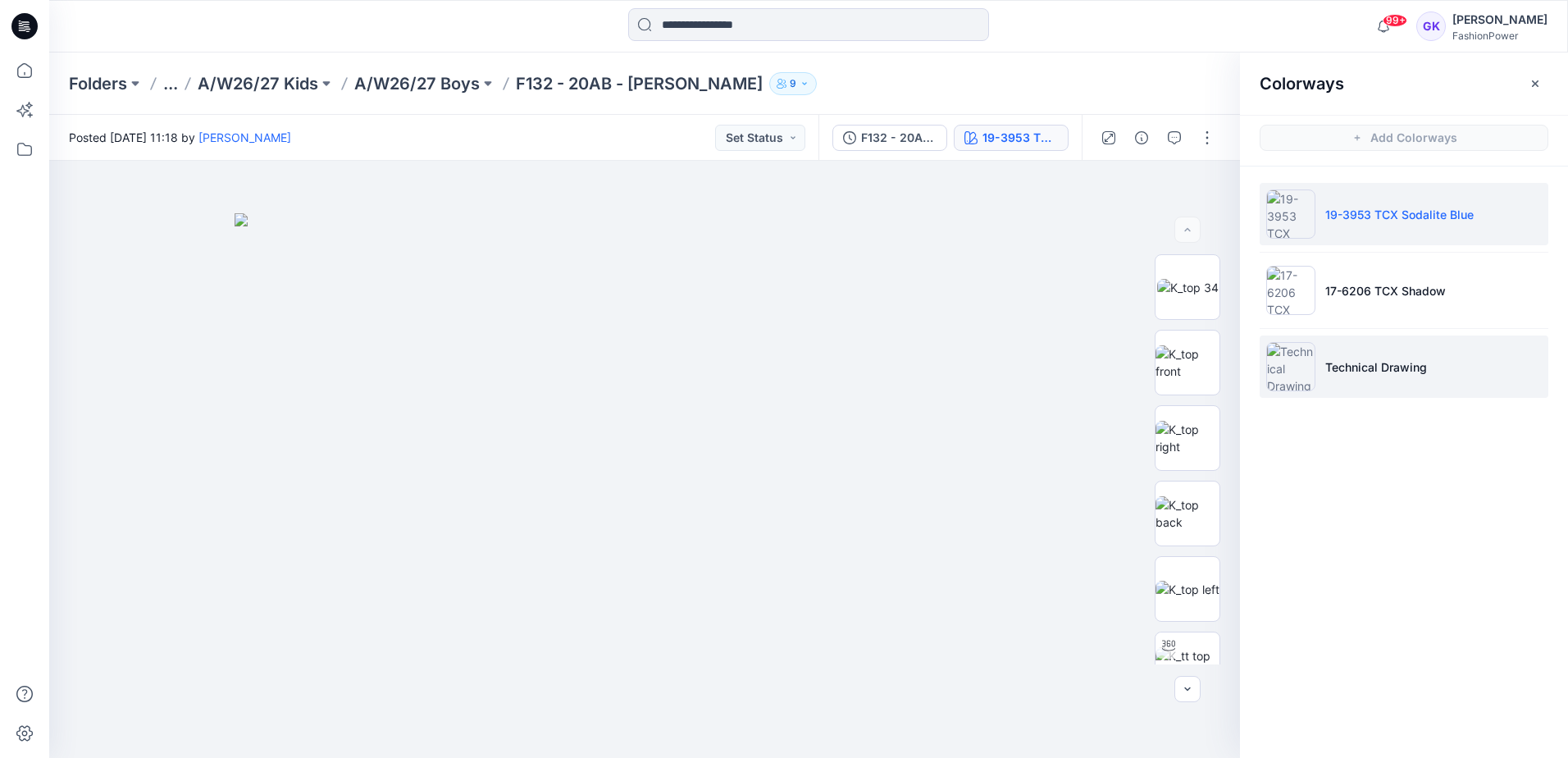
click at [1407, 374] on p "Technical Drawing" at bounding box center [1376, 367] width 101 height 18
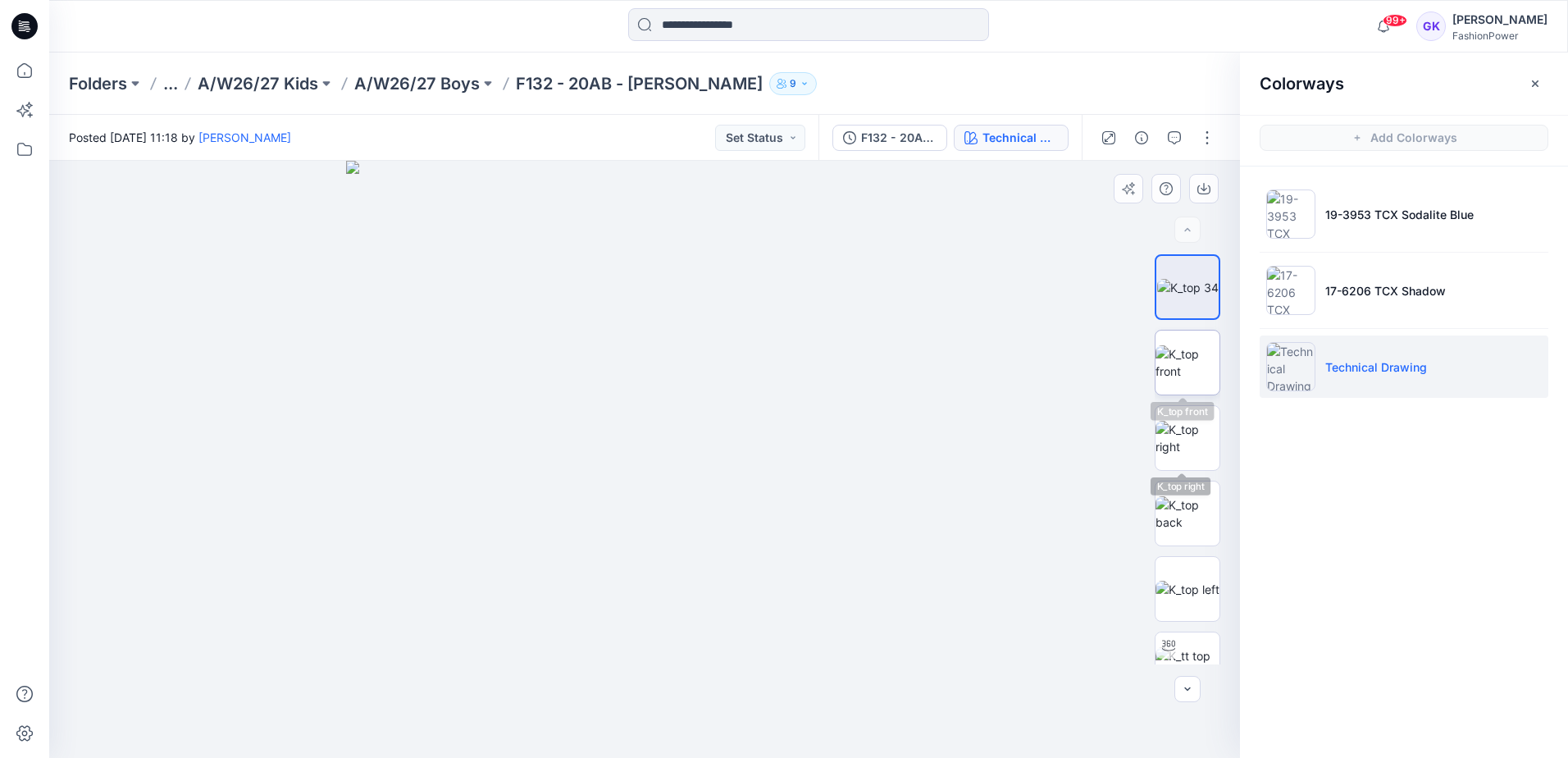
click at [1185, 358] on img at bounding box center [1188, 362] width 64 height 34
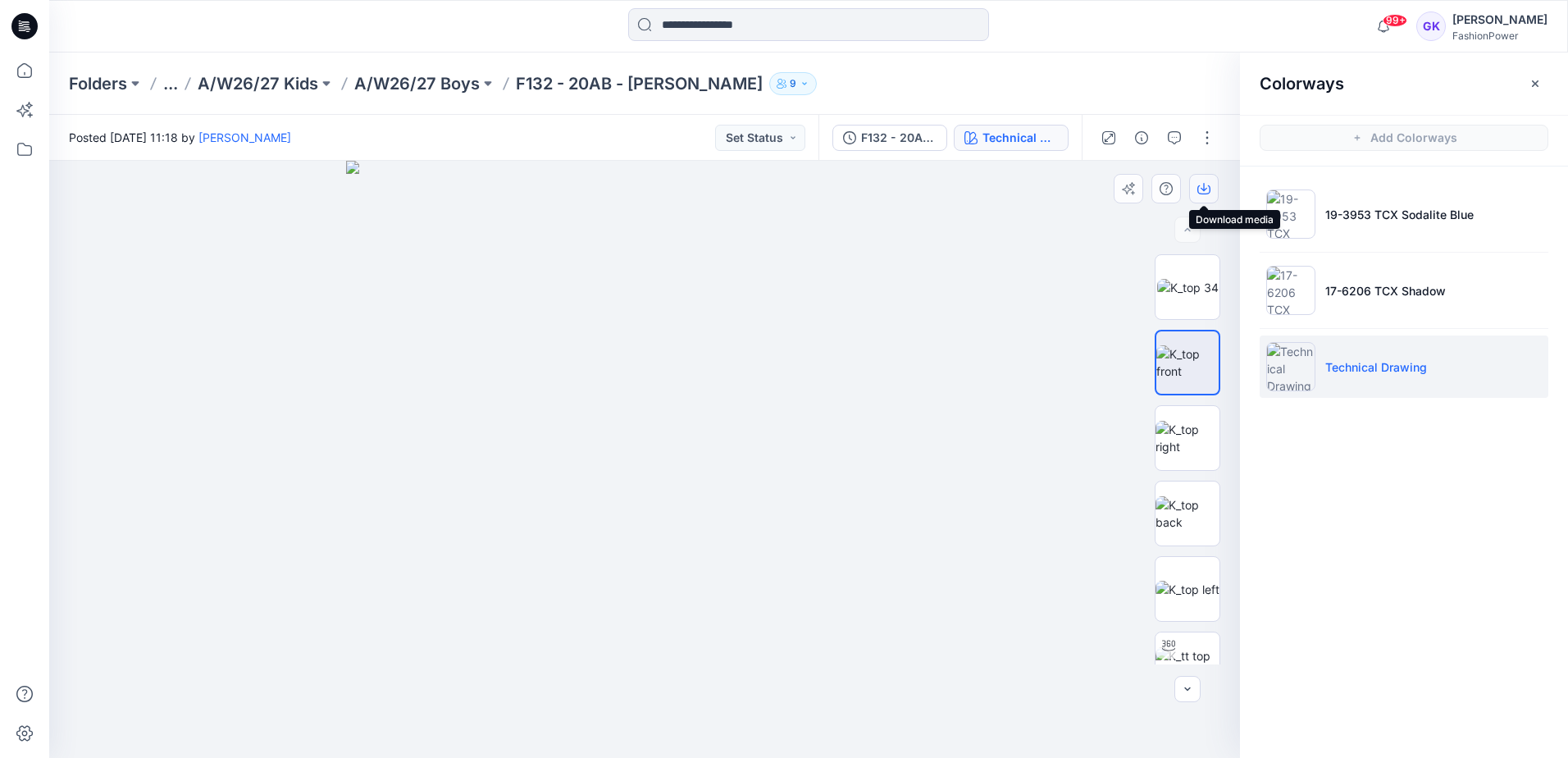
click at [1208, 180] on button "button" at bounding box center [1203, 188] width 29 height 29
click at [430, 84] on p "A/W26/27 Boys" at bounding box center [416, 84] width 126 height 23
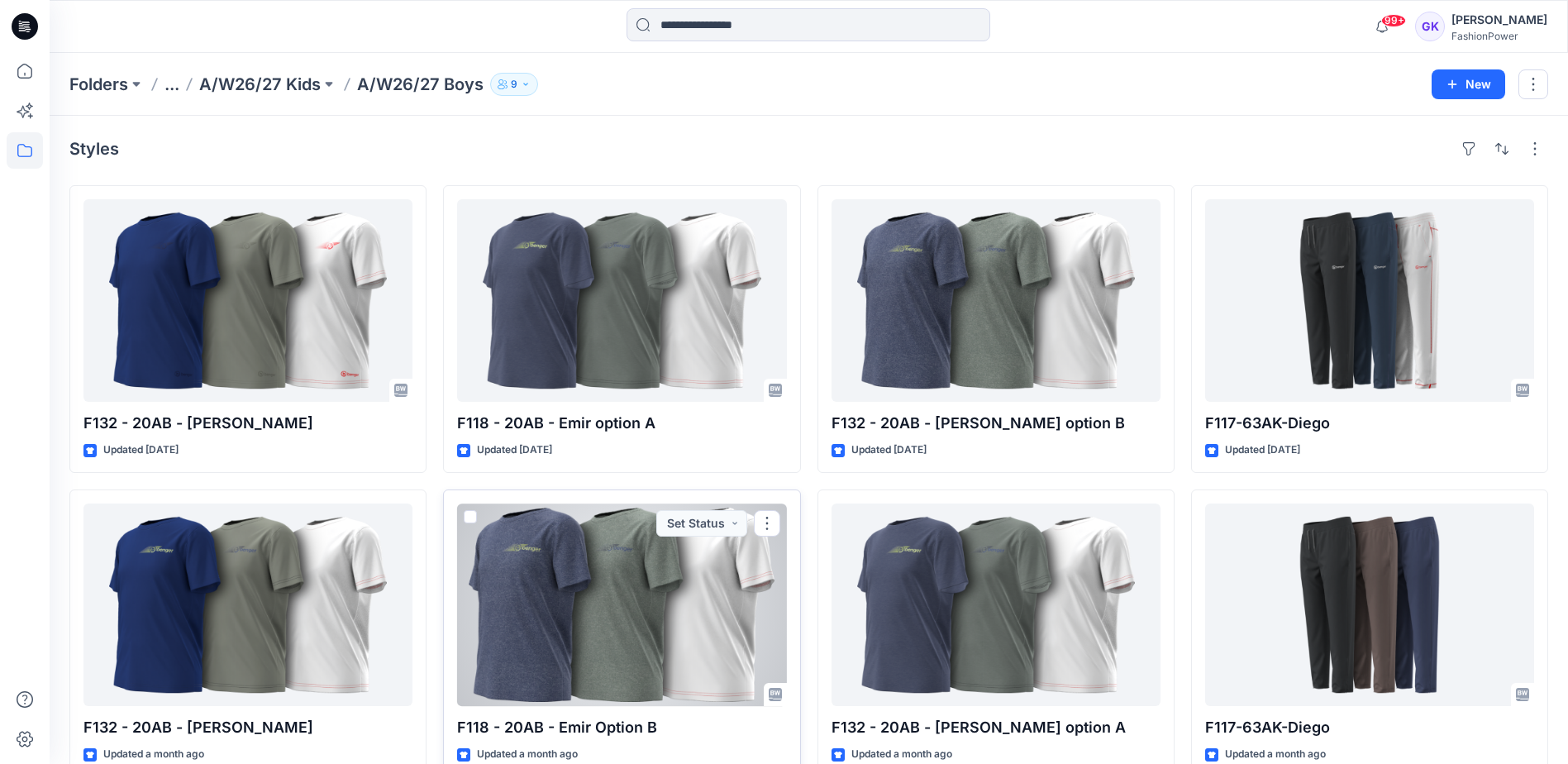
click at [688, 601] on div at bounding box center [621, 605] width 329 height 203
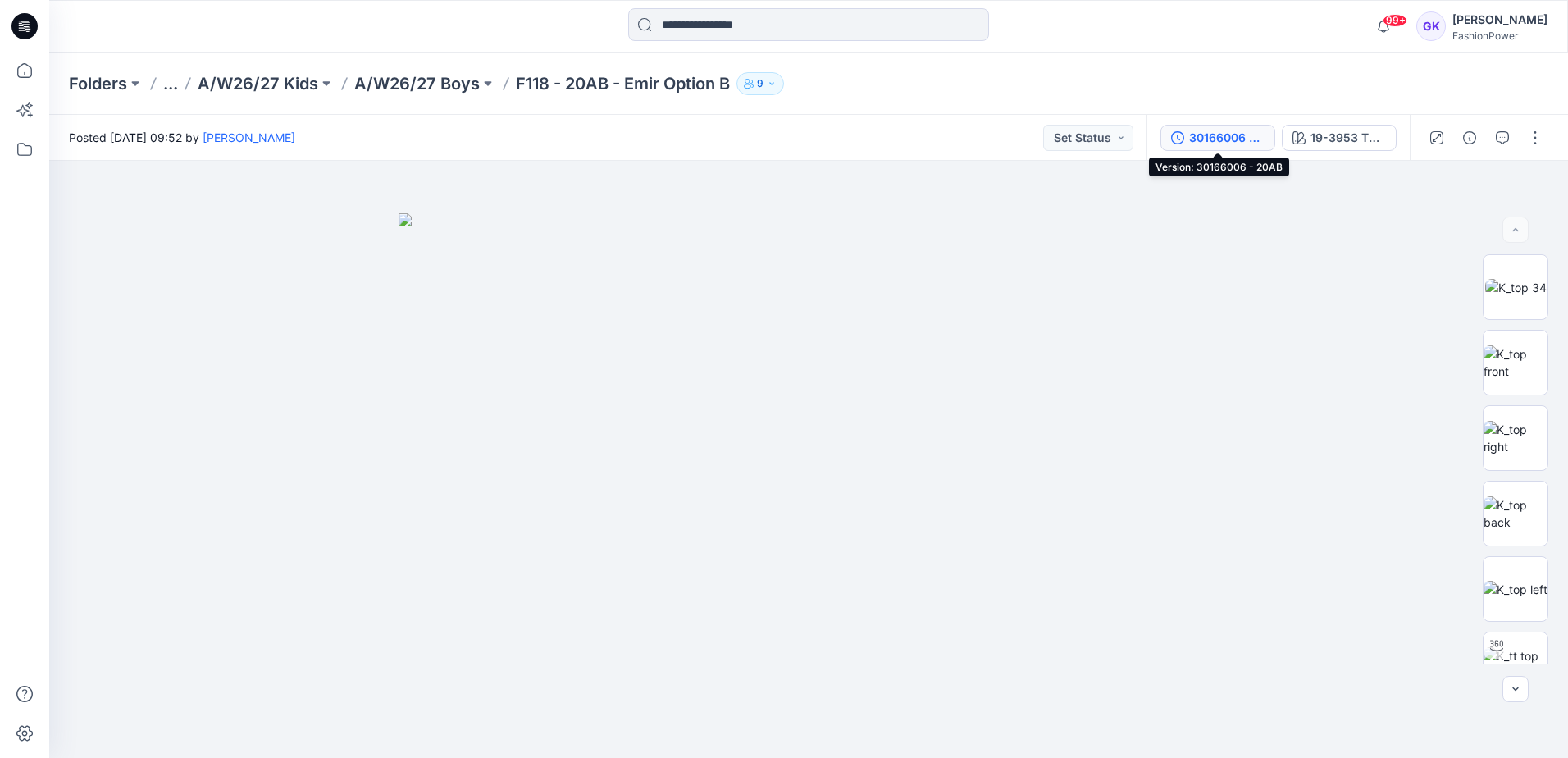
click at [1213, 141] on div "30166006 - 20AB" at bounding box center [1226, 138] width 75 height 18
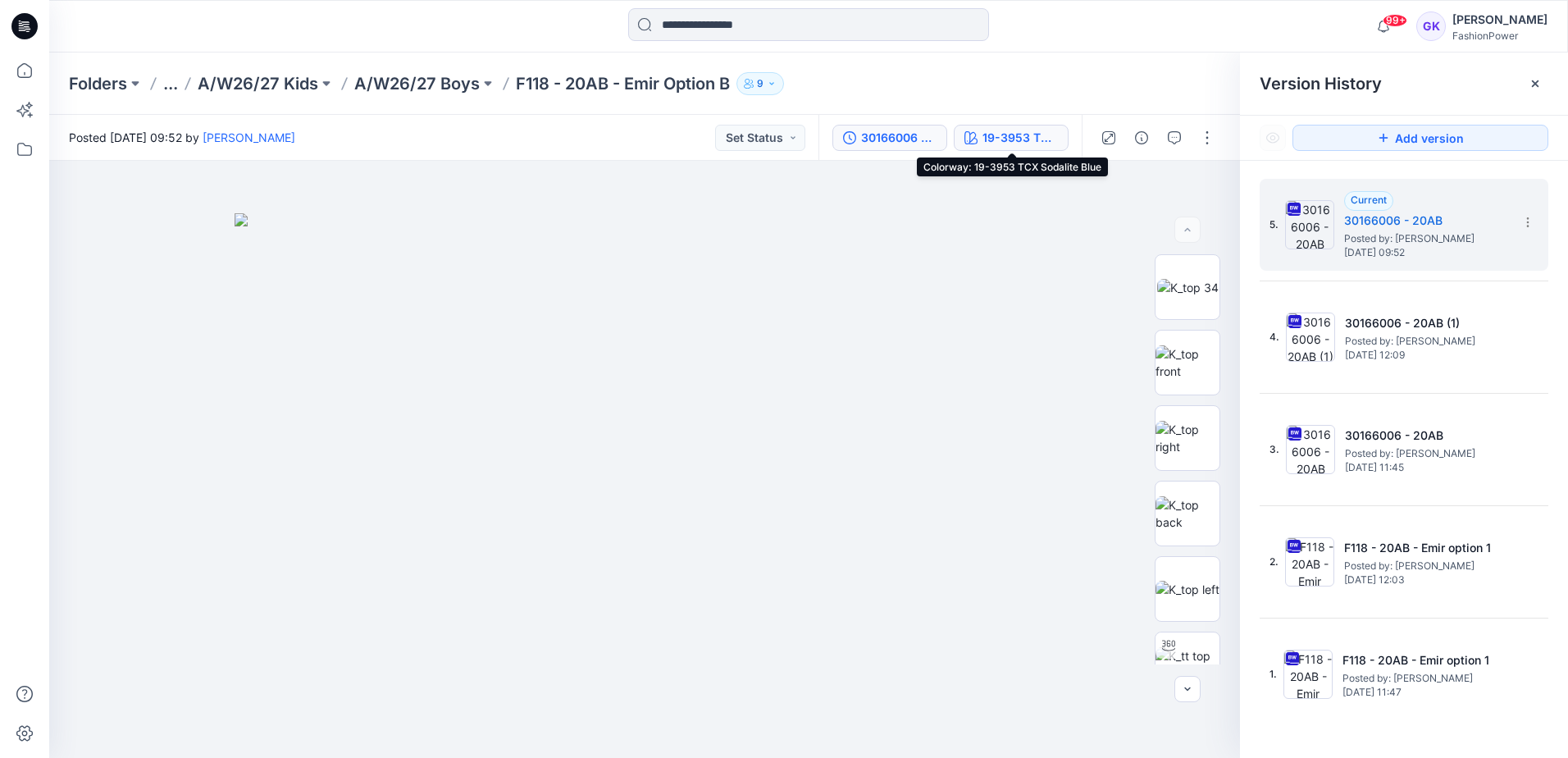
click at [989, 141] on div "19-3953 TCX Sodalite Blue" at bounding box center [1019, 138] width 75 height 18
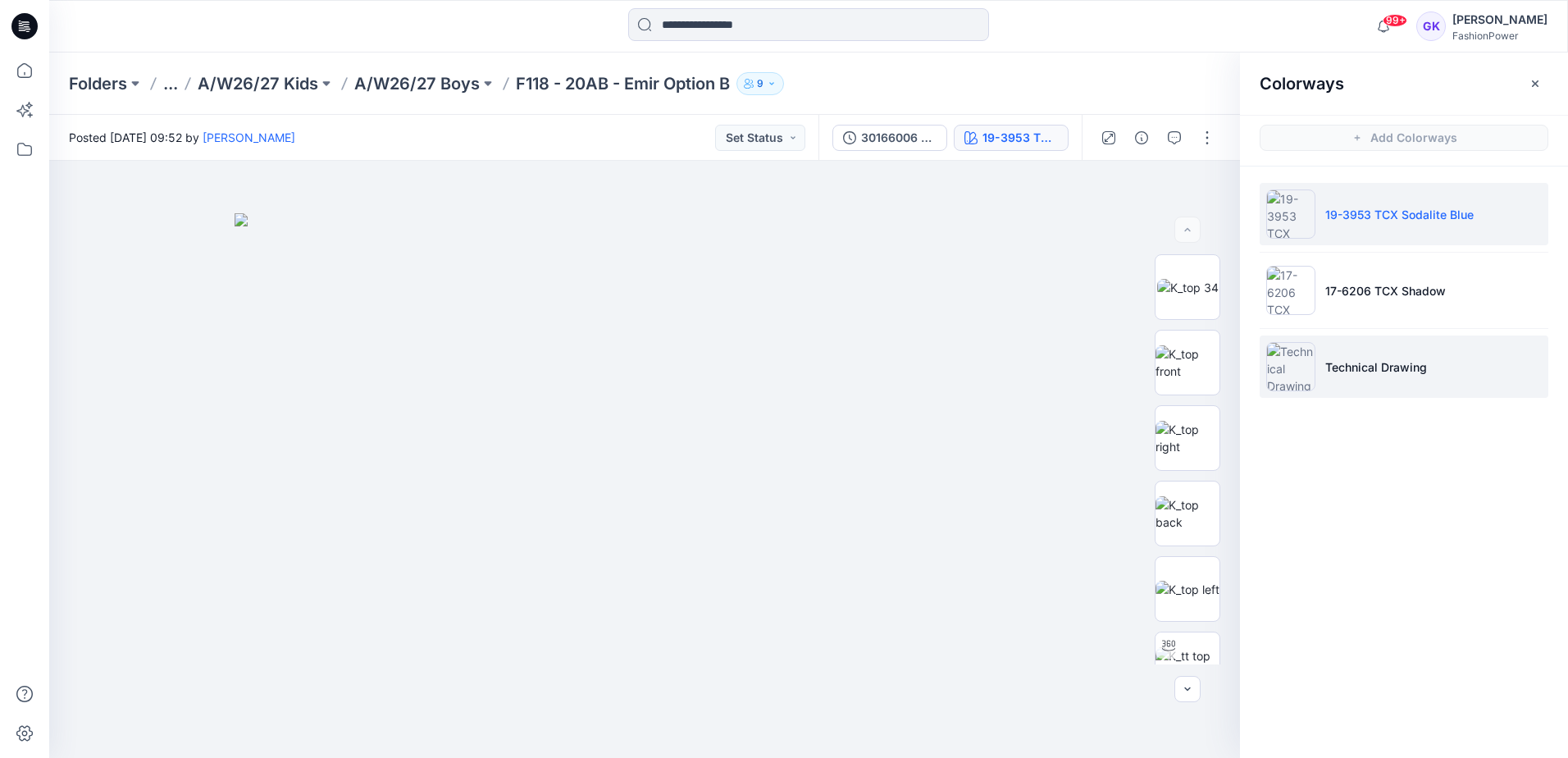
click at [1481, 367] on li "Technical Drawing" at bounding box center [1404, 367] width 289 height 62
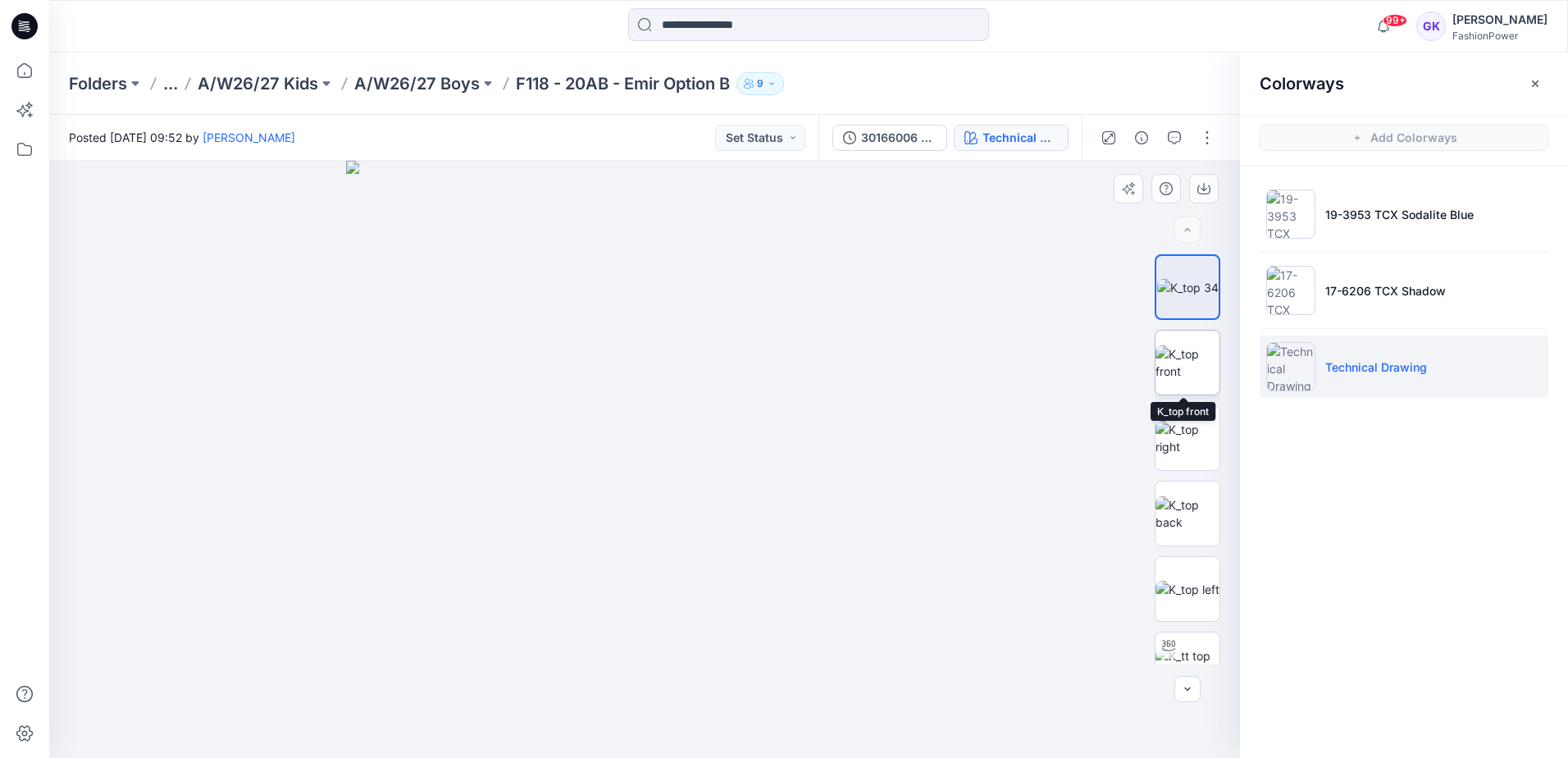
click at [1183, 370] on img at bounding box center [1188, 362] width 64 height 34
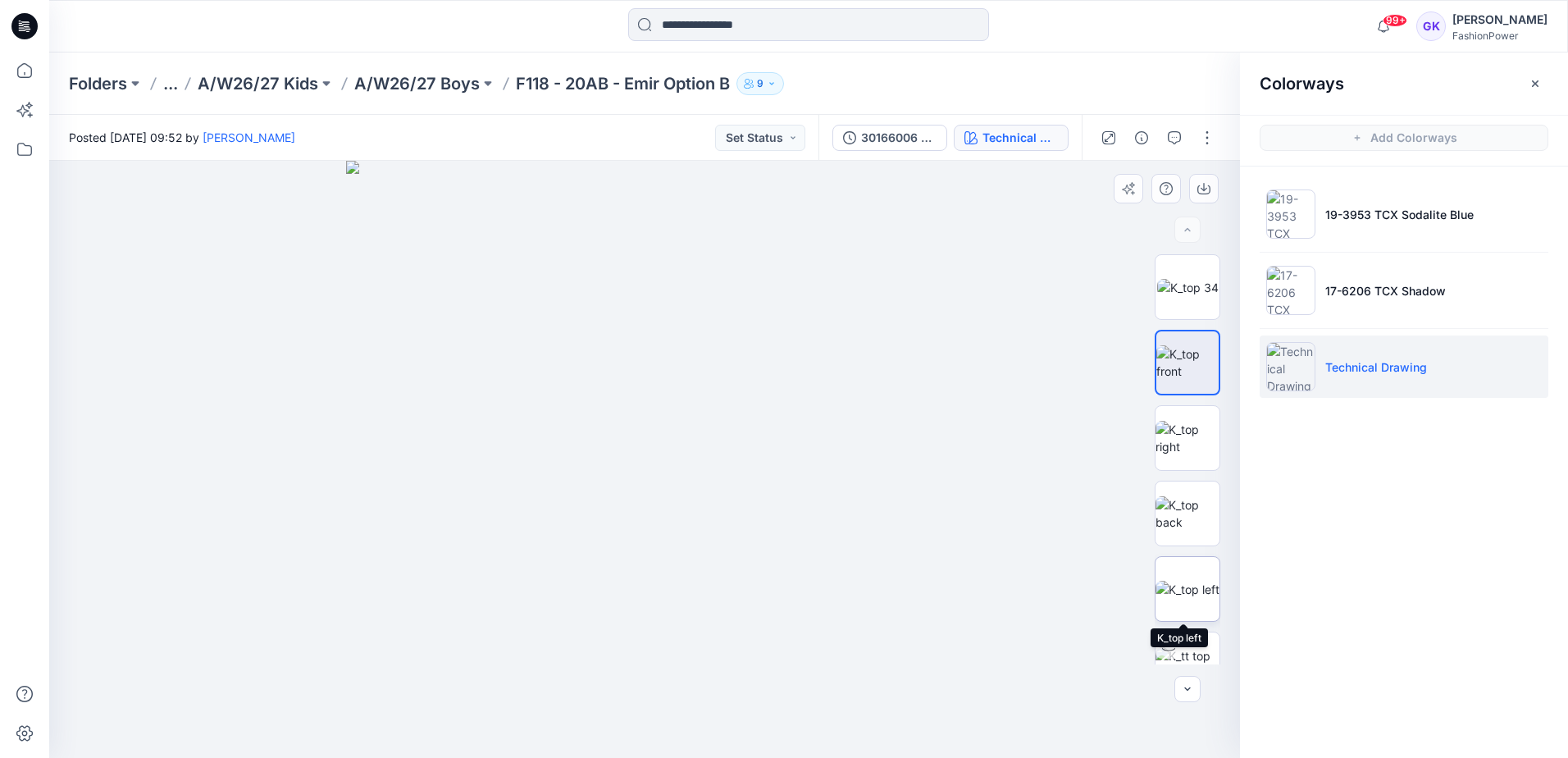
click at [1184, 583] on img at bounding box center [1188, 589] width 64 height 18
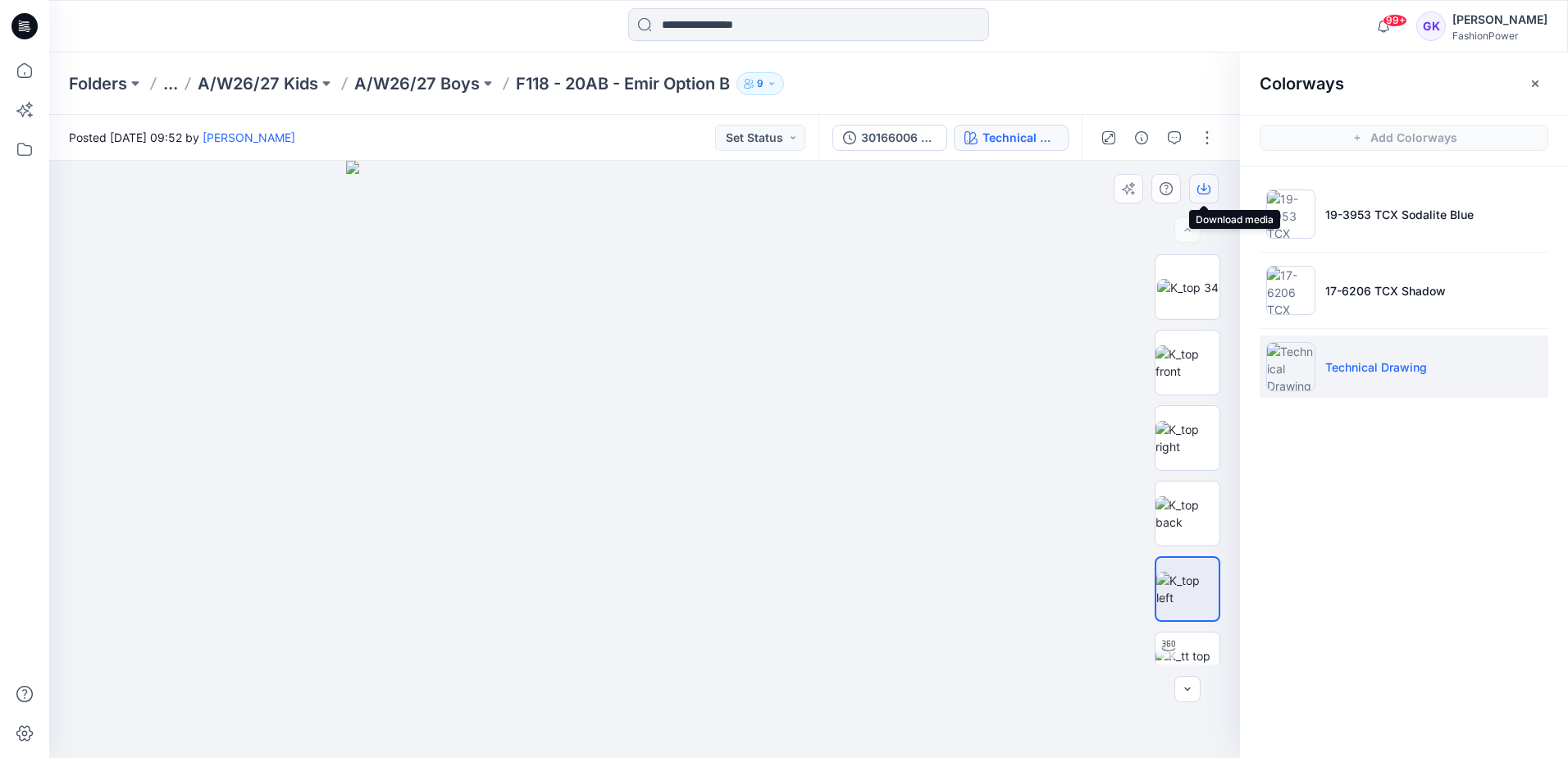
click at [1210, 185] on button "button" at bounding box center [1203, 188] width 29 height 29
click at [386, 80] on p "A/W26/27 Boys" at bounding box center [416, 84] width 126 height 23
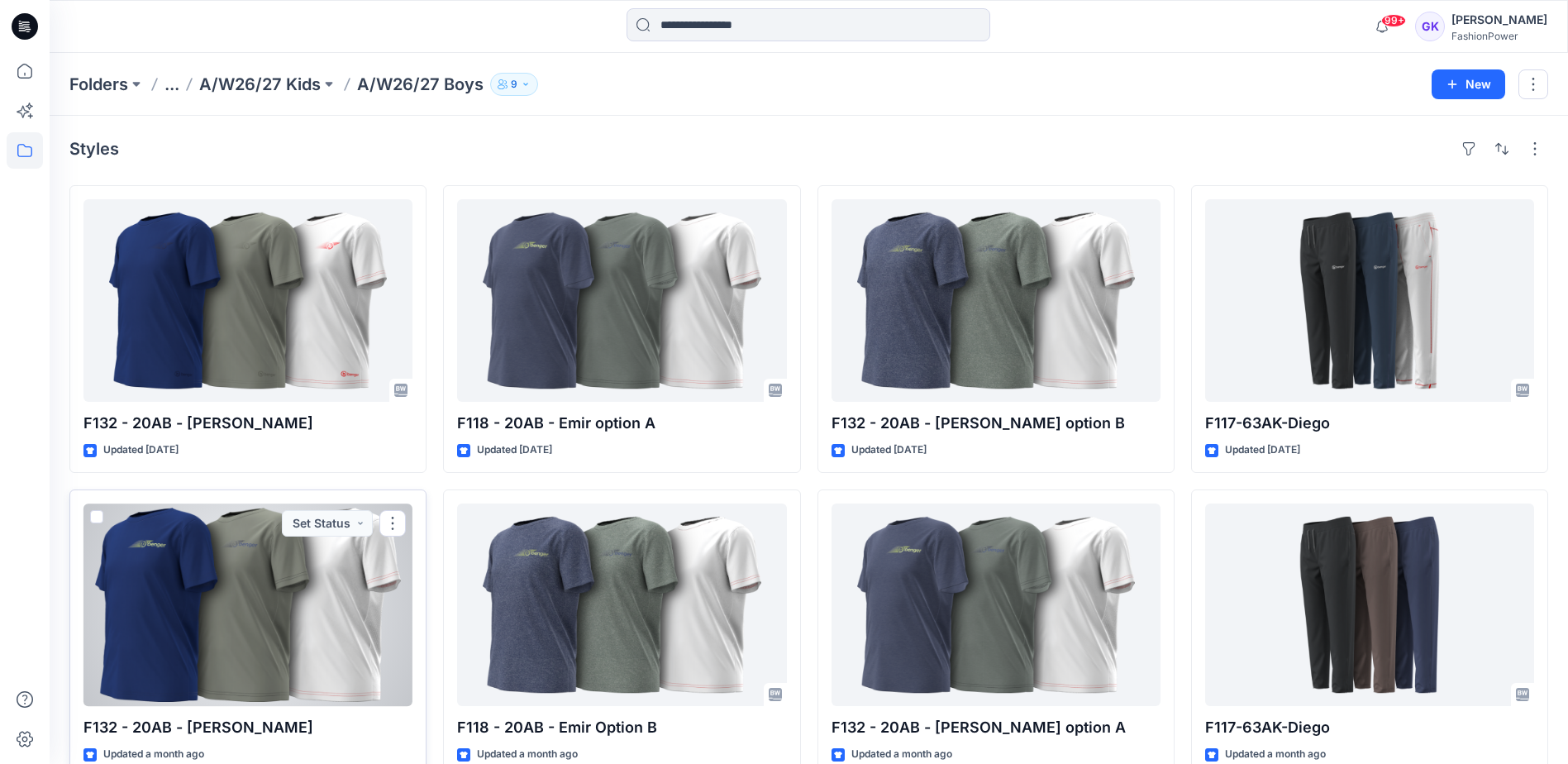
click at [308, 658] on div at bounding box center [248, 605] width 329 height 203
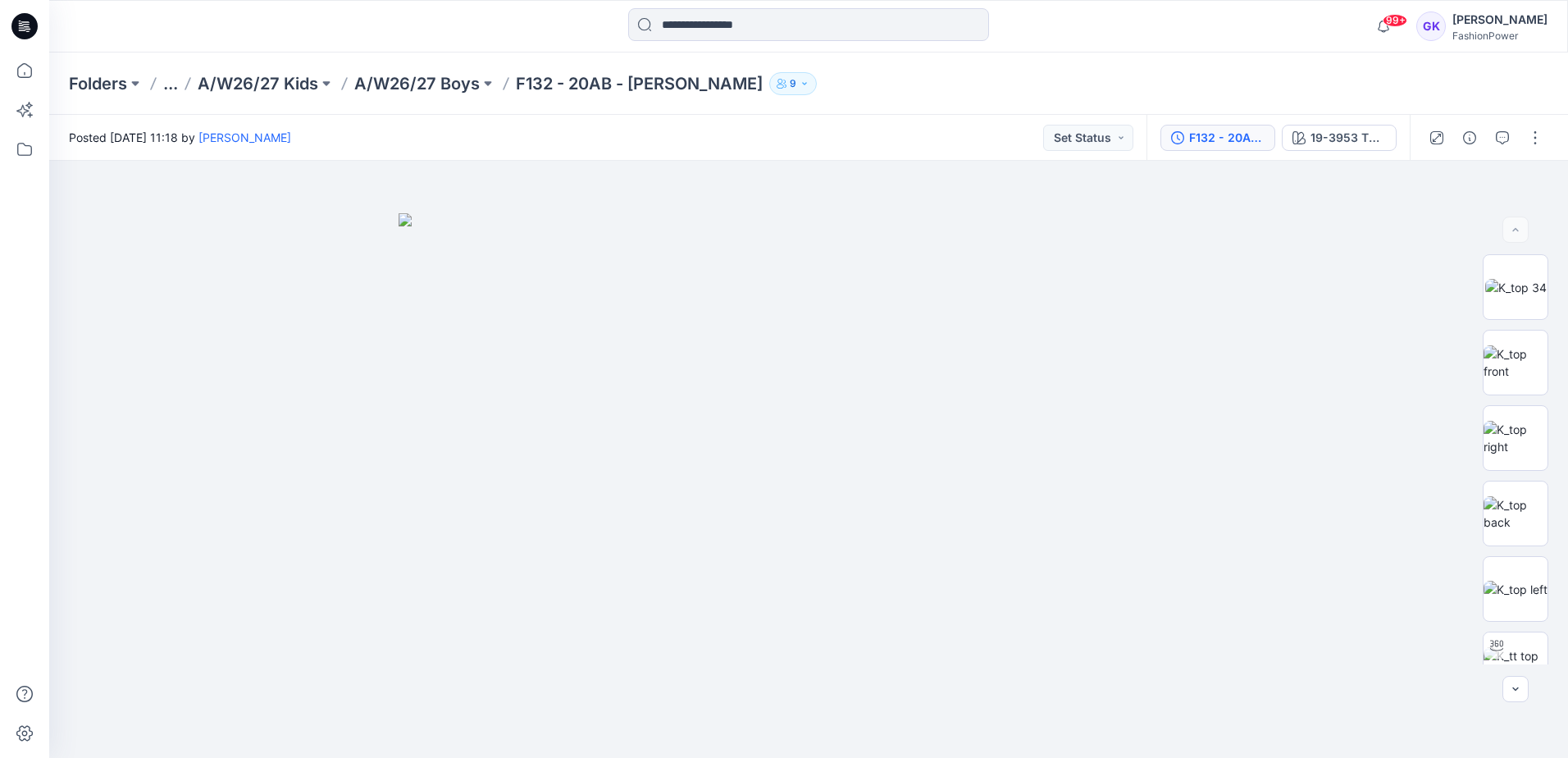
click at [1208, 126] on button "F132 - 20AB - [PERSON_NAME]" at bounding box center [1218, 138] width 115 height 26
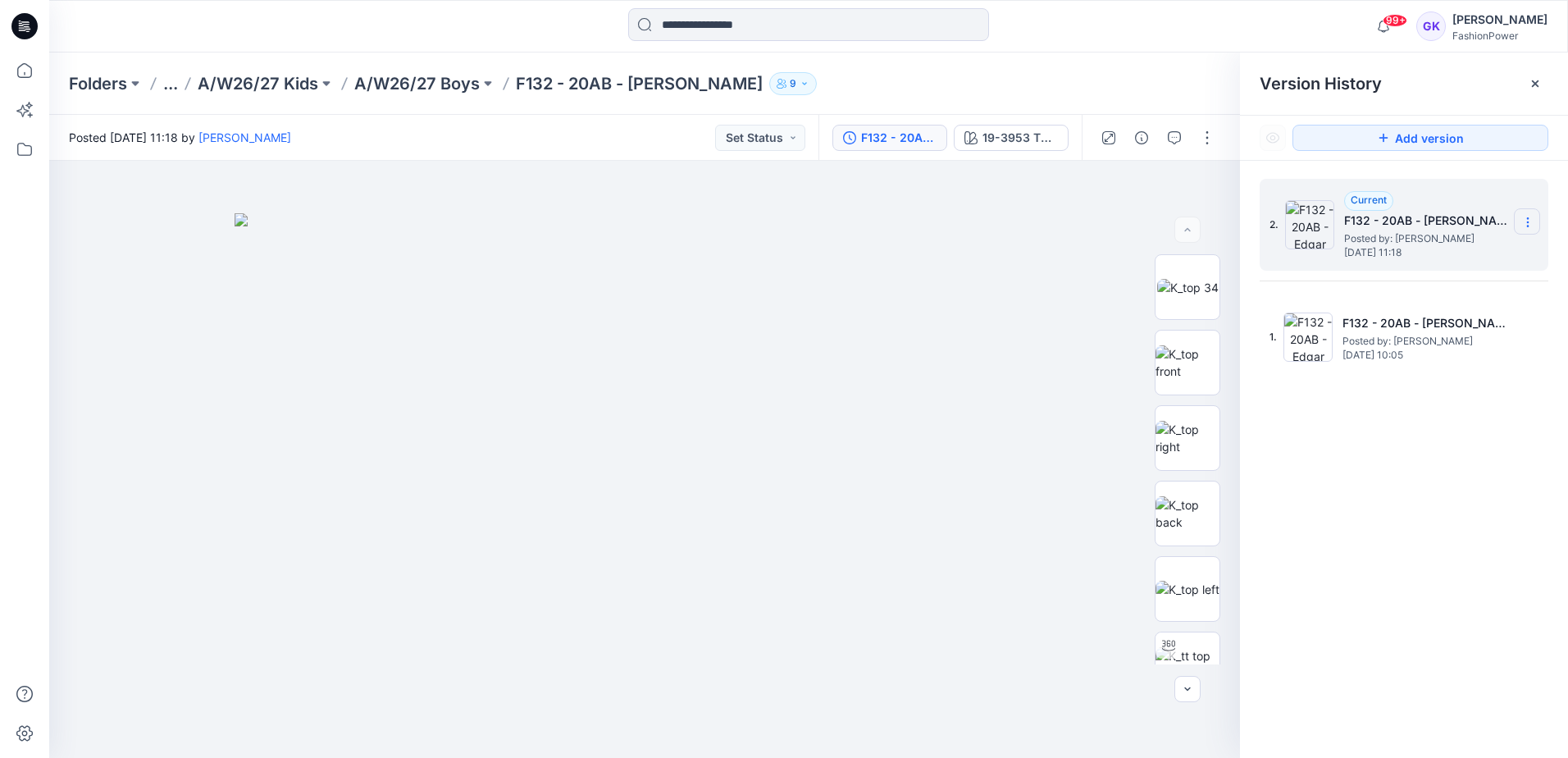
click at [1524, 224] on icon at bounding box center [1527, 221] width 13 height 13
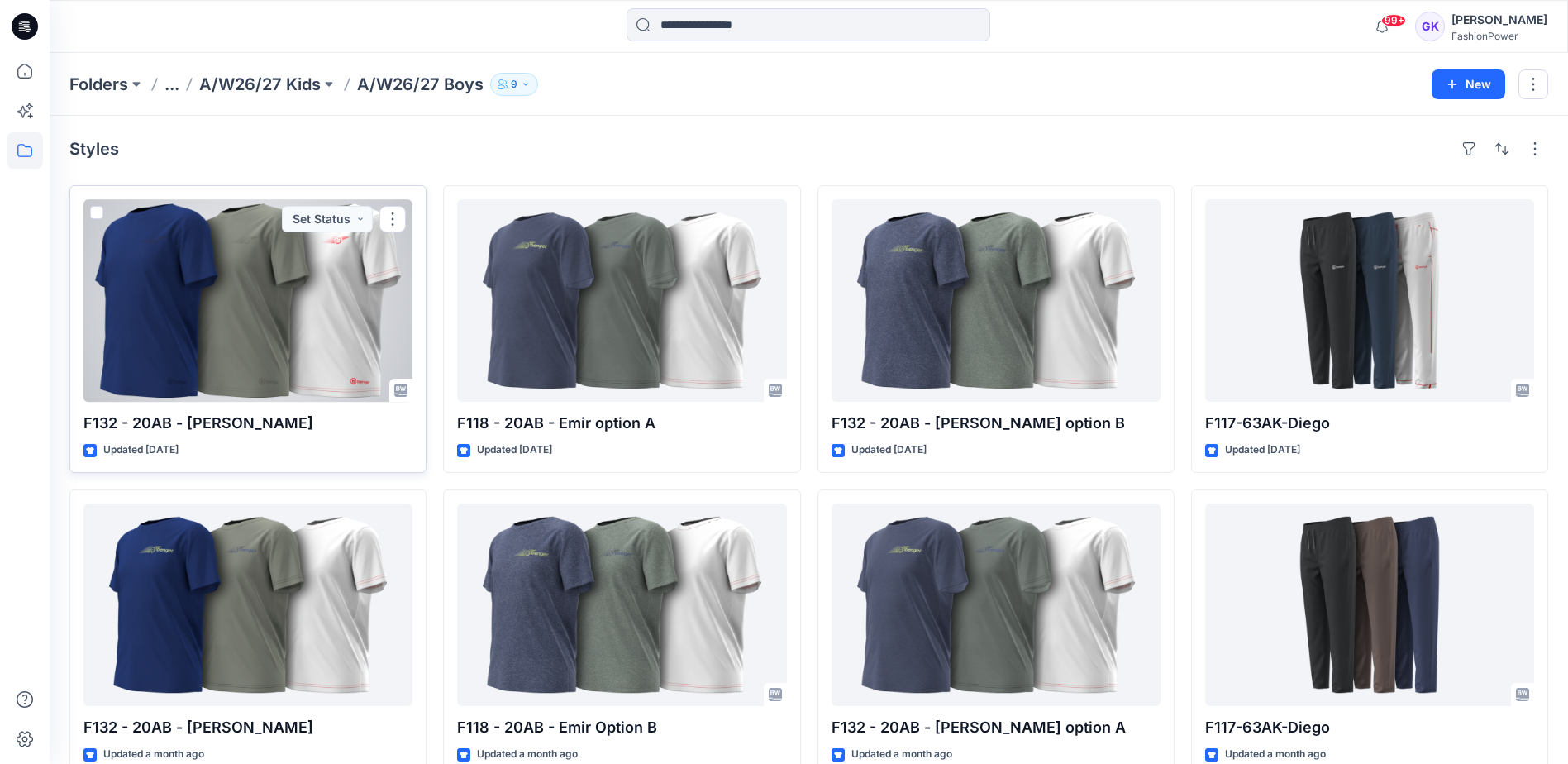
click at [321, 314] on div at bounding box center [248, 301] width 329 height 203
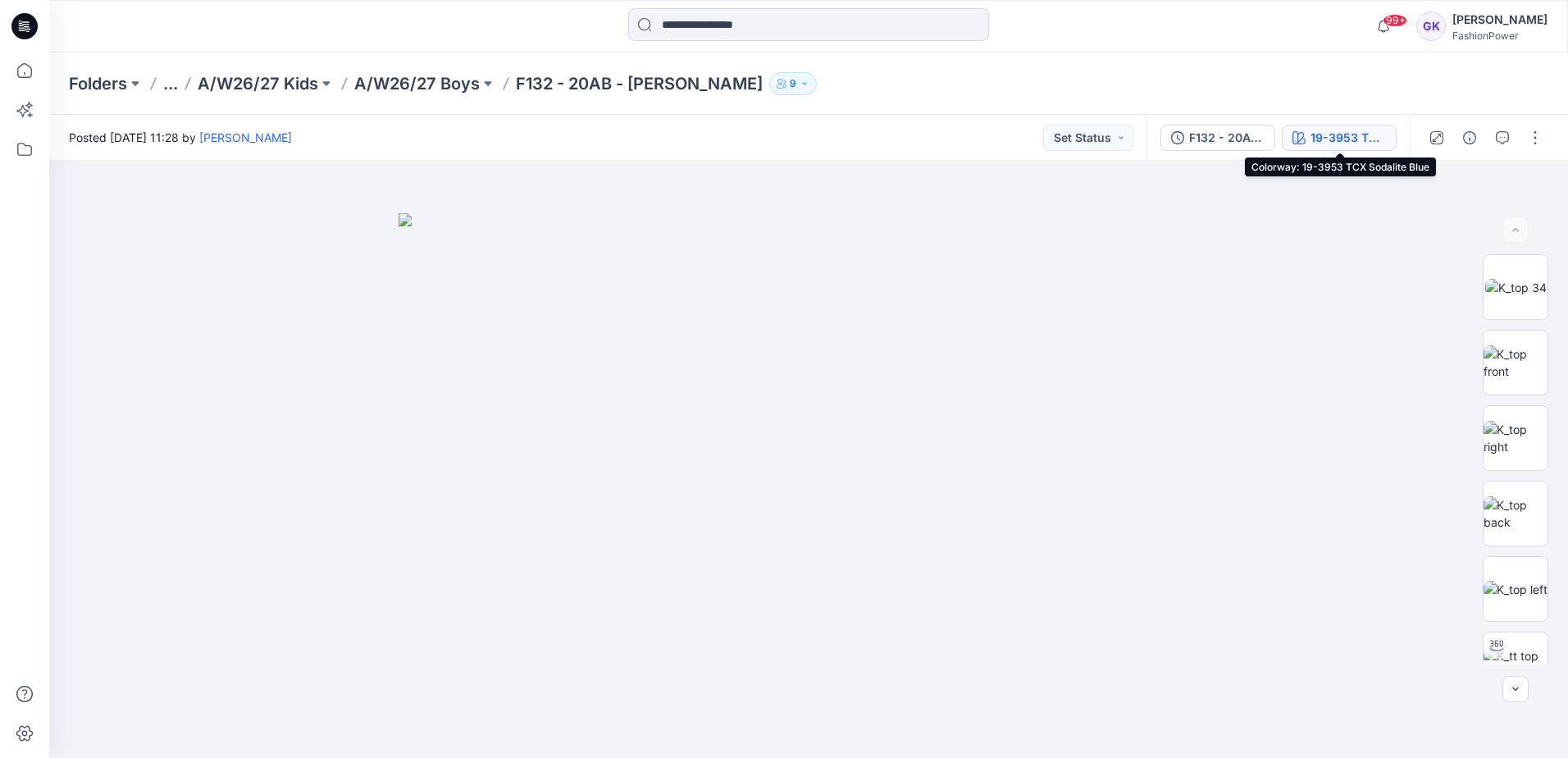
click at [1336, 138] on div "19-3953 TCX Sodalite Blue" at bounding box center [1348, 138] width 75 height 18
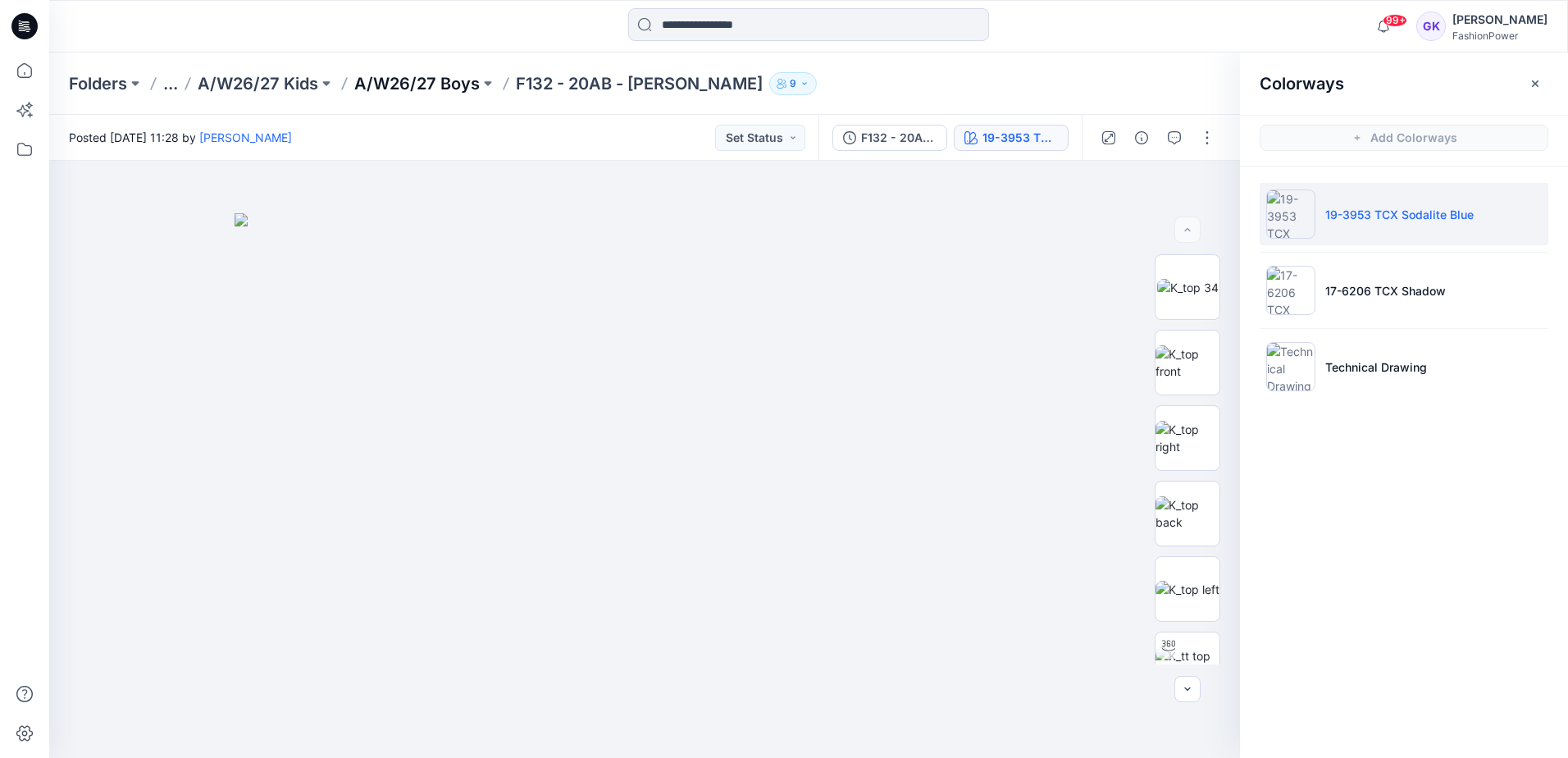
click at [442, 88] on p "A/W26/27 Boys" at bounding box center [416, 84] width 126 height 23
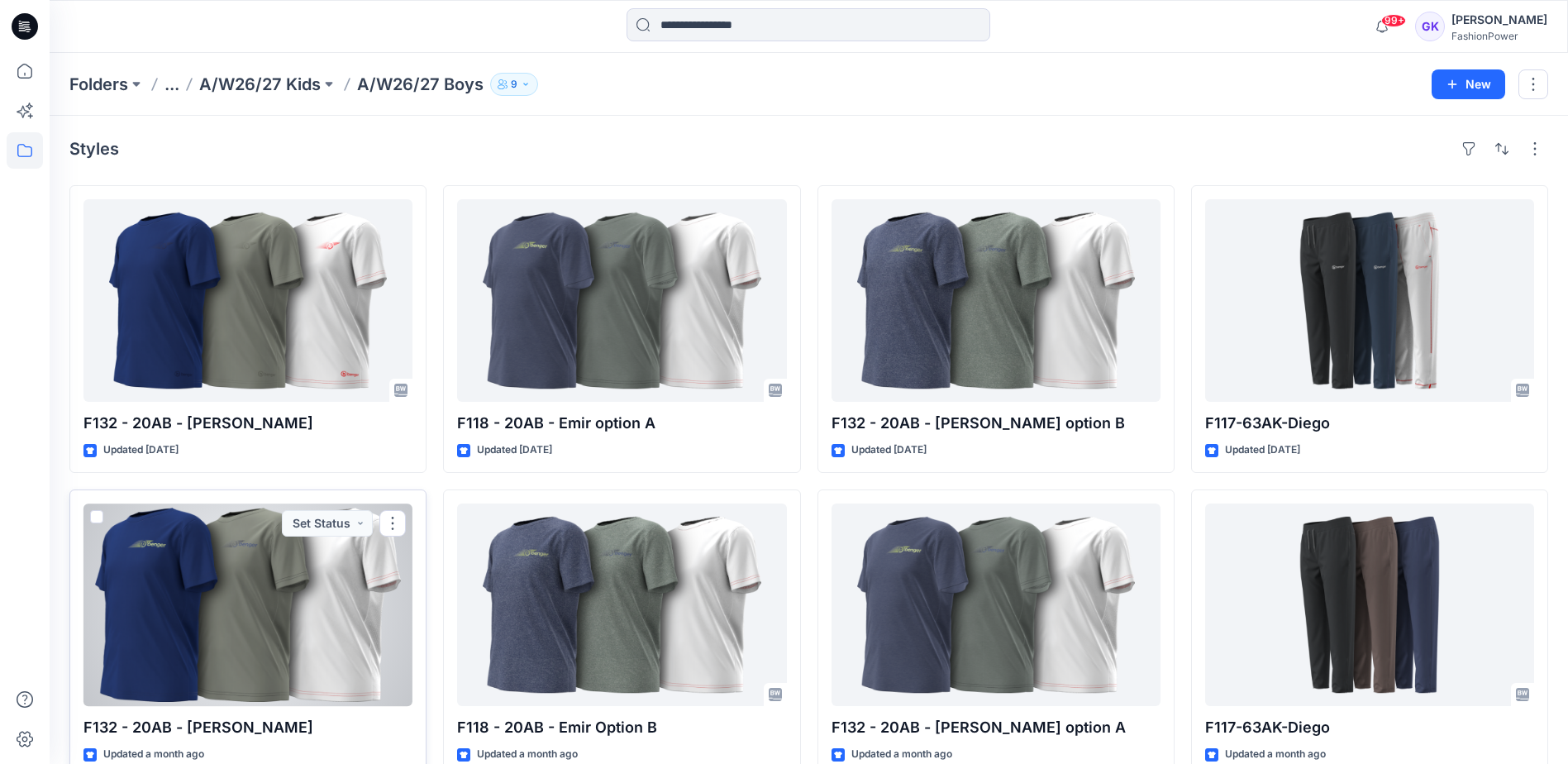
scroll to position [83, 0]
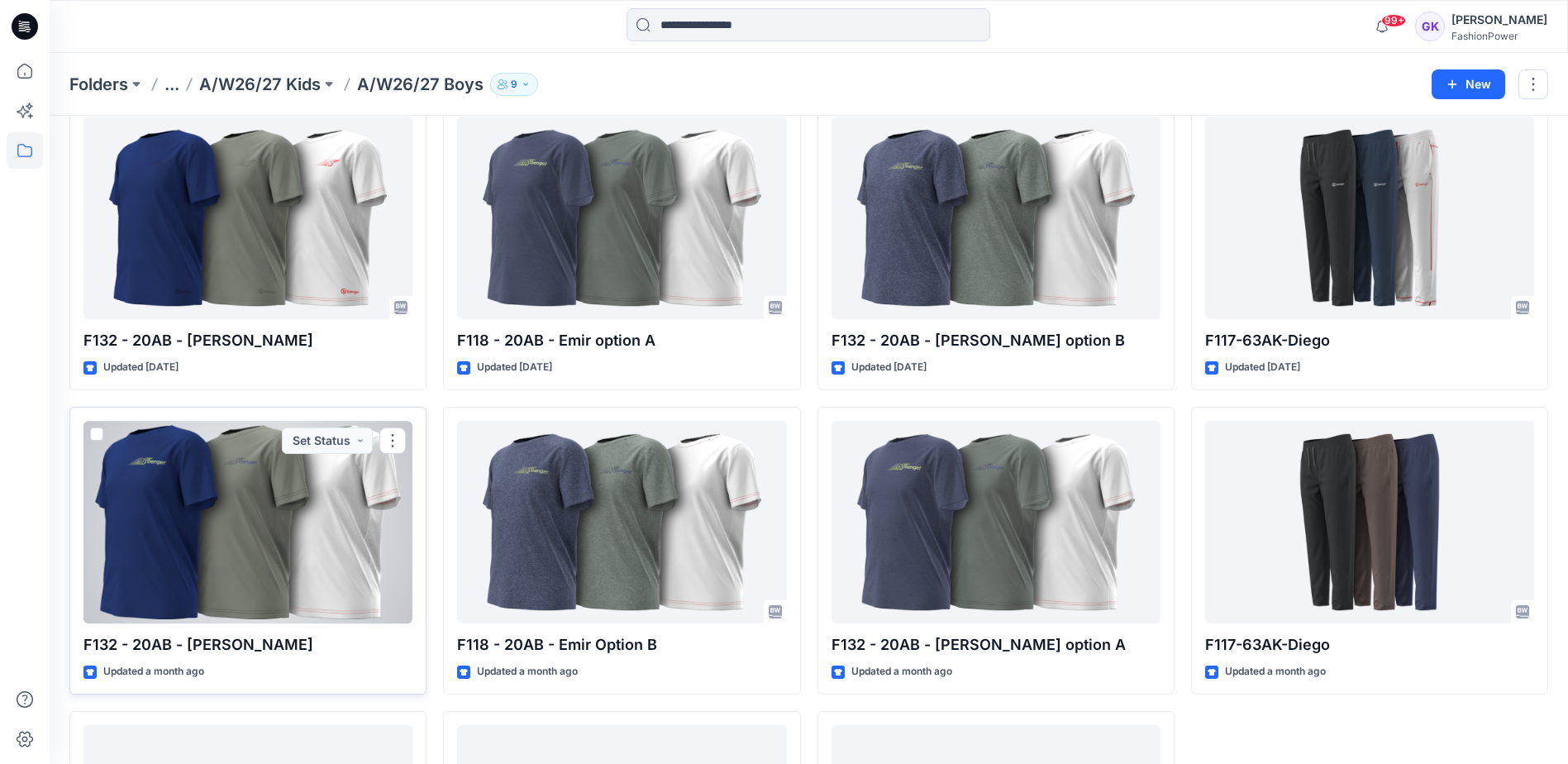
click at [319, 486] on div at bounding box center [248, 522] width 329 height 203
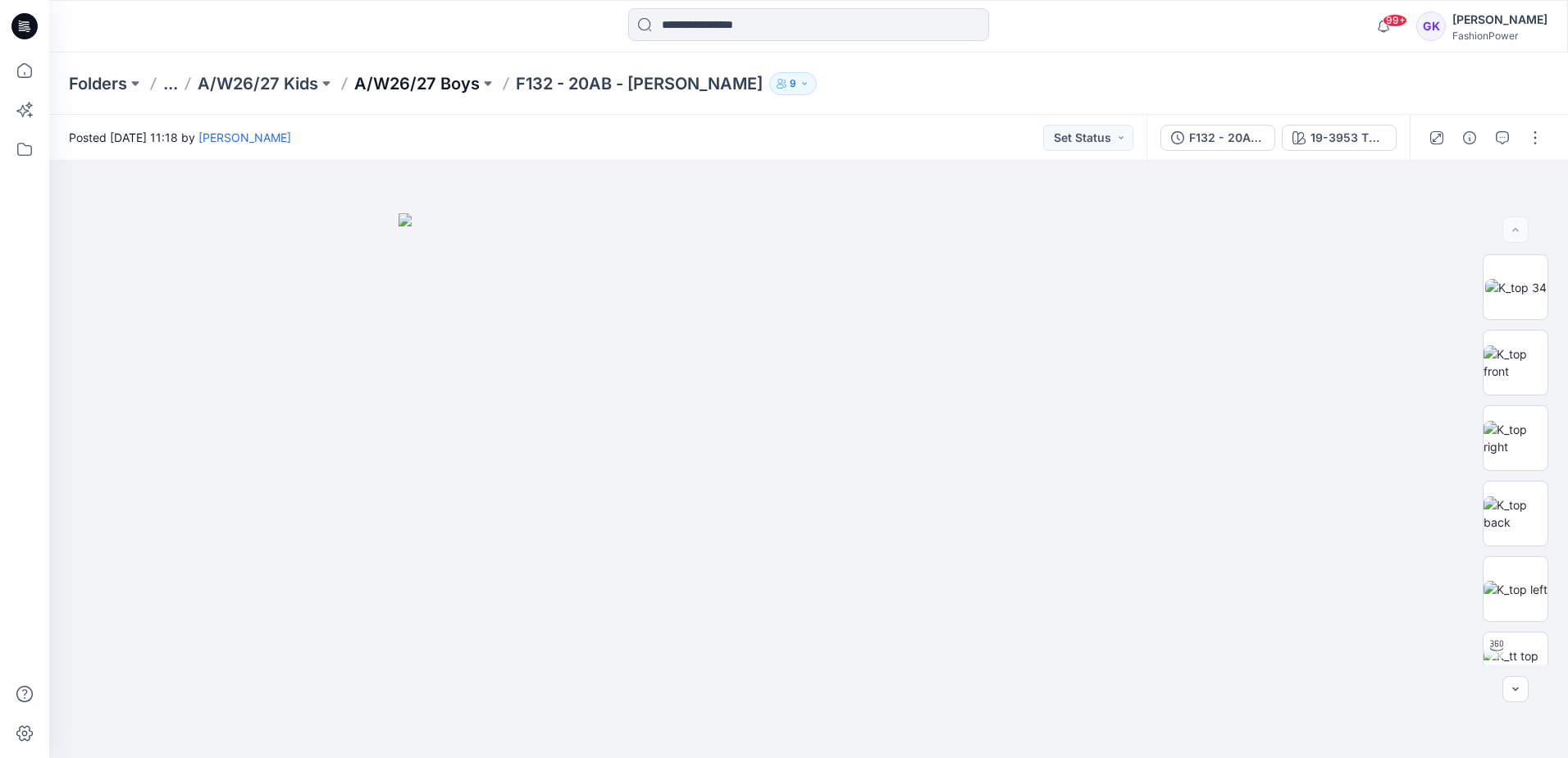
click at [425, 83] on p "A/W26/27 Boys" at bounding box center [416, 84] width 126 height 23
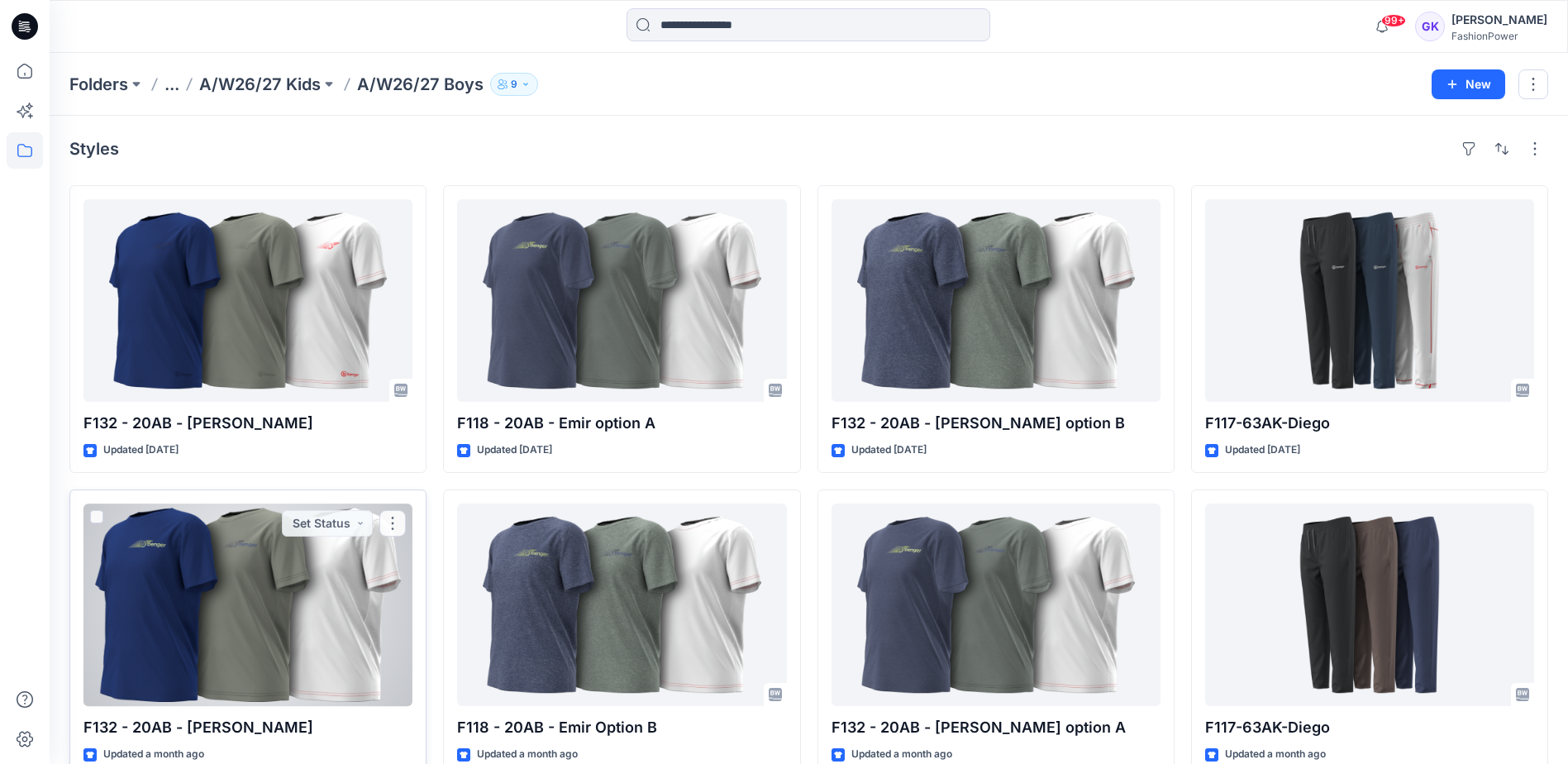
click at [250, 636] on div at bounding box center [248, 605] width 329 height 203
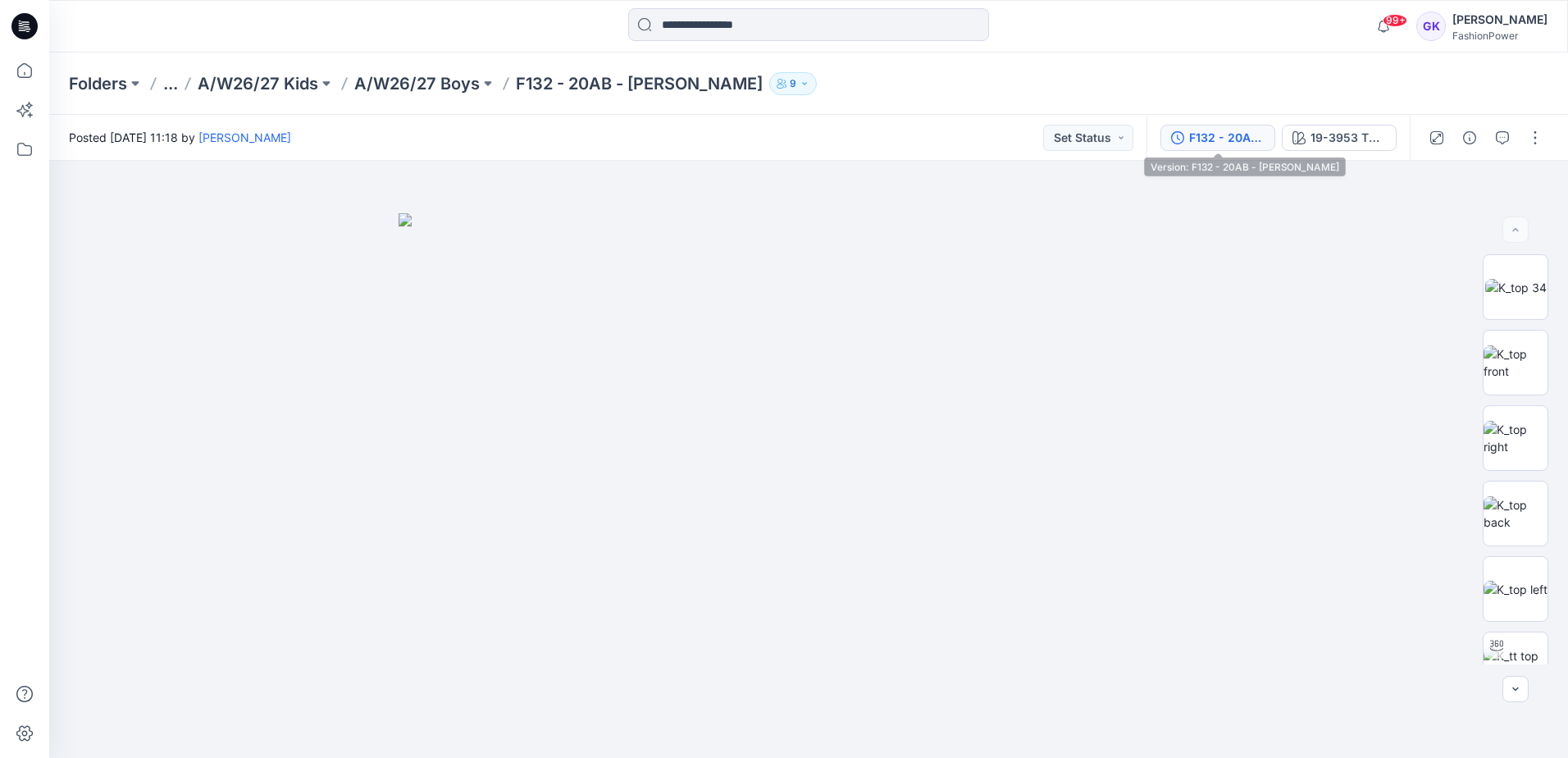
click at [1261, 141] on div "F132 - 20AB - [PERSON_NAME]" at bounding box center [1226, 138] width 75 height 18
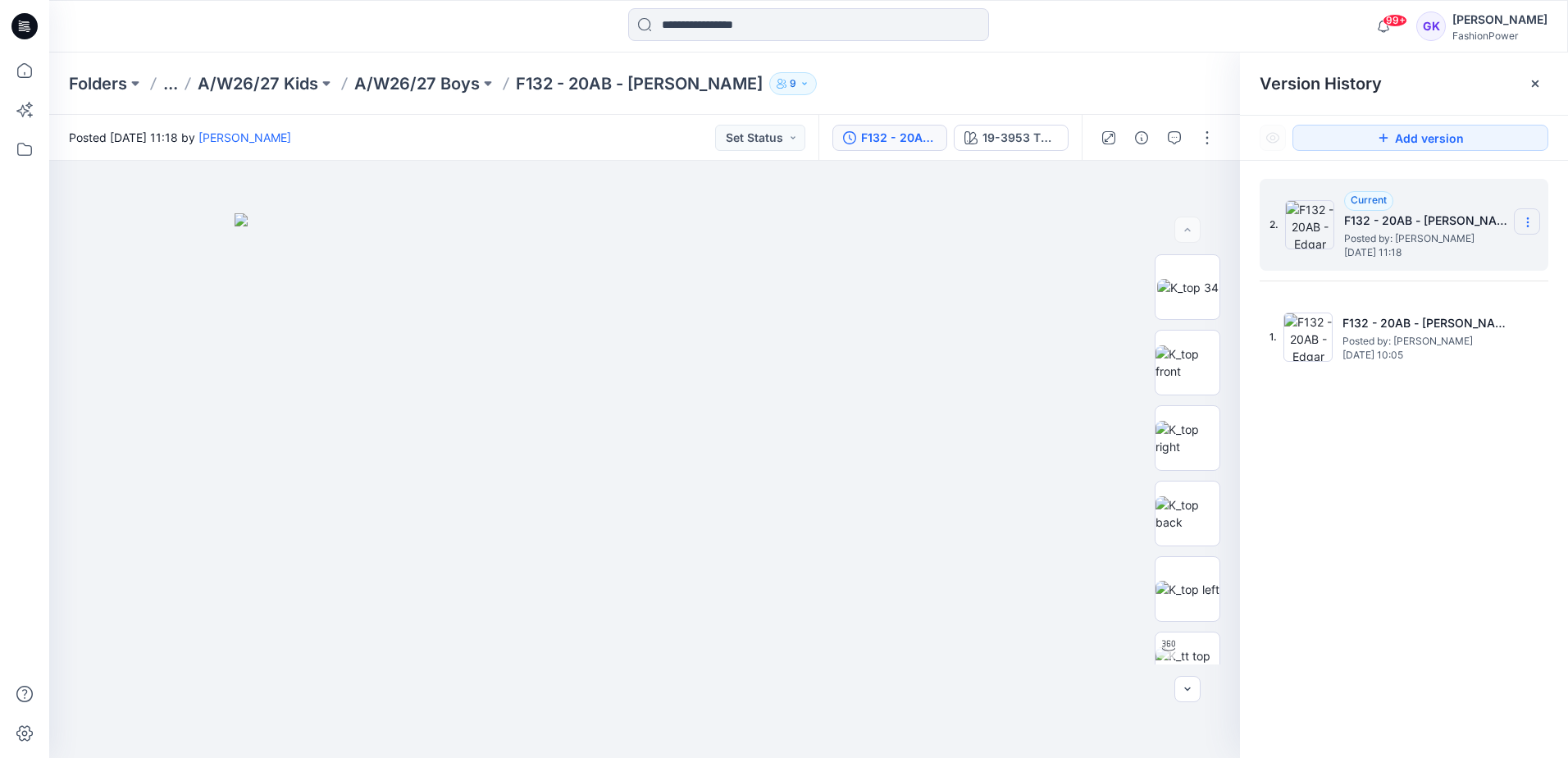
click at [1537, 221] on section at bounding box center [1526, 221] width 26 height 26
click at [1494, 517] on div "2. Current F132 - 20AB - Edgar Posted by: Guerline Kamp Wednesday, September 10…" at bounding box center [1403, 471] width 328 height 621
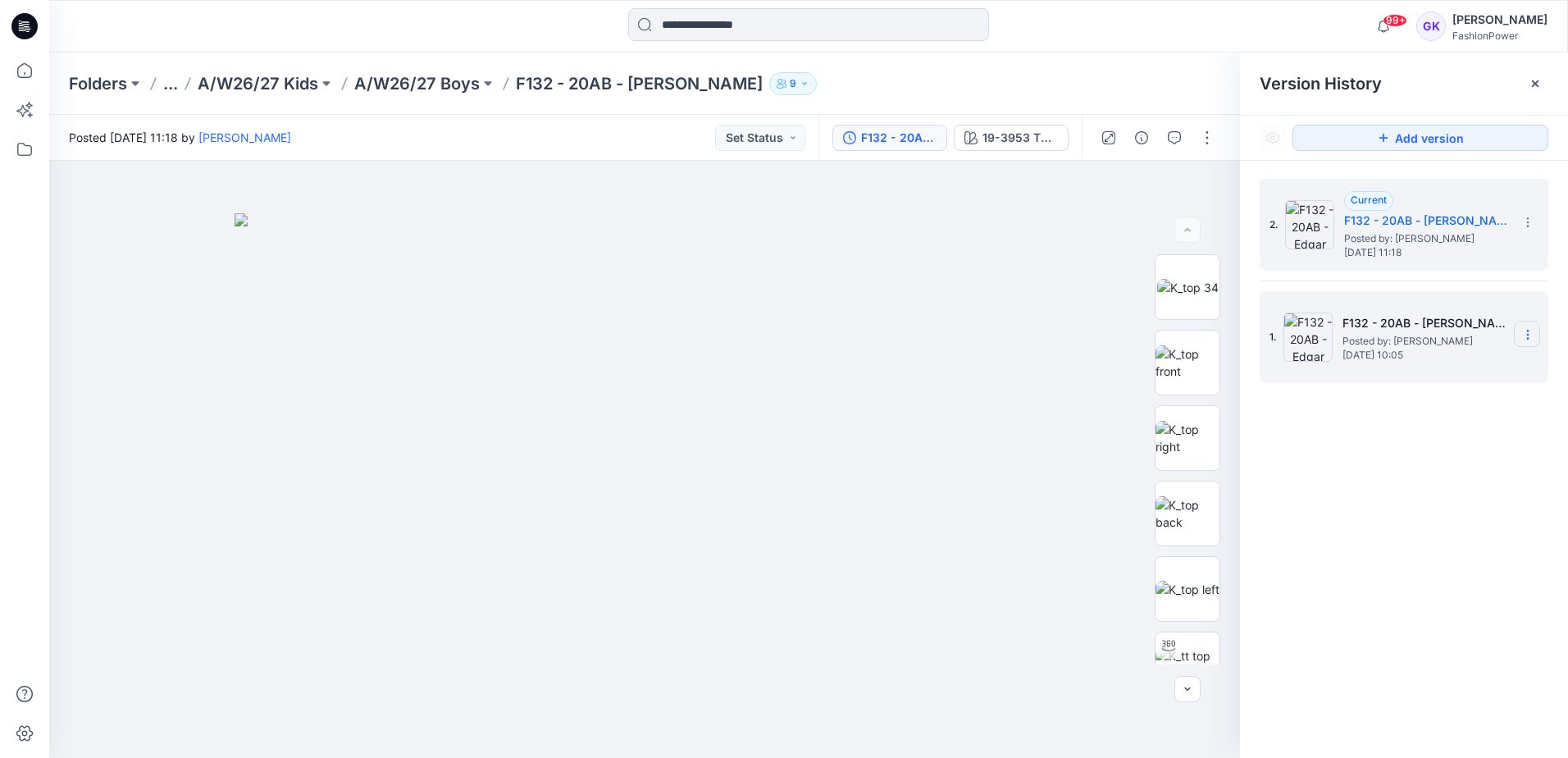
click at [1525, 334] on icon at bounding box center [1527, 334] width 13 height 13
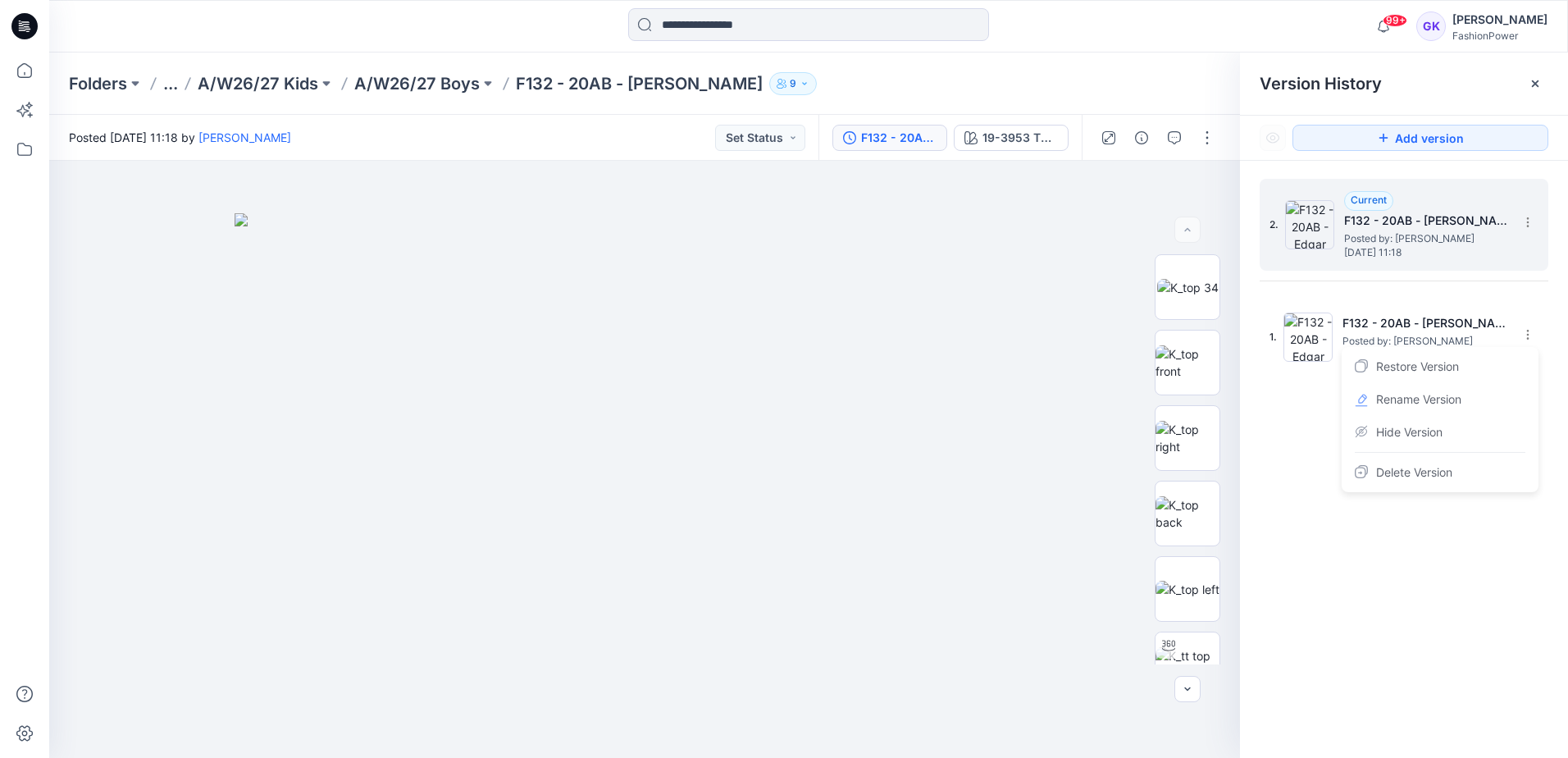
click at [1533, 208] on div "2. Current F132 - 20AB - Edgar Posted by: Guerline Kamp Wednesday, September 10…" at bounding box center [1404, 224] width 289 height 92
click at [1532, 217] on icon at bounding box center [1527, 221] width 13 height 13
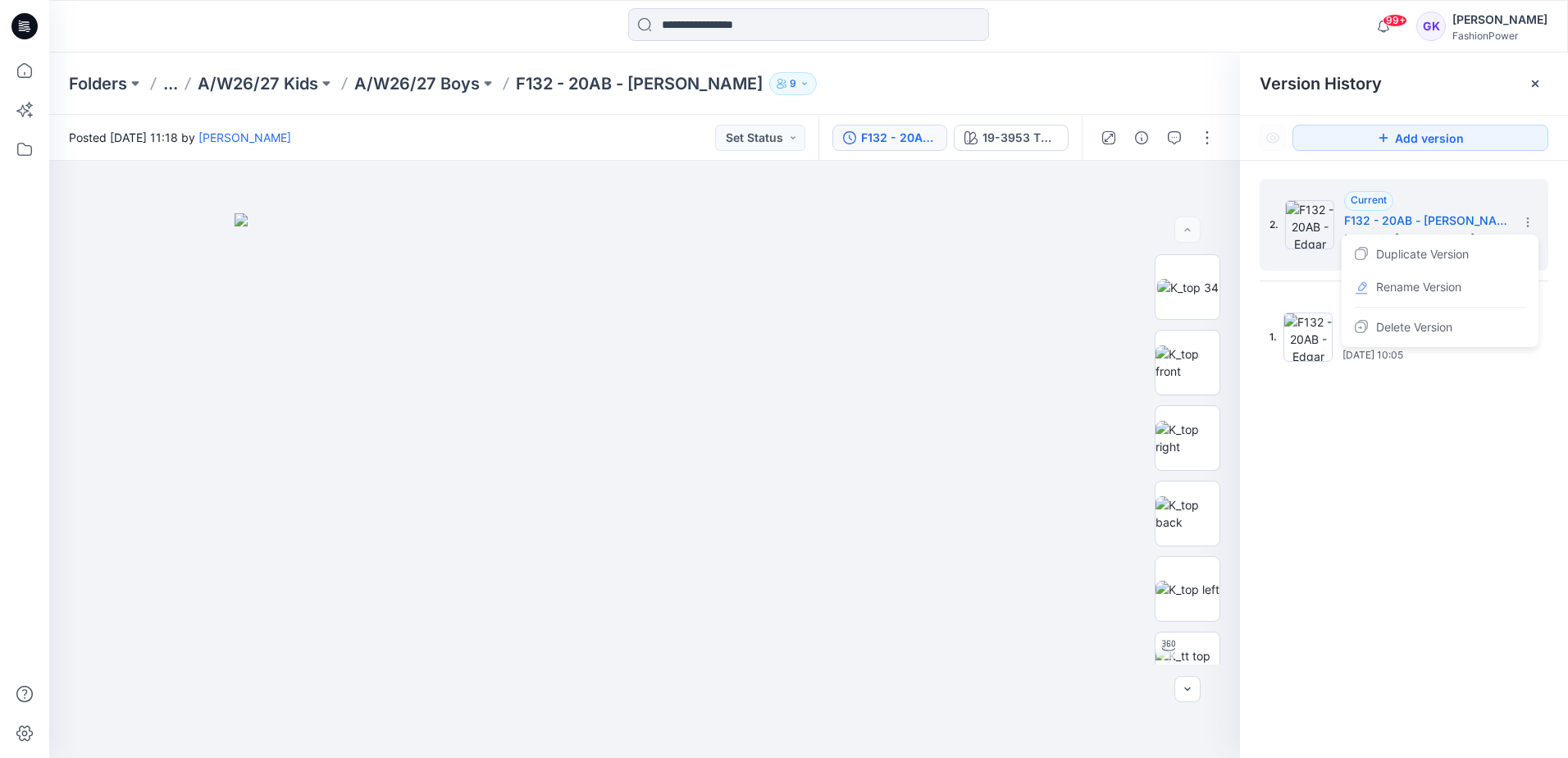
click at [1400, 552] on div "2. Current F132 - 20AB - Edgar Posted by: Guerline Kamp Wednesday, September 10…" at bounding box center [1403, 471] width 328 height 621
click at [389, 90] on p "A/W26/27 Boys" at bounding box center [416, 84] width 126 height 23
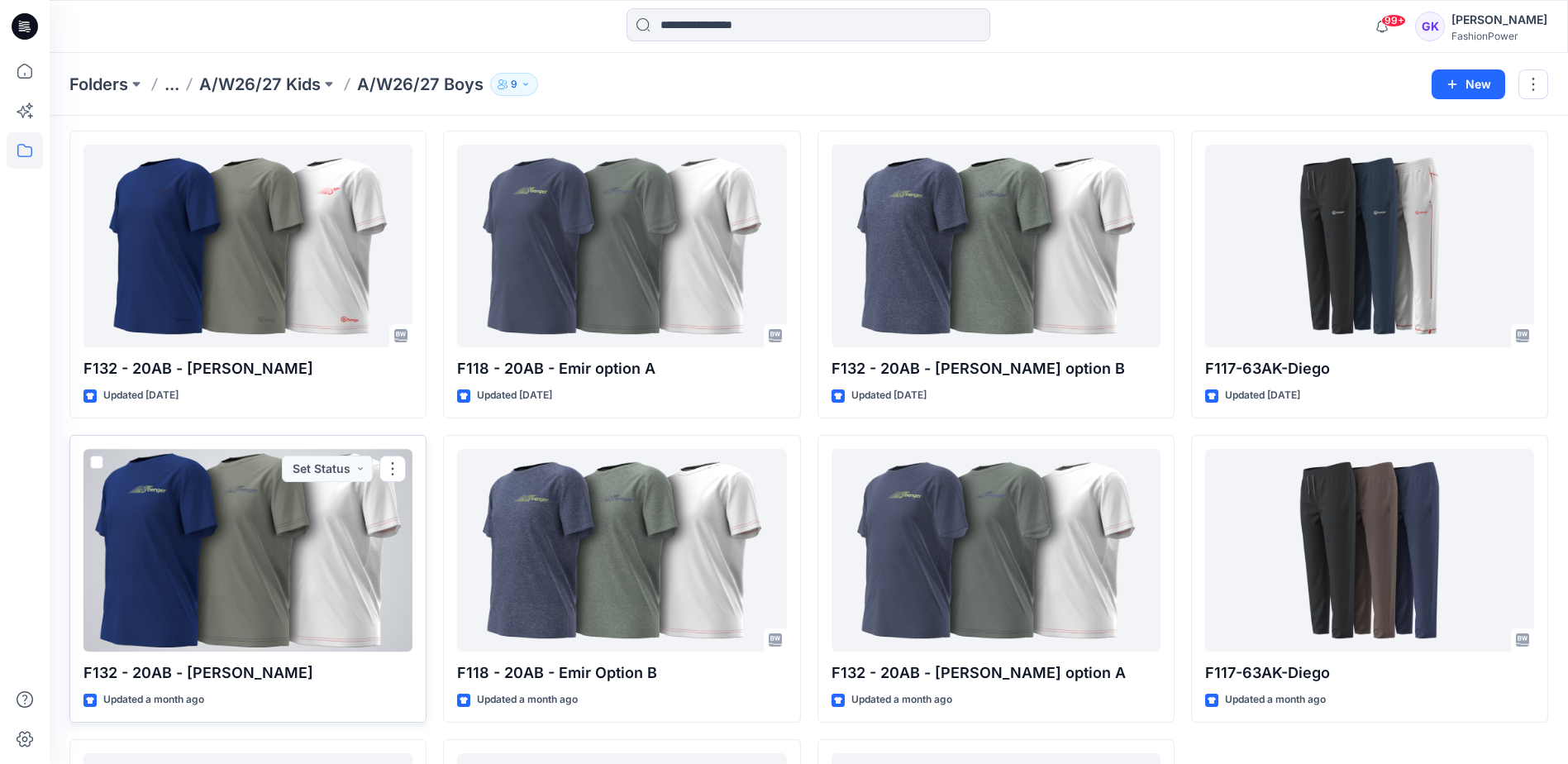
scroll to position [83, 0]
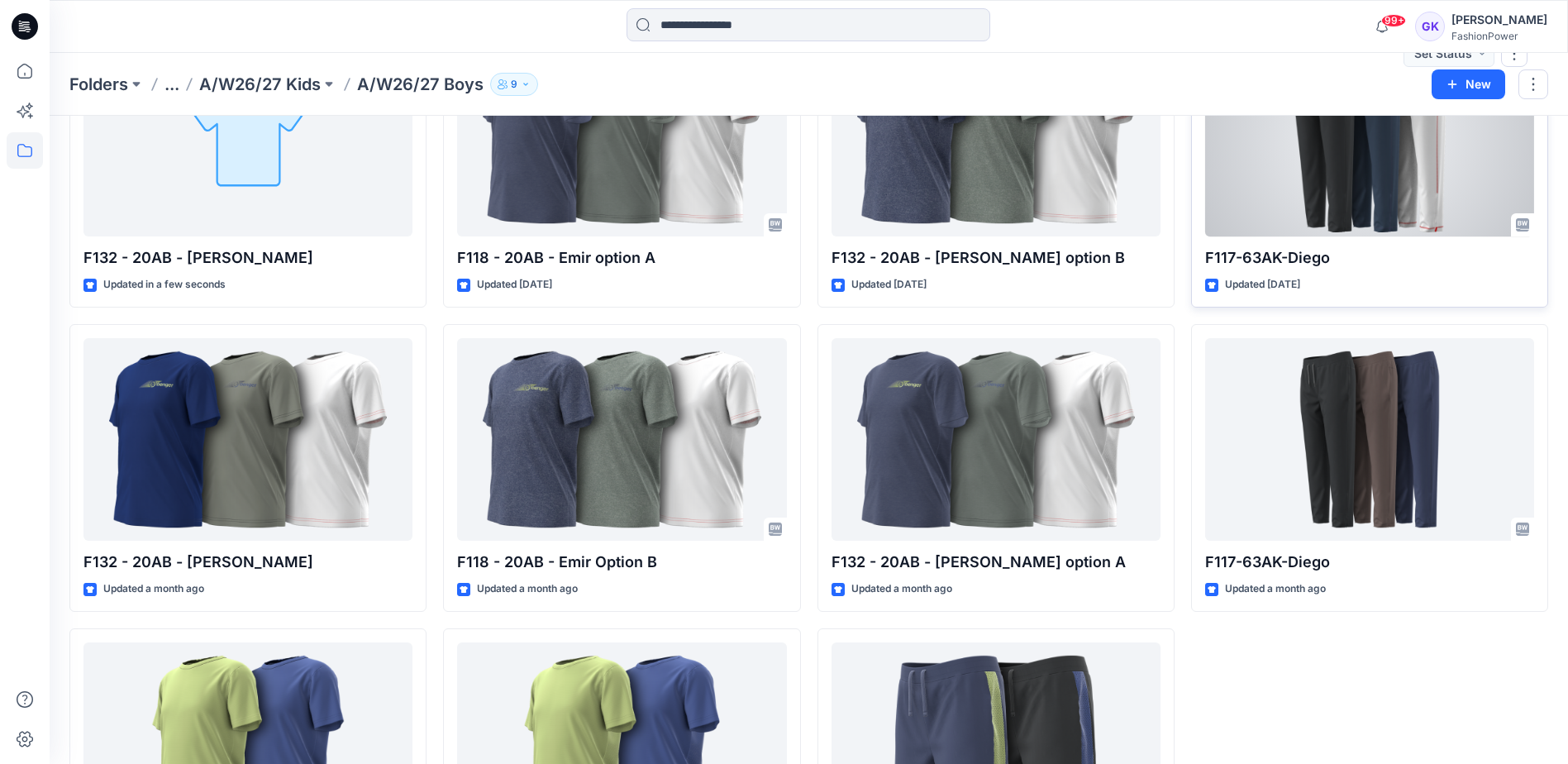
scroll to position [83, 0]
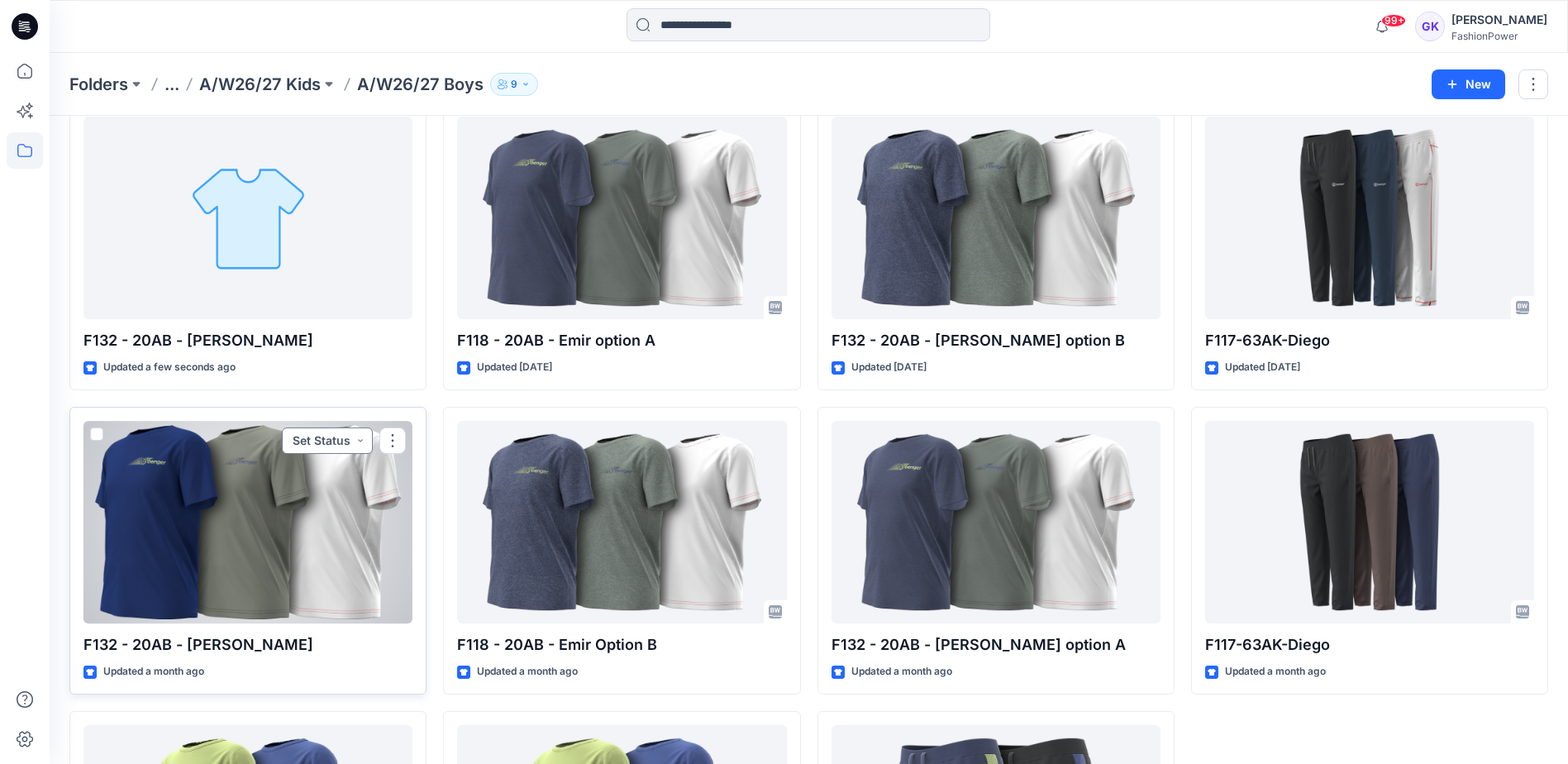
click at [361, 442] on button "Set Status" at bounding box center [327, 441] width 90 height 27
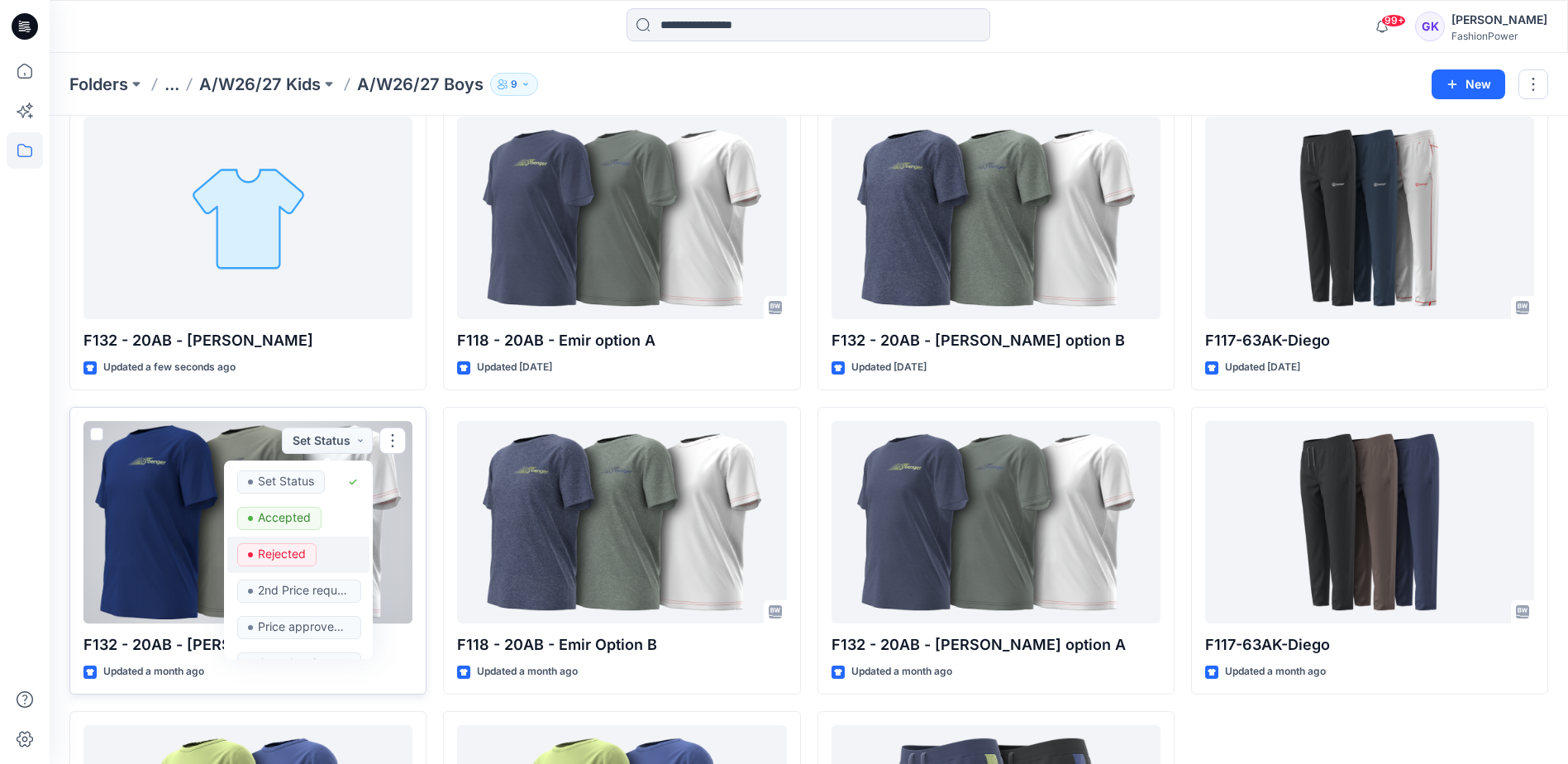
click at [282, 558] on p "Rejected" at bounding box center [281, 554] width 48 height 22
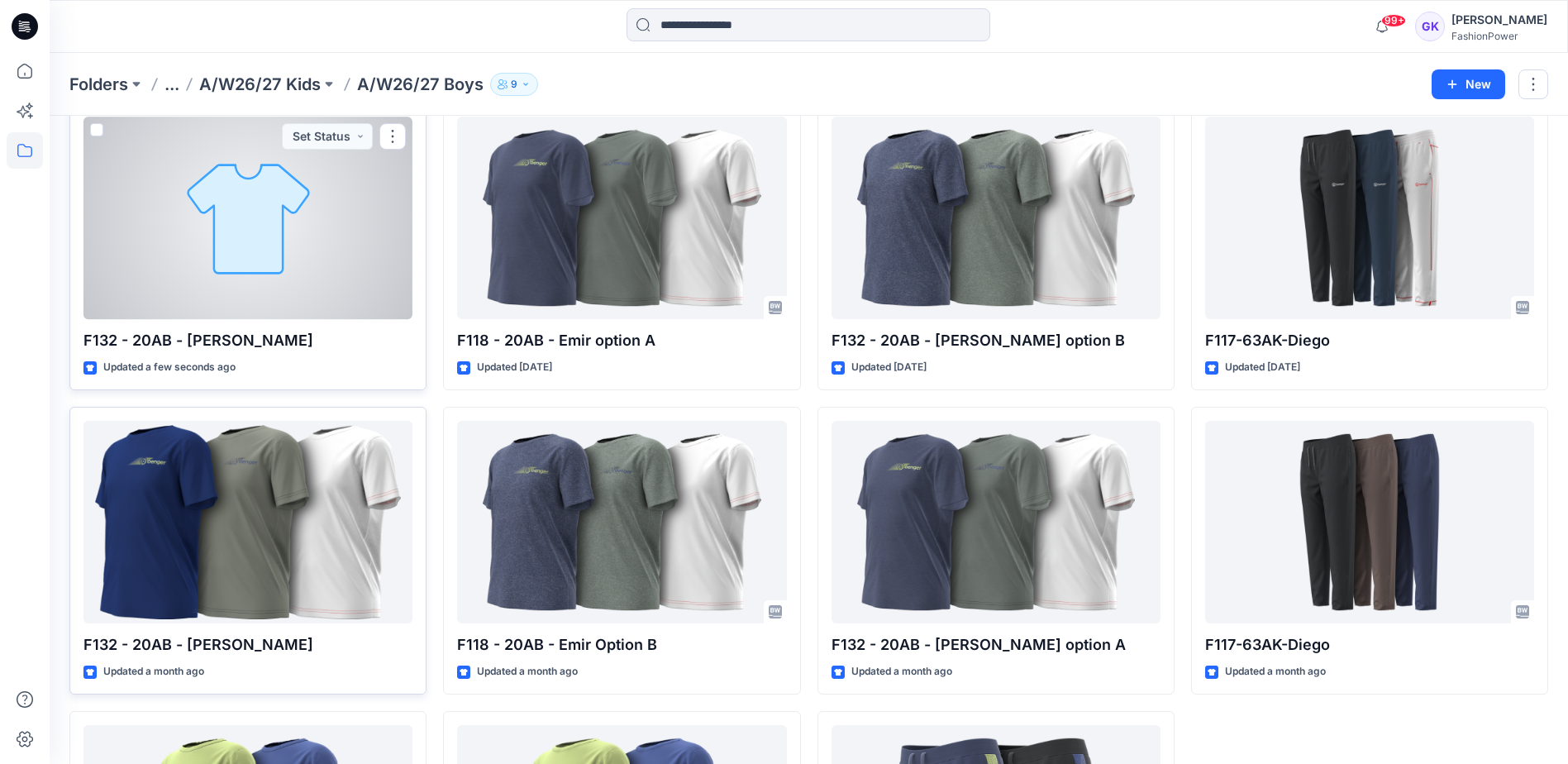
click at [313, 246] on div at bounding box center [248, 218] width 329 height 203
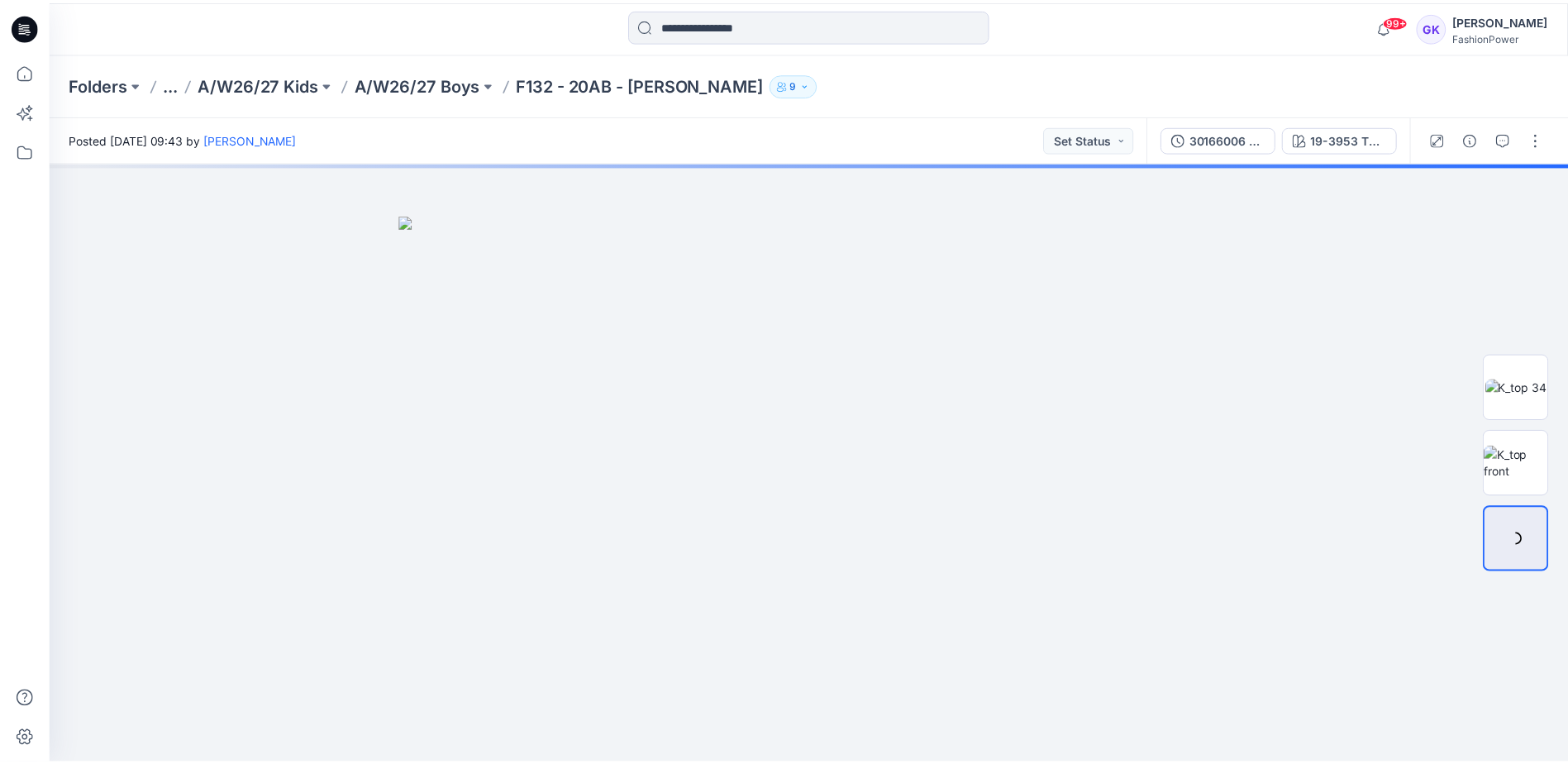
scroll to position [83, 0]
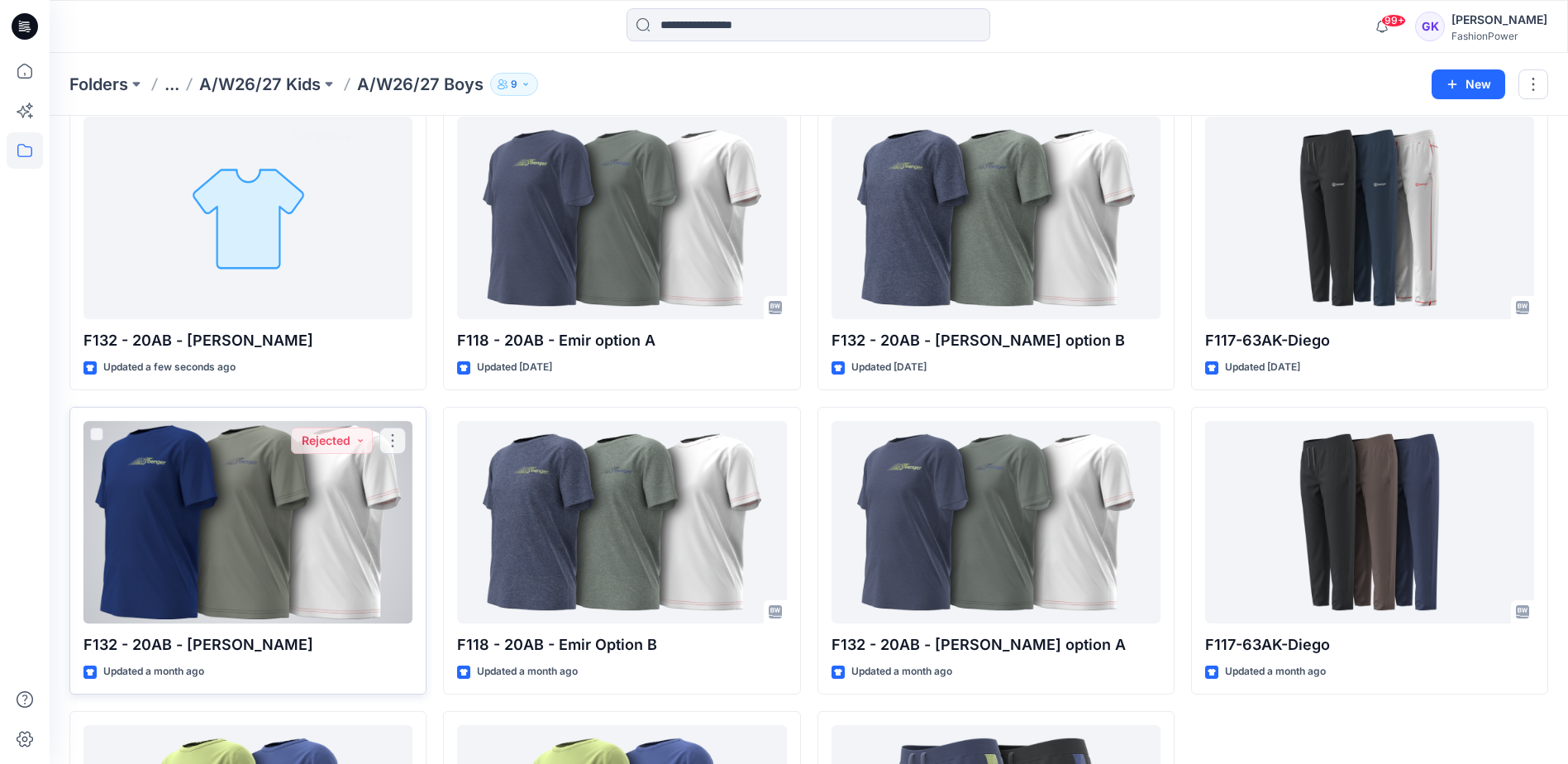
click at [241, 551] on div at bounding box center [248, 522] width 329 height 203
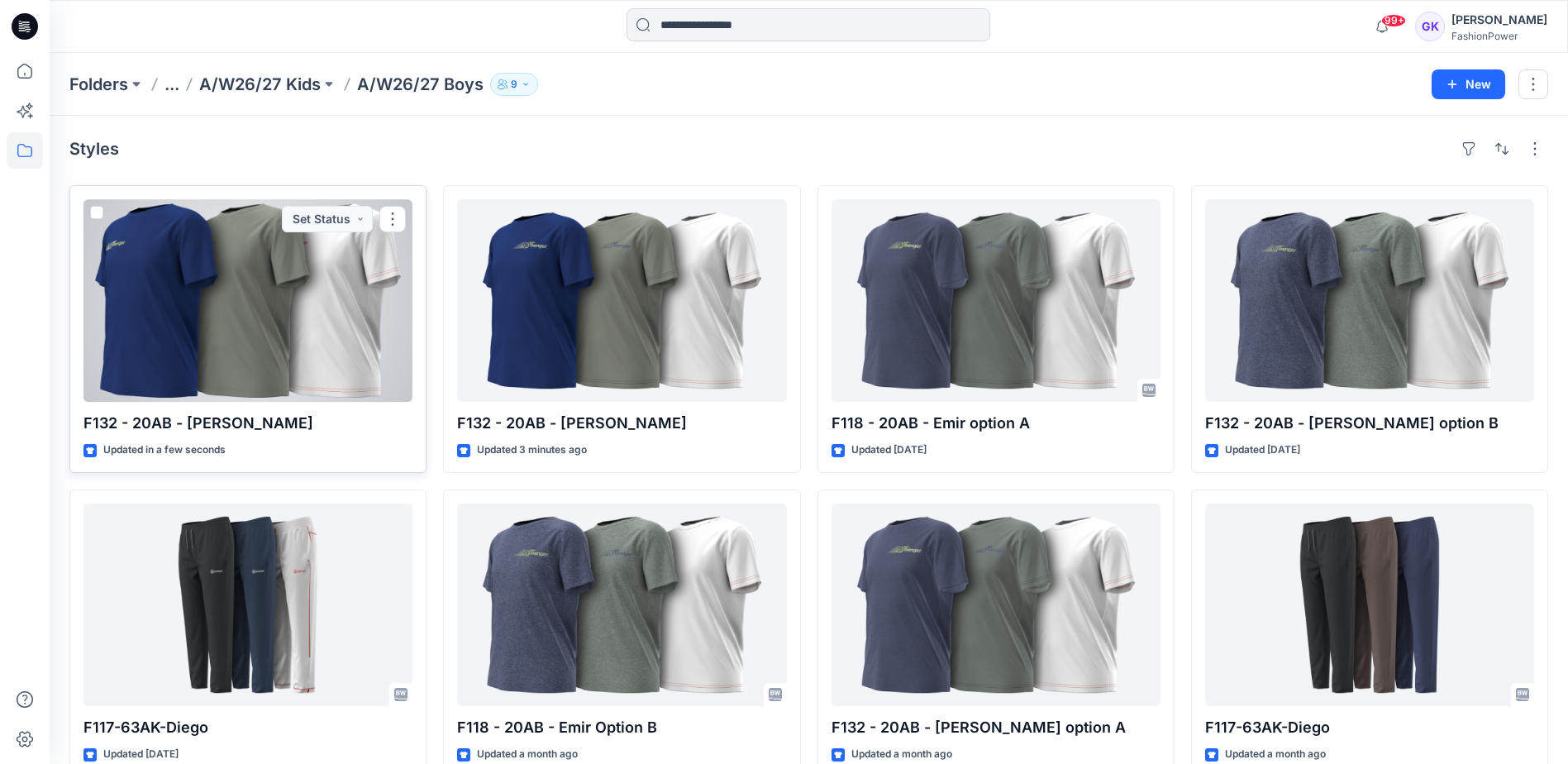
click at [267, 346] on div at bounding box center [248, 301] width 329 height 203
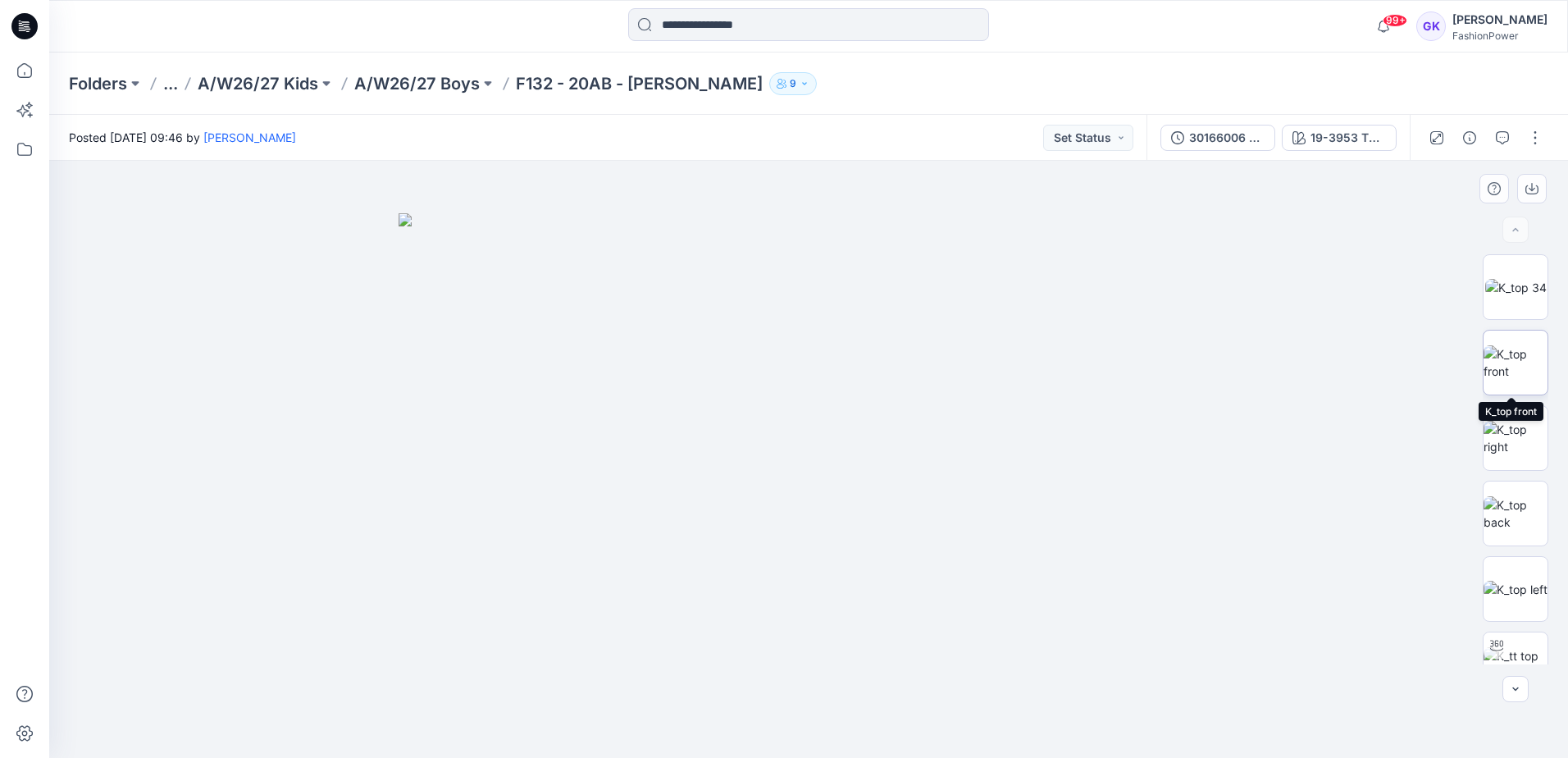
click at [1508, 350] on img at bounding box center [1515, 362] width 64 height 34
click at [1536, 183] on icon "button" at bounding box center [1531, 188] width 13 height 13
click at [1513, 519] on img at bounding box center [1515, 513] width 64 height 34
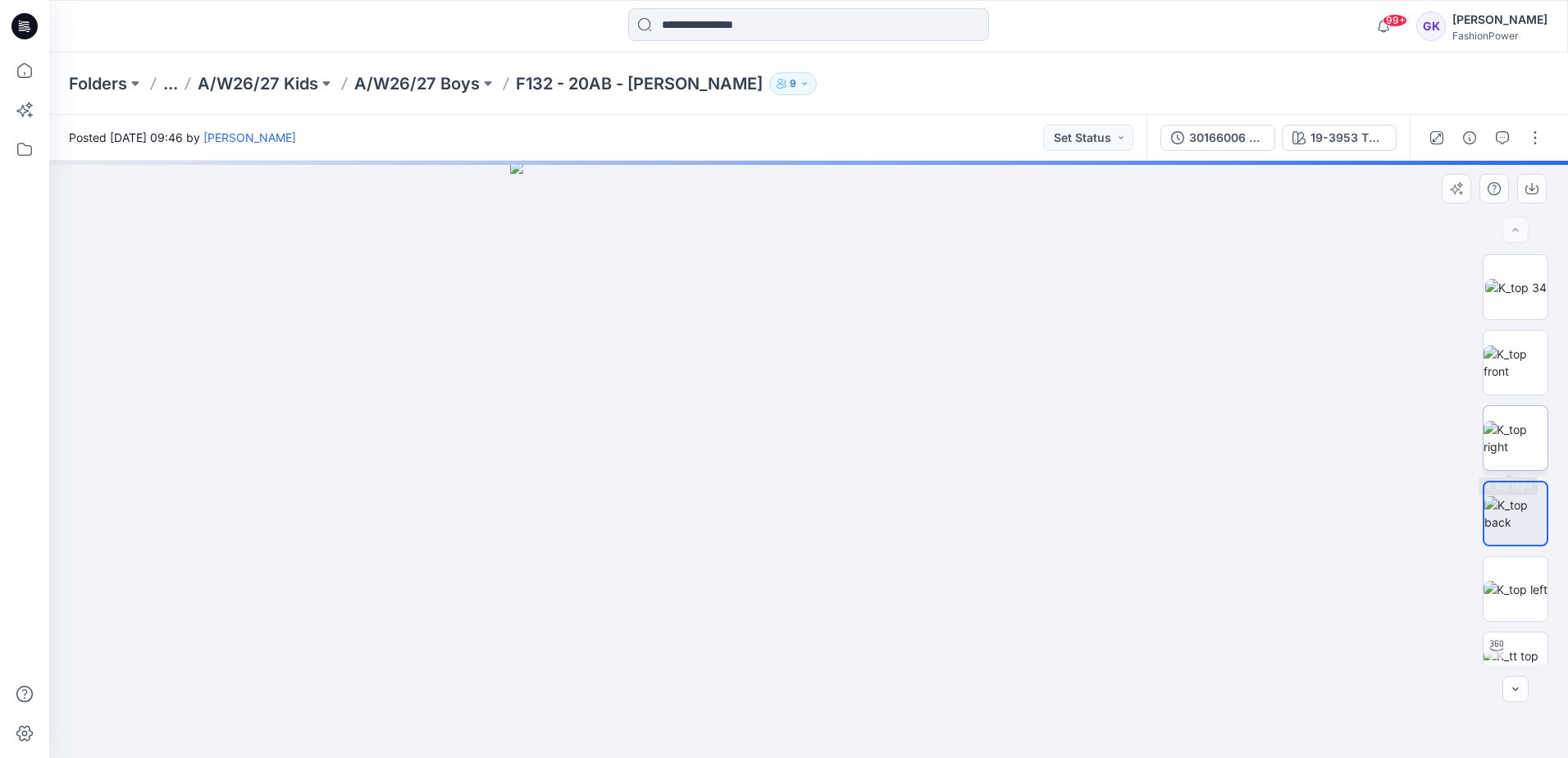
click at [1509, 453] on img at bounding box center [1515, 437] width 64 height 34
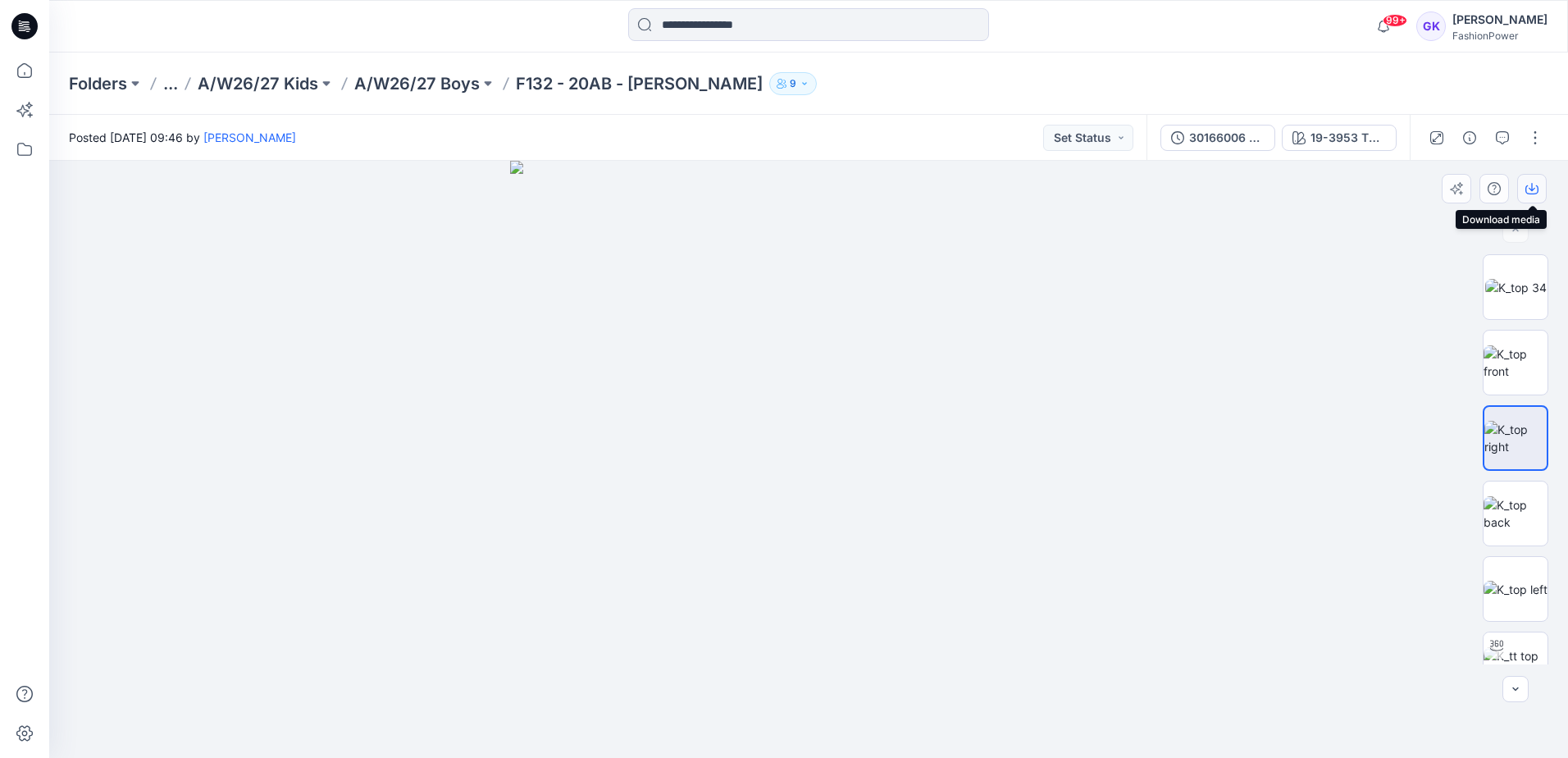
click at [1534, 189] on icon "button" at bounding box center [1531, 188] width 13 height 13
click at [1515, 522] on img at bounding box center [1515, 513] width 64 height 34
click at [1527, 187] on icon "button" at bounding box center [1531, 188] width 13 height 13
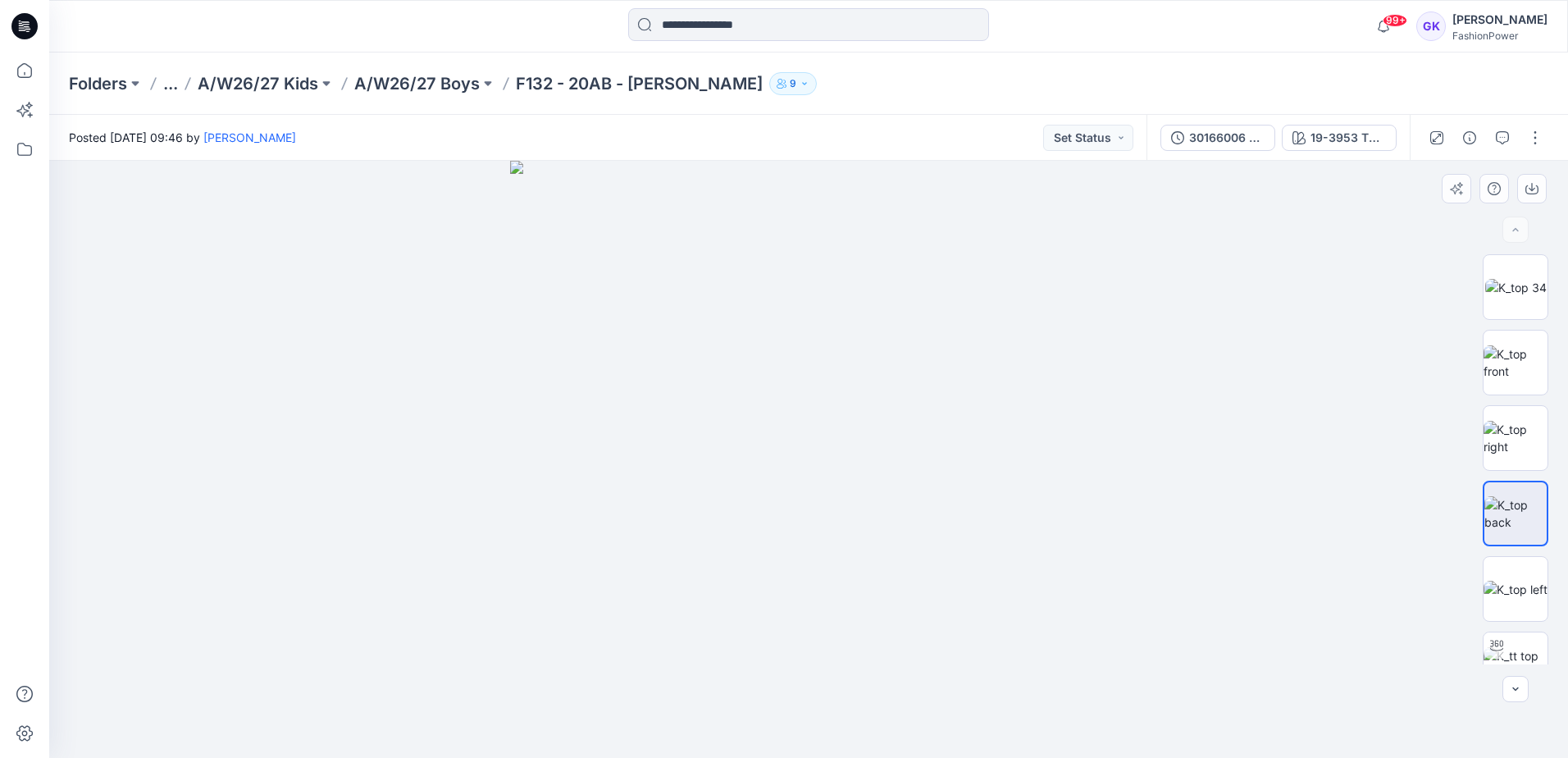
drag, startPoint x: 825, startPoint y: 467, endPoint x: 876, endPoint y: 436, distance: 59.7
click at [825, 467] on img at bounding box center [808, 459] width 597 height 597
click at [1388, 142] on button "19-3953 TCX Sodalite Blue" at bounding box center [1339, 138] width 115 height 26
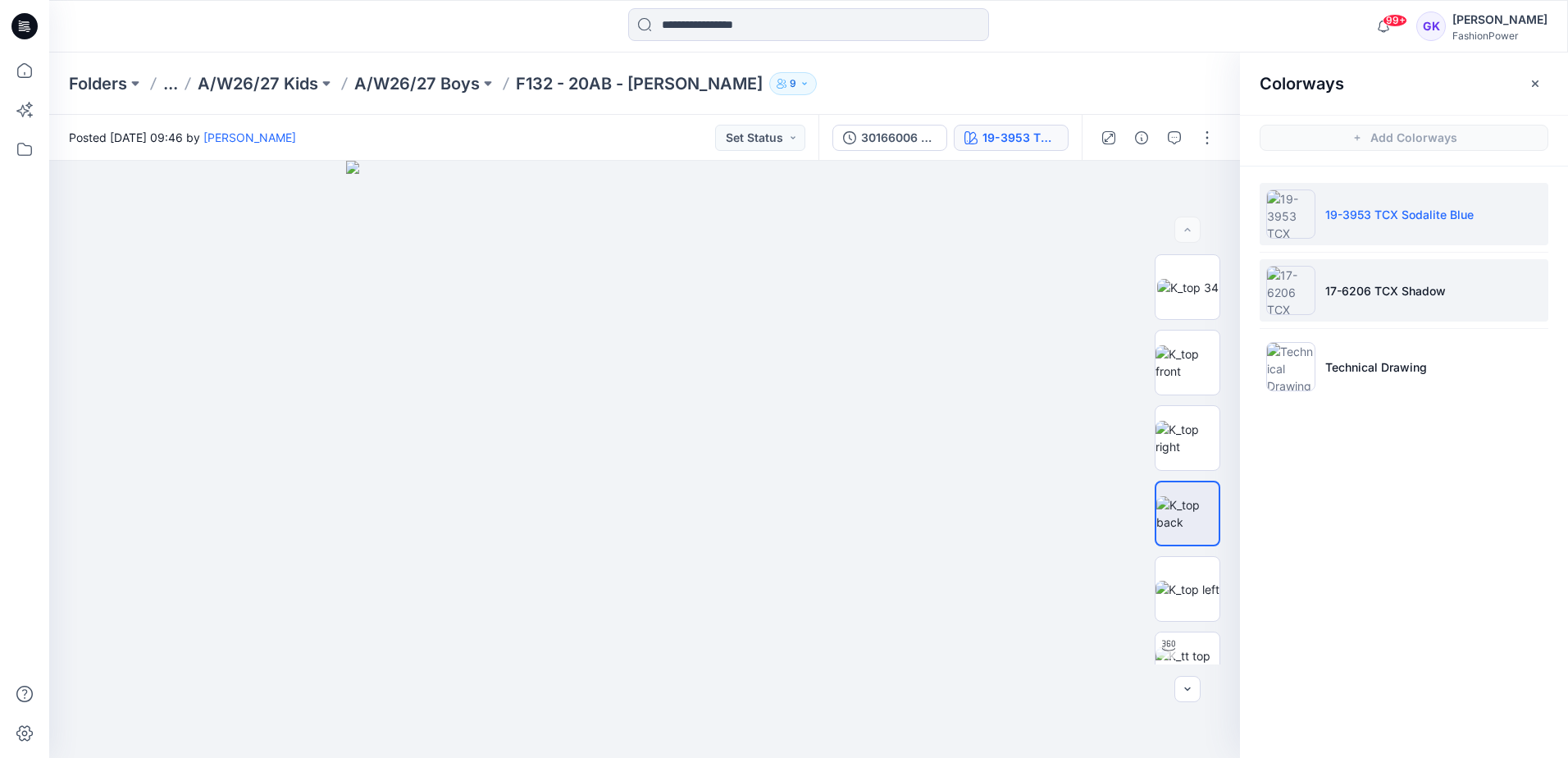
click at [1399, 319] on li "17-6206 TCX Shadow" at bounding box center [1404, 291] width 289 height 62
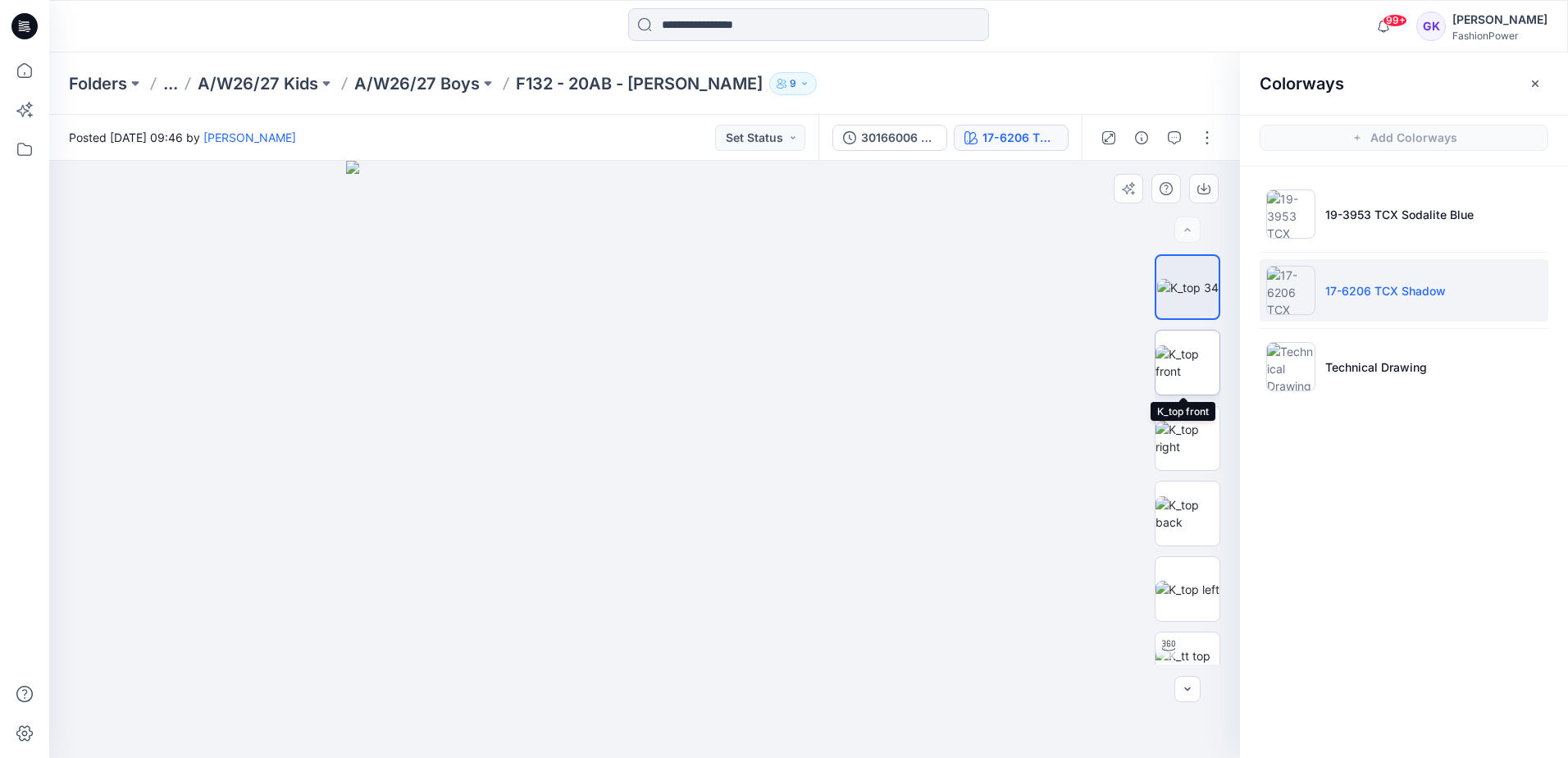
click at [1186, 360] on img at bounding box center [1188, 362] width 64 height 34
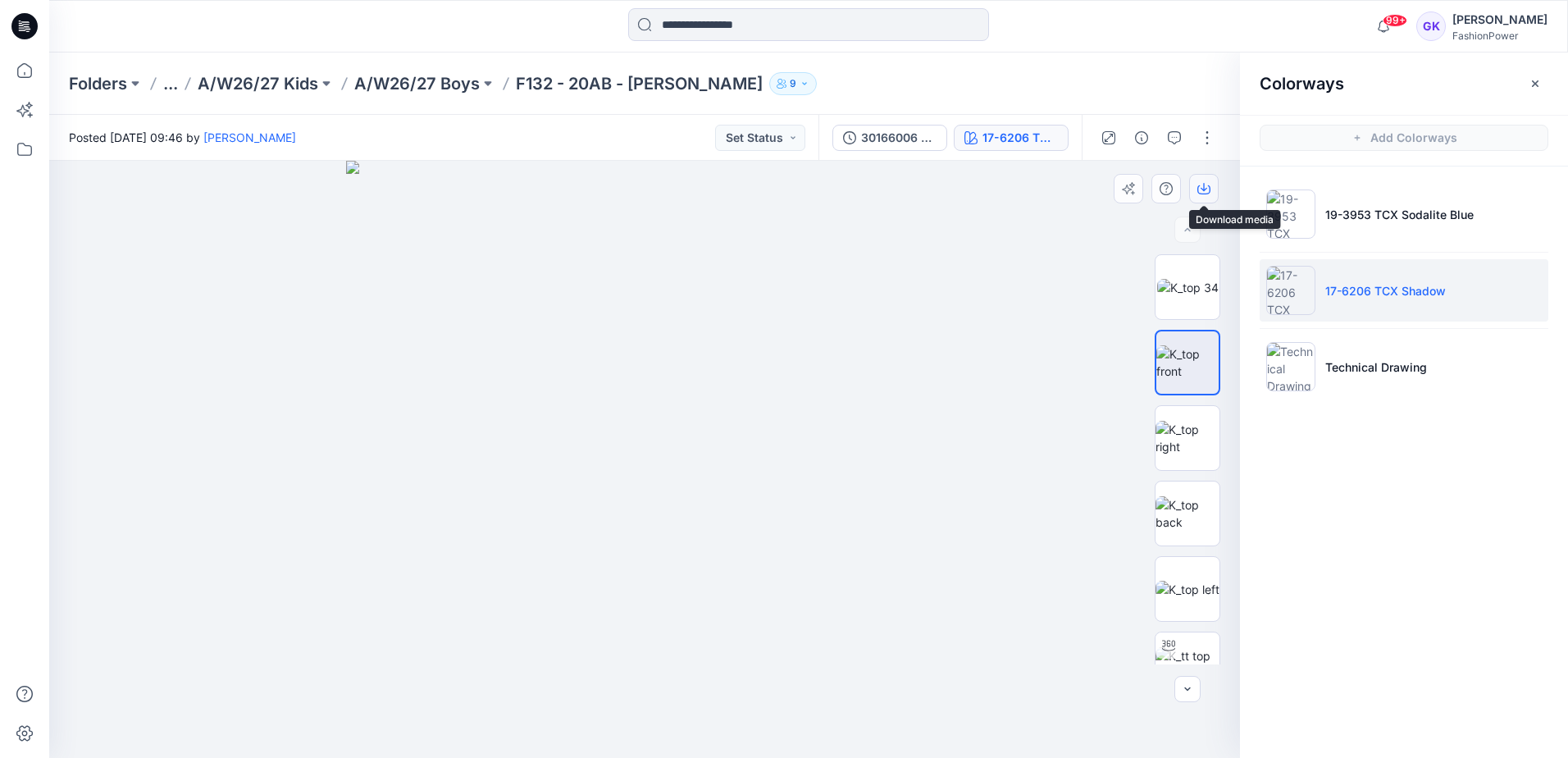
click at [1208, 181] on button "button" at bounding box center [1203, 188] width 29 height 29
click at [1180, 515] on img at bounding box center [1188, 513] width 64 height 34
click at [1206, 181] on button "button" at bounding box center [1203, 188] width 29 height 29
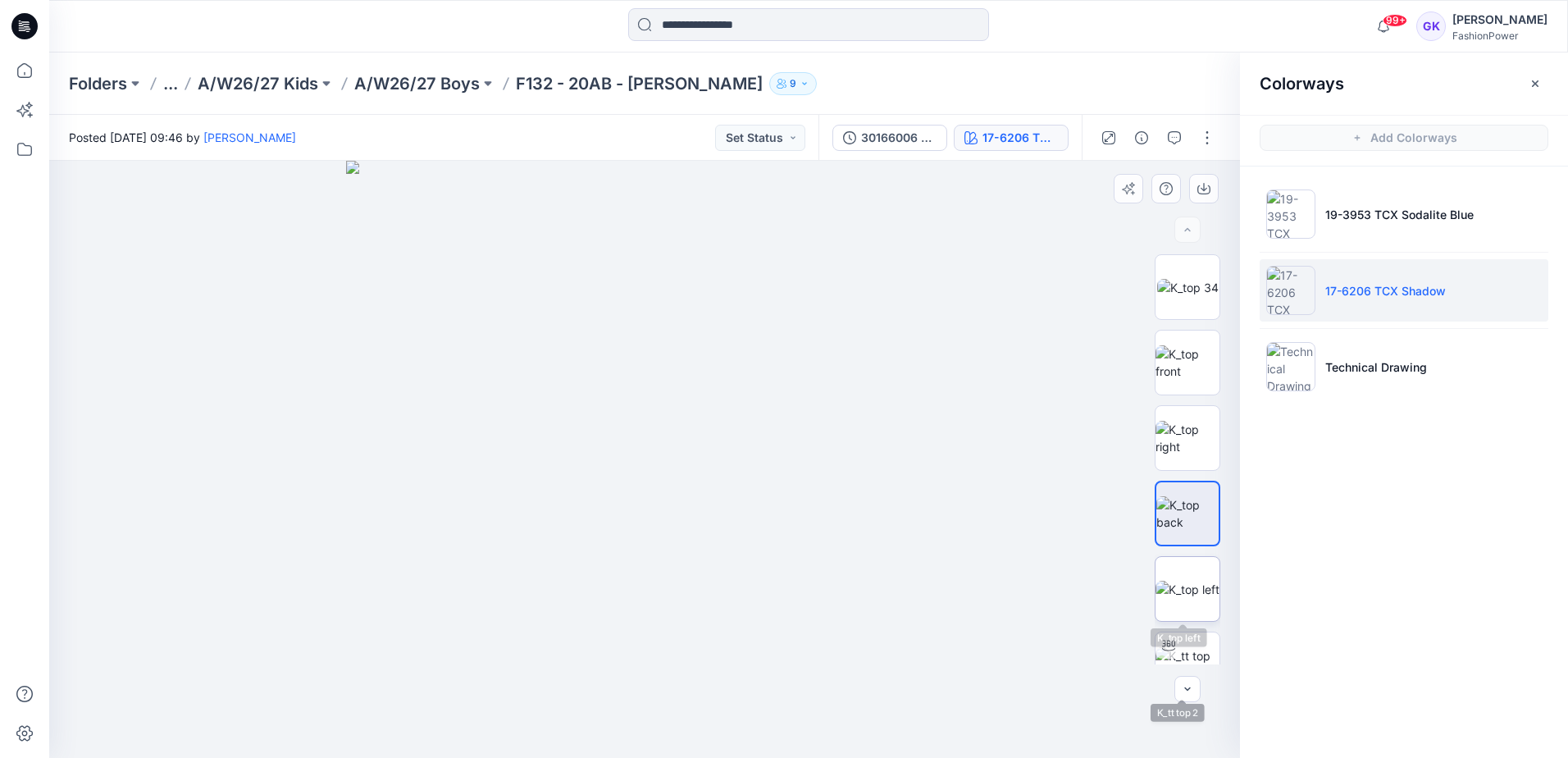
drag, startPoint x: 1175, startPoint y: 588, endPoint x: 1178, endPoint y: 571, distance: 17.3
click at [1175, 588] on img at bounding box center [1188, 589] width 64 height 18
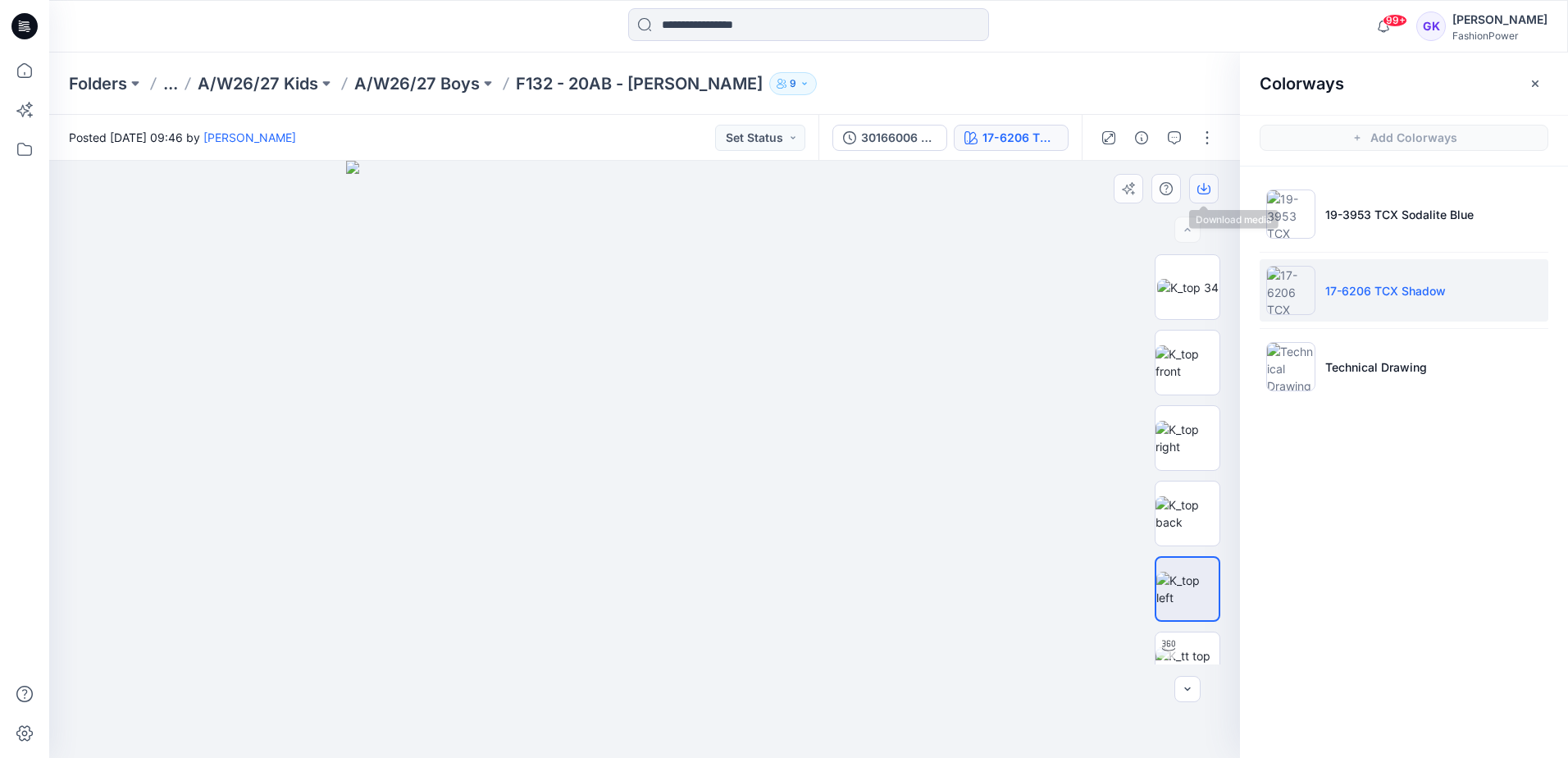
click at [1197, 182] on icon "button" at bounding box center [1203, 188] width 13 height 13
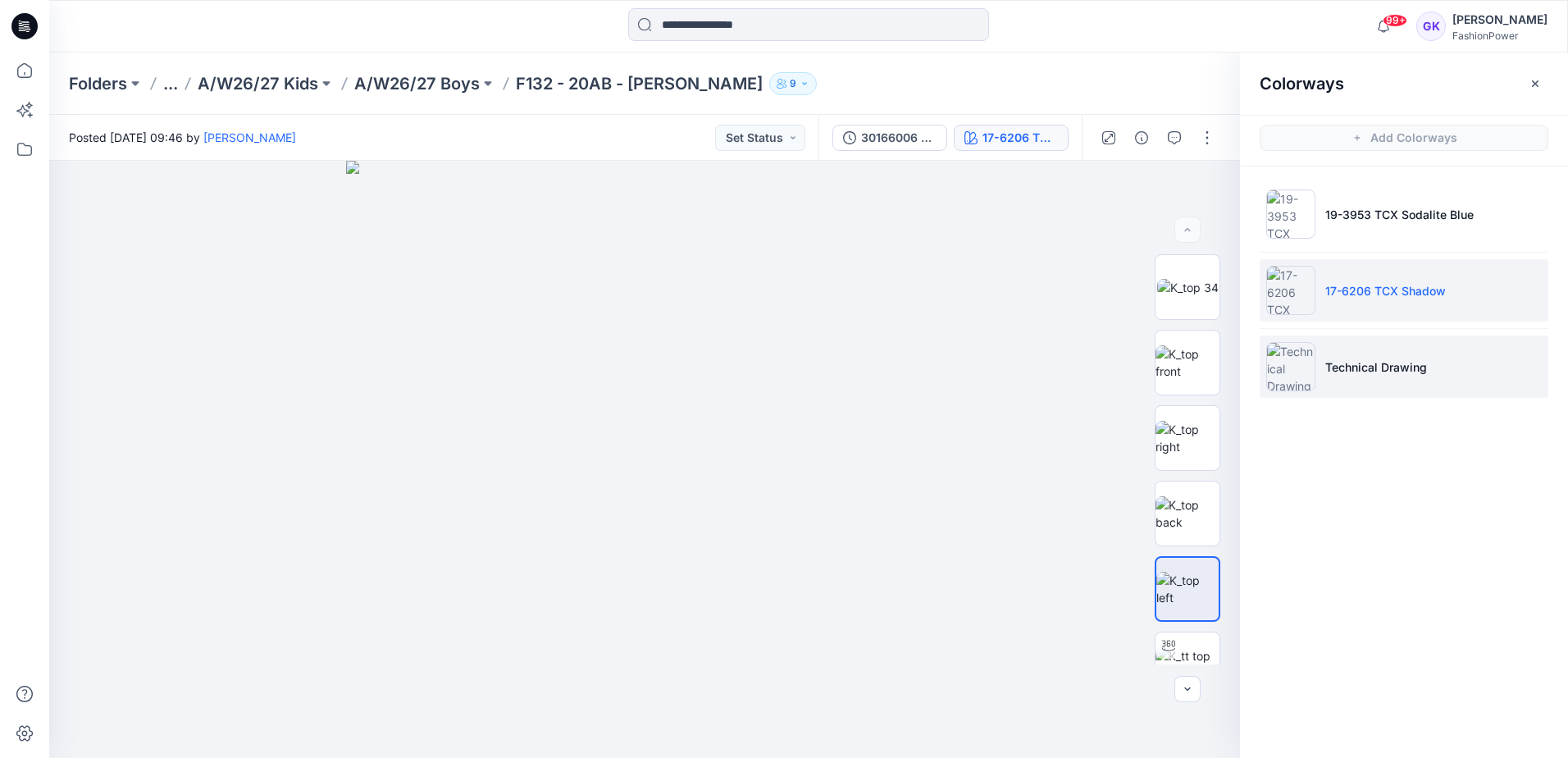
click at [1517, 387] on li "Technical Drawing" at bounding box center [1404, 367] width 289 height 62
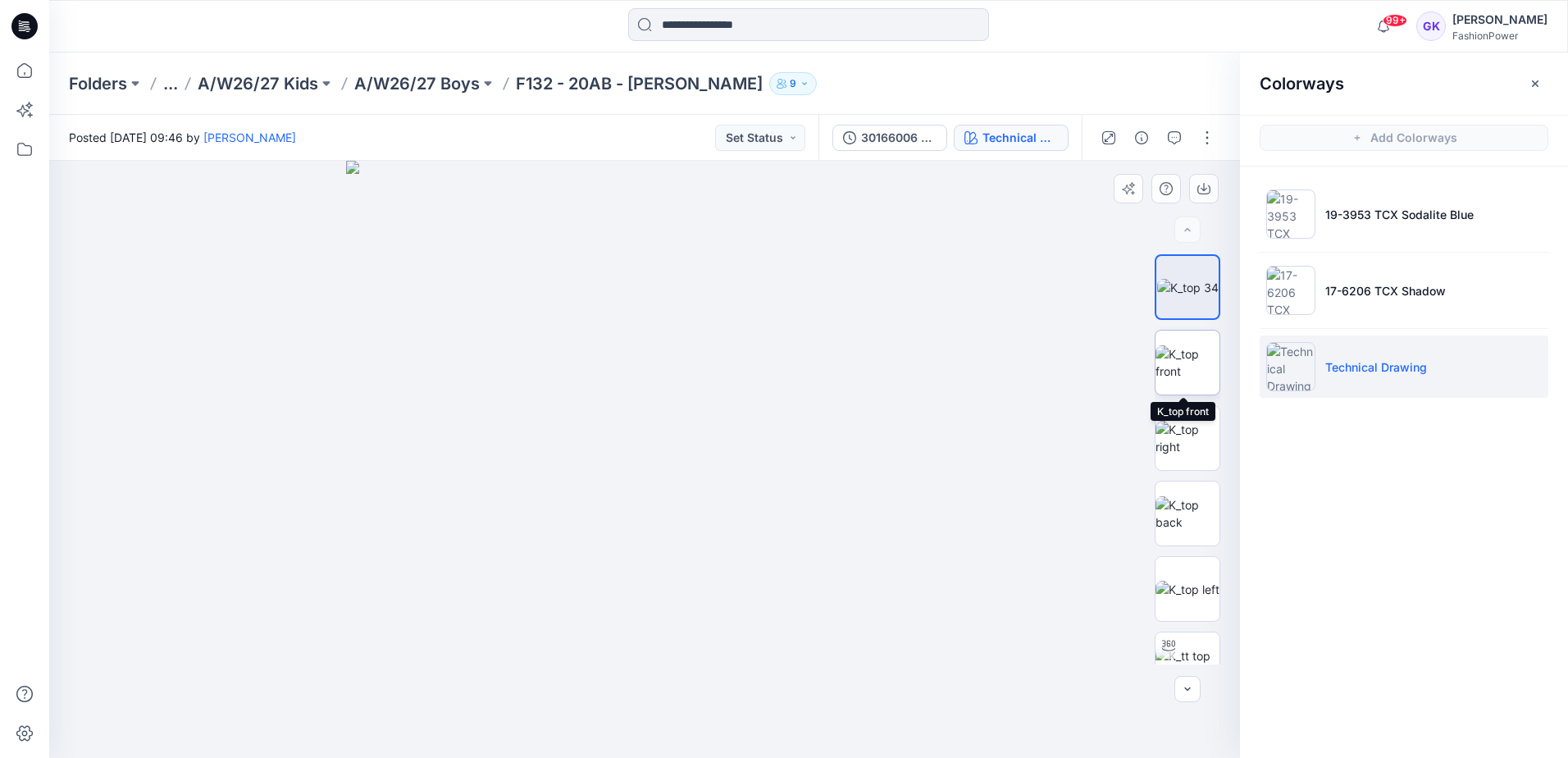
click at [1206, 373] on img at bounding box center [1188, 362] width 64 height 34
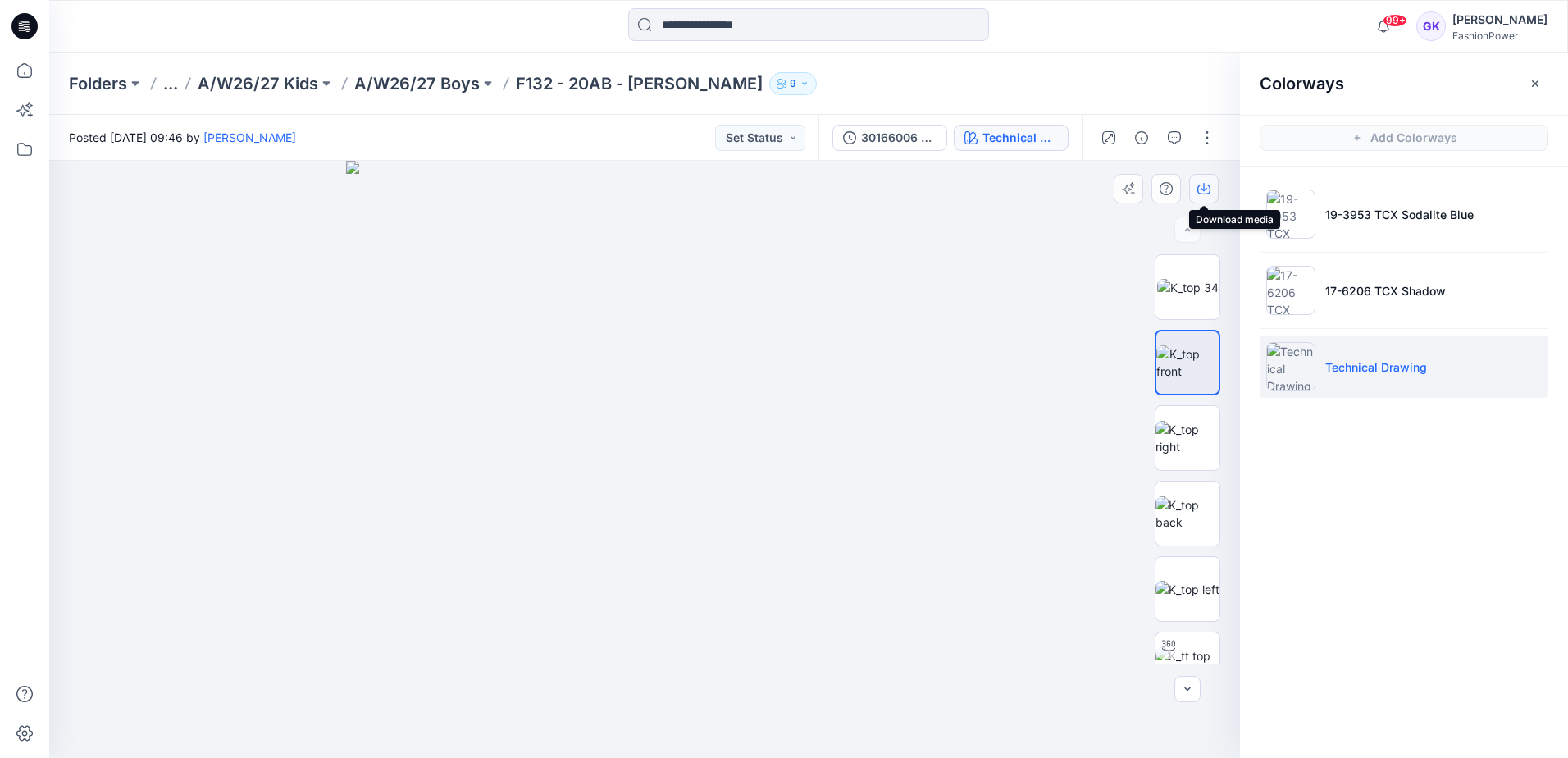
click at [1209, 181] on button "button" at bounding box center [1203, 188] width 29 height 29
click at [1167, 449] on img at bounding box center [1188, 437] width 64 height 34
click at [1201, 189] on icon "button" at bounding box center [1203, 188] width 13 height 13
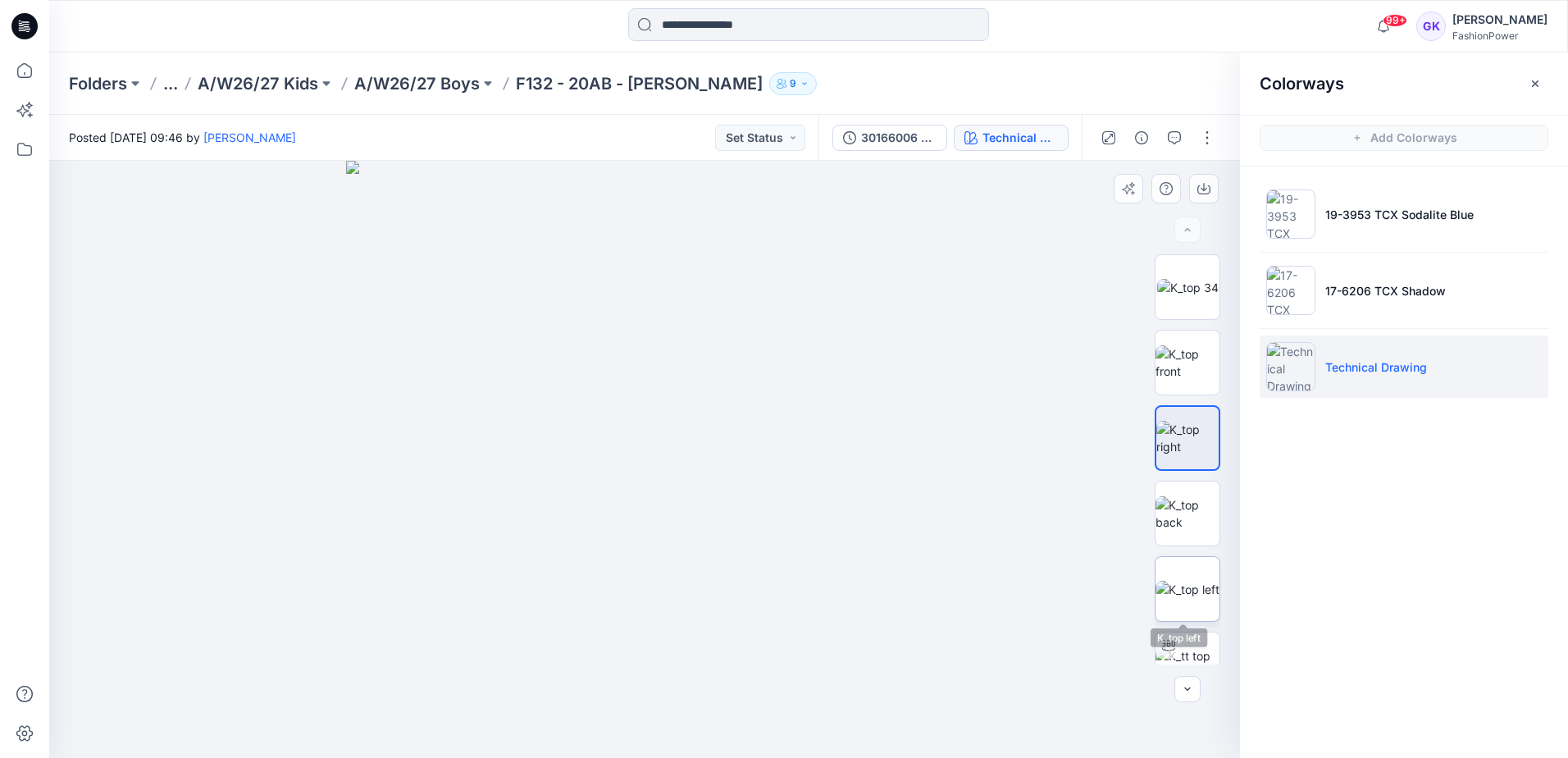
click at [1198, 582] on img at bounding box center [1188, 589] width 64 height 18
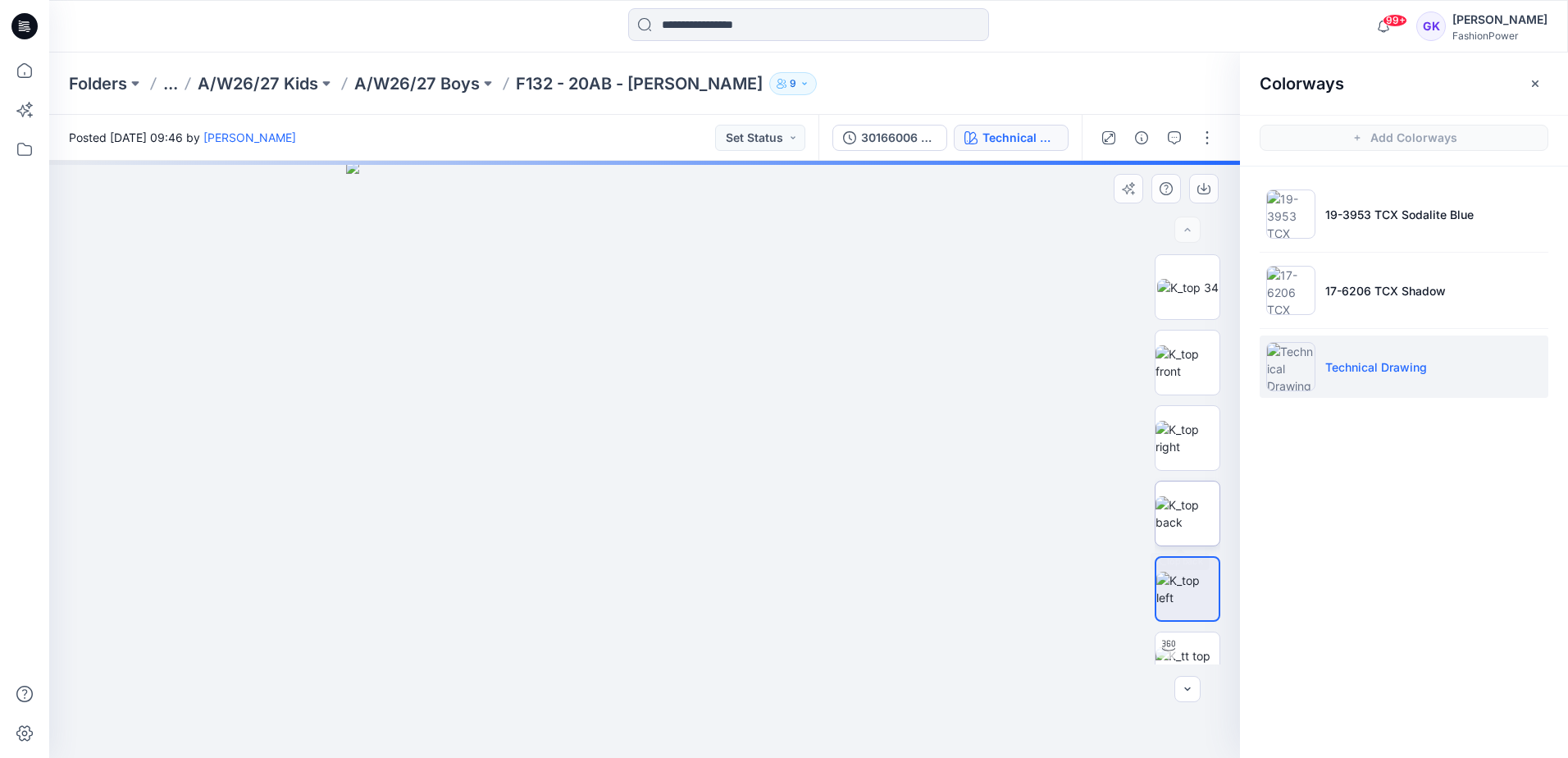
click at [1178, 512] on img at bounding box center [1188, 513] width 64 height 34
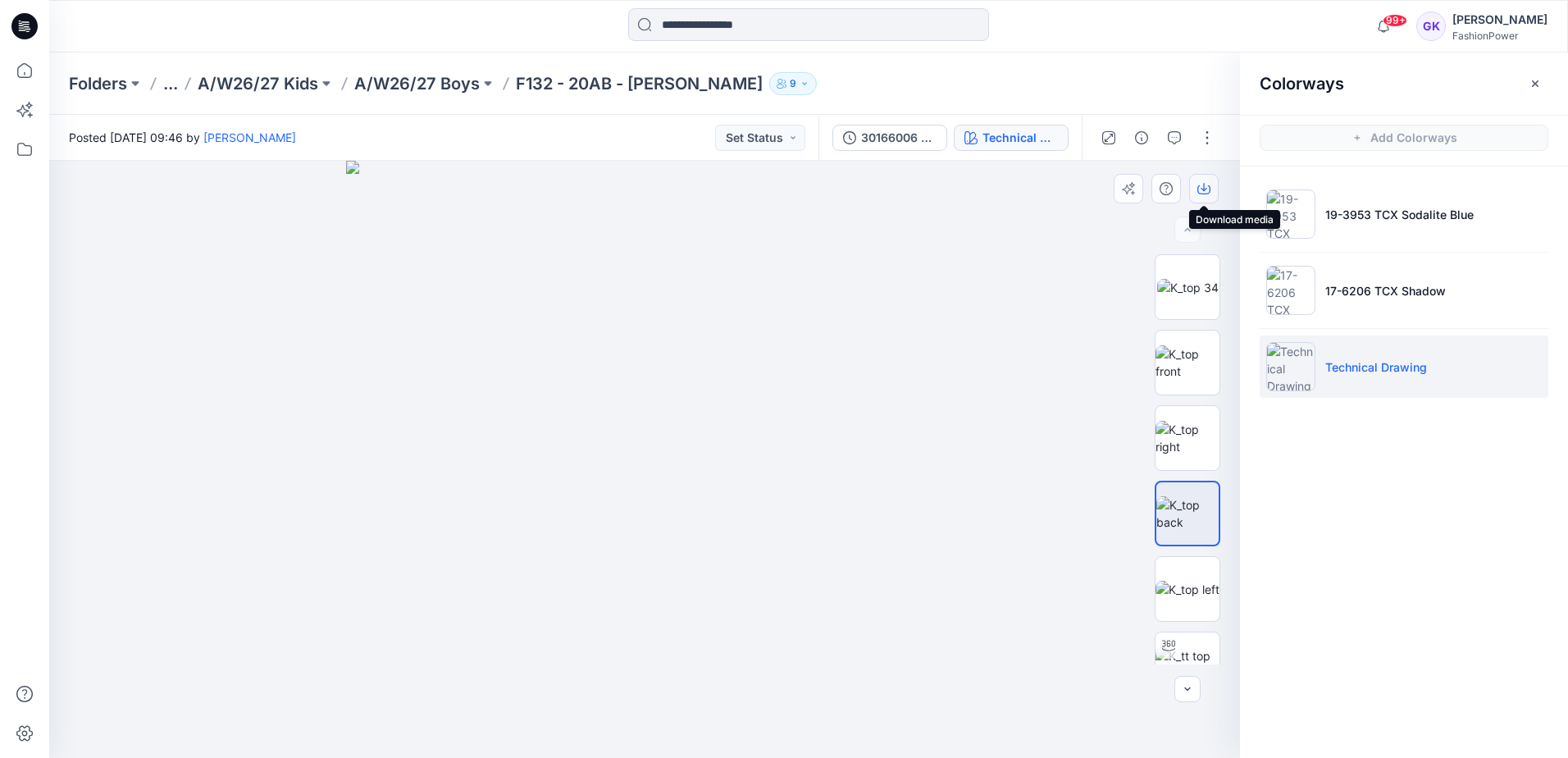
click at [1210, 197] on button "button" at bounding box center [1203, 188] width 29 height 29
